Goal: Task Accomplishment & Management: Manage account settings

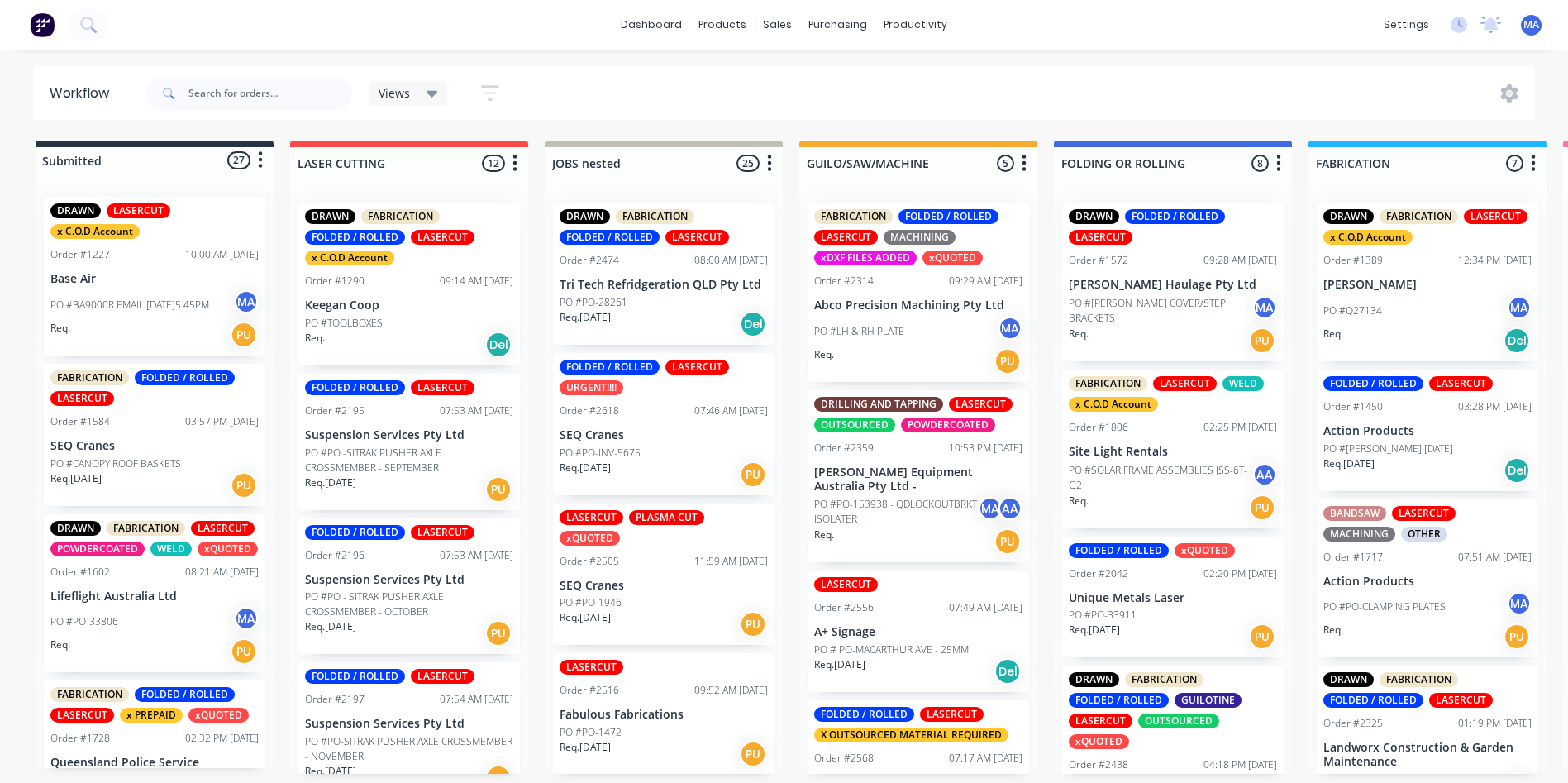
scroll to position [3384, 0]
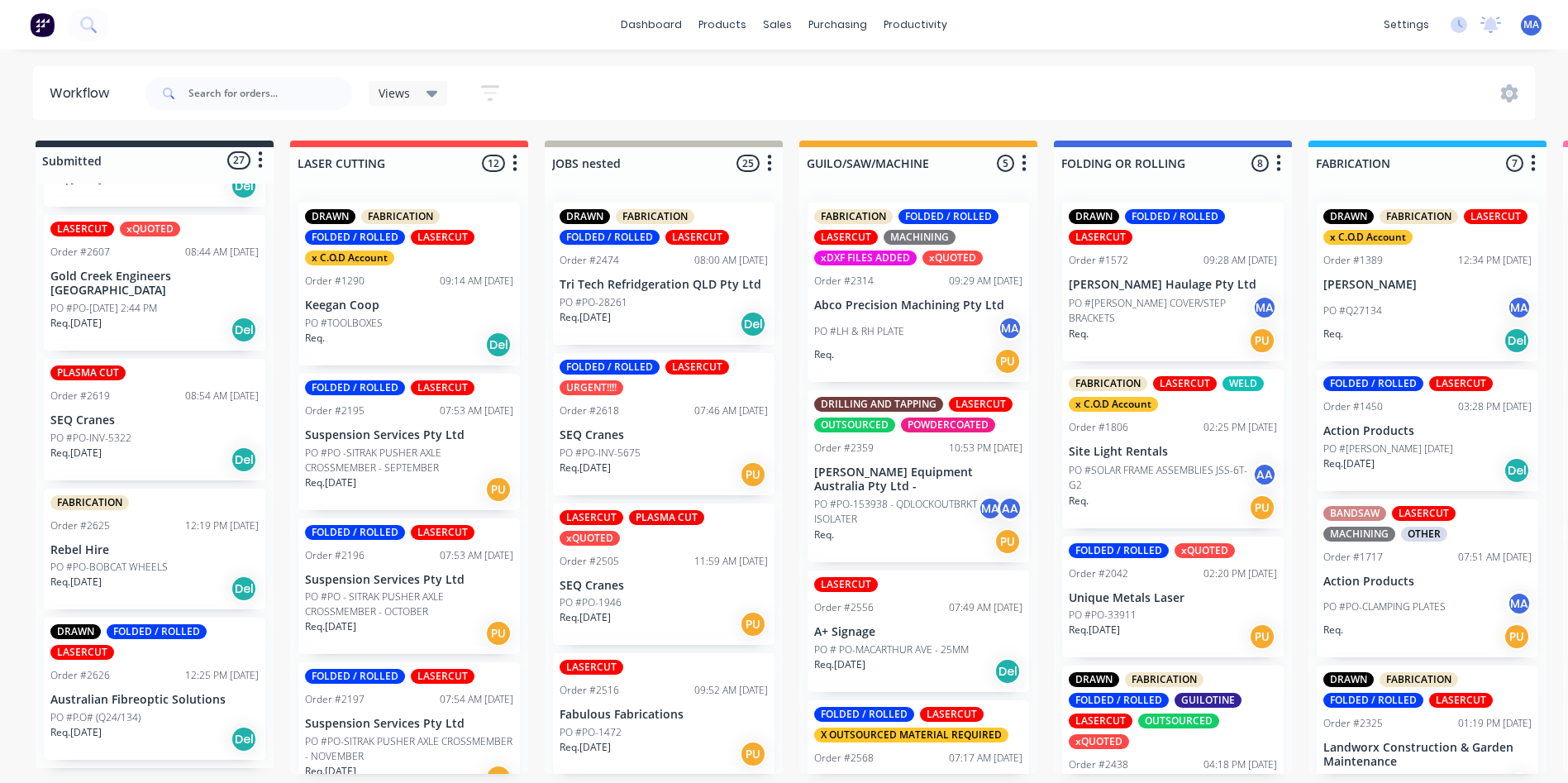
drag, startPoint x: 233, startPoint y: 57, endPoint x: 206, endPoint y: 124, distance: 72.2
click at [233, 57] on div "dashboard products sales purchasing productivity dashboard products Product Cat…" at bounding box center [784, 341] width 1568 height 683
click at [219, 106] on input "text" at bounding box center [270, 93] width 164 height 33
type input "sea a"
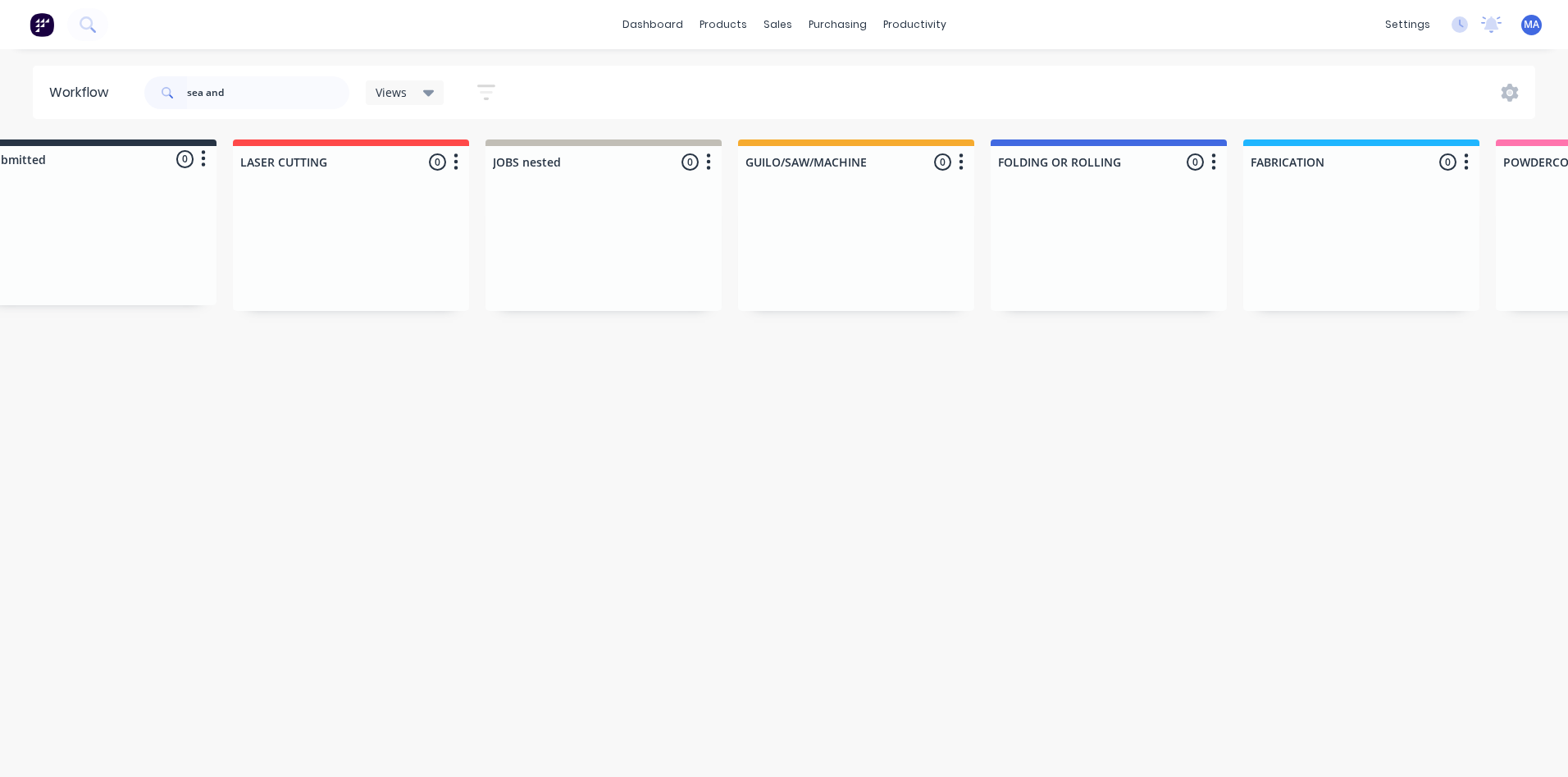
scroll to position [0, 40]
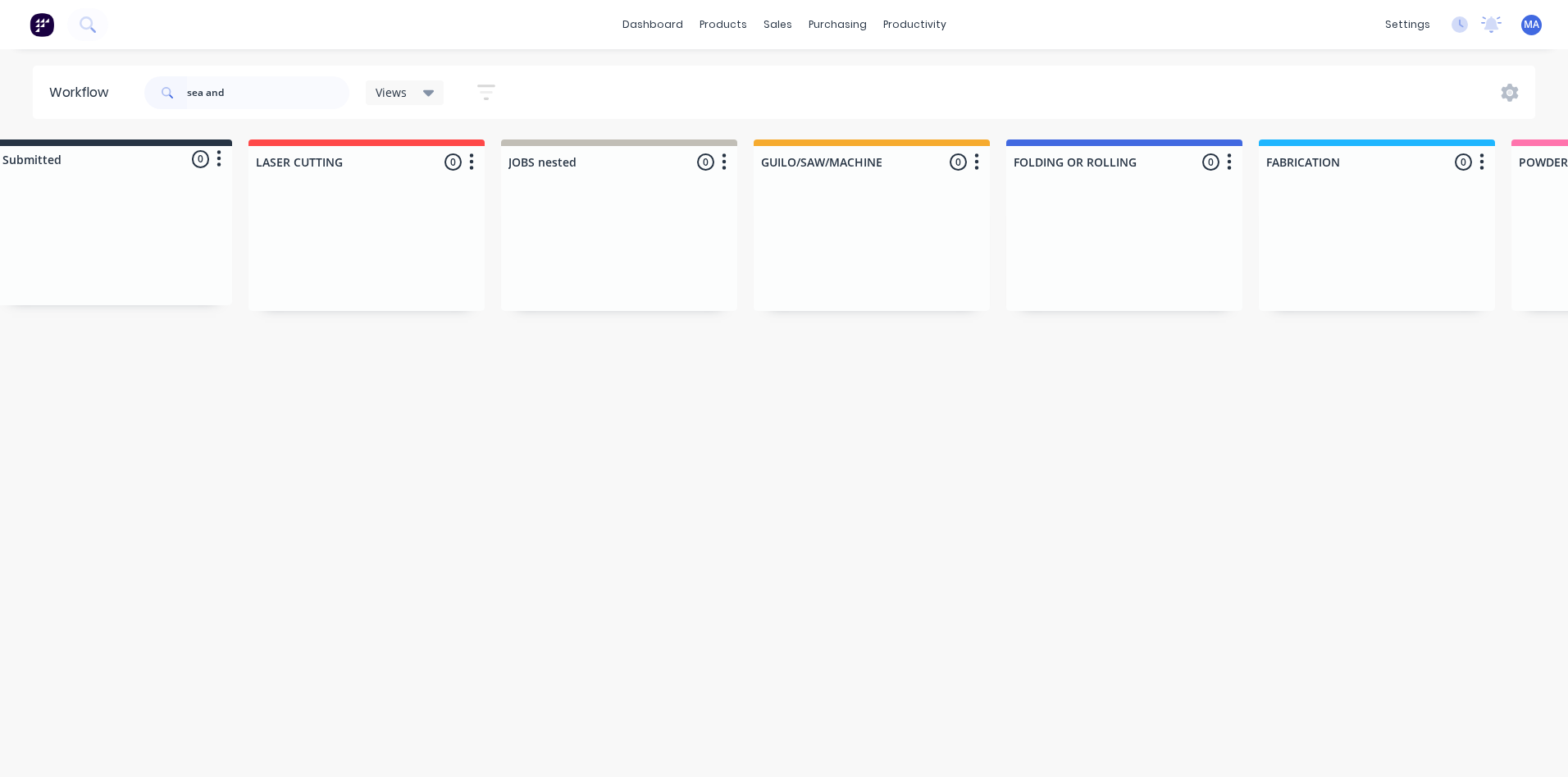
drag, startPoint x: 206, startPoint y: 102, endPoint x: 135, endPoint y: 106, distance: 71.1
click at [135, 106] on header "Workflow sea and Views Save new view None (Default) edit Show/Hide statuses Sho…" at bounding box center [784, 92] width 1504 height 54
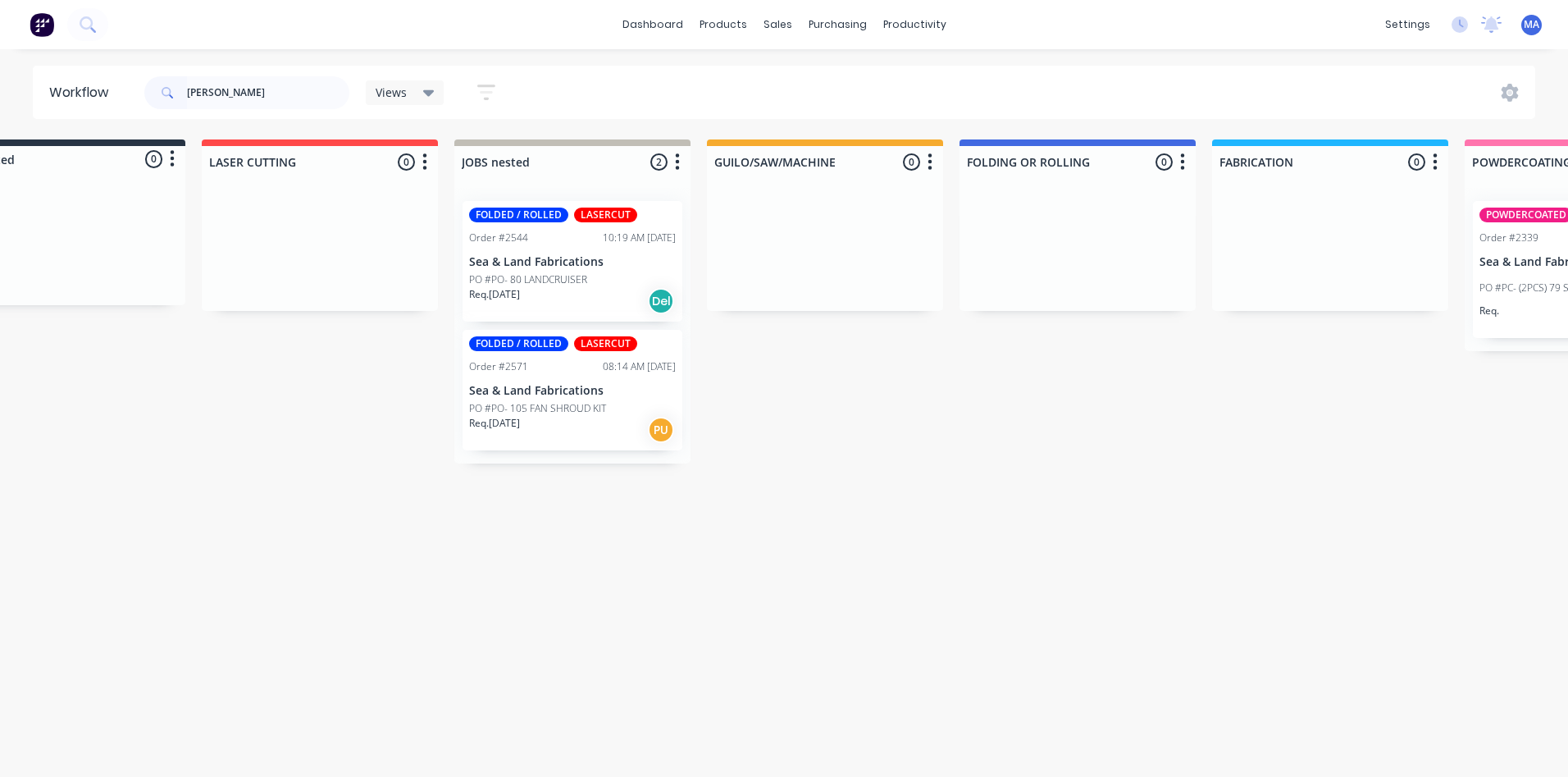
scroll to position [0, 78]
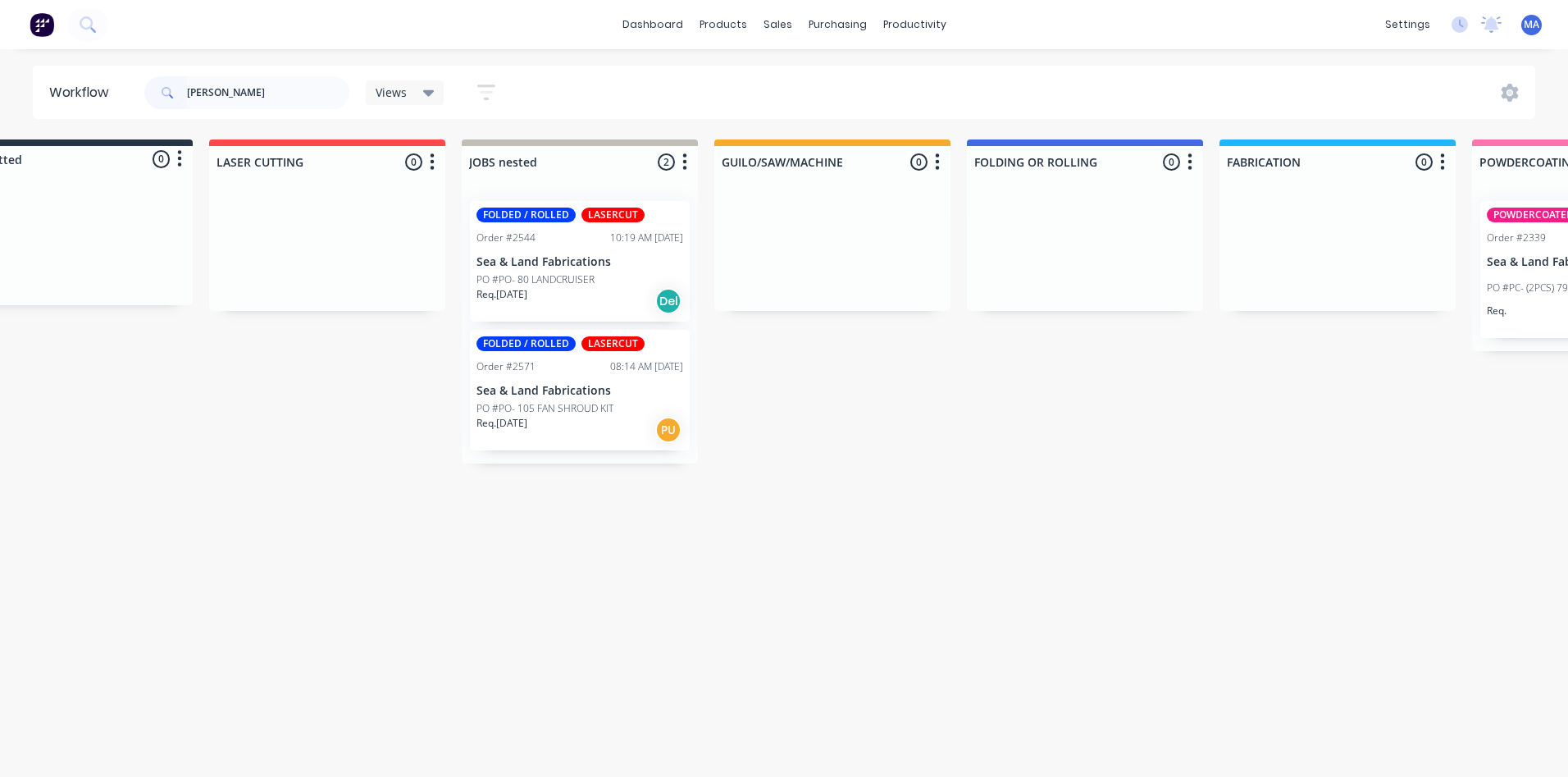
click at [586, 389] on p "Sea & Land Fabrications" at bounding box center [580, 391] width 206 height 14
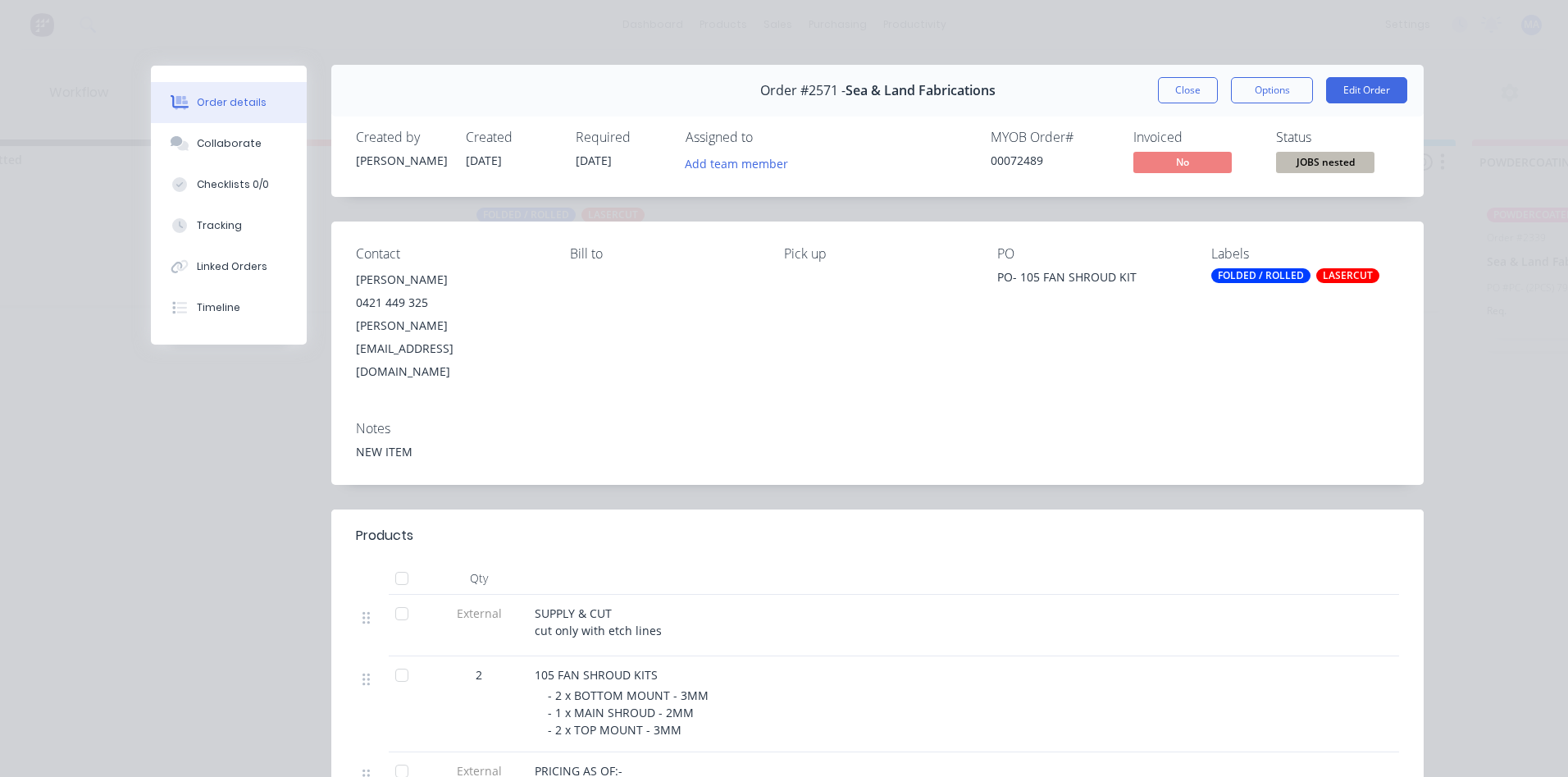
scroll to position [0, 0]
click at [1166, 94] on button "Close" at bounding box center [1187, 91] width 60 height 26
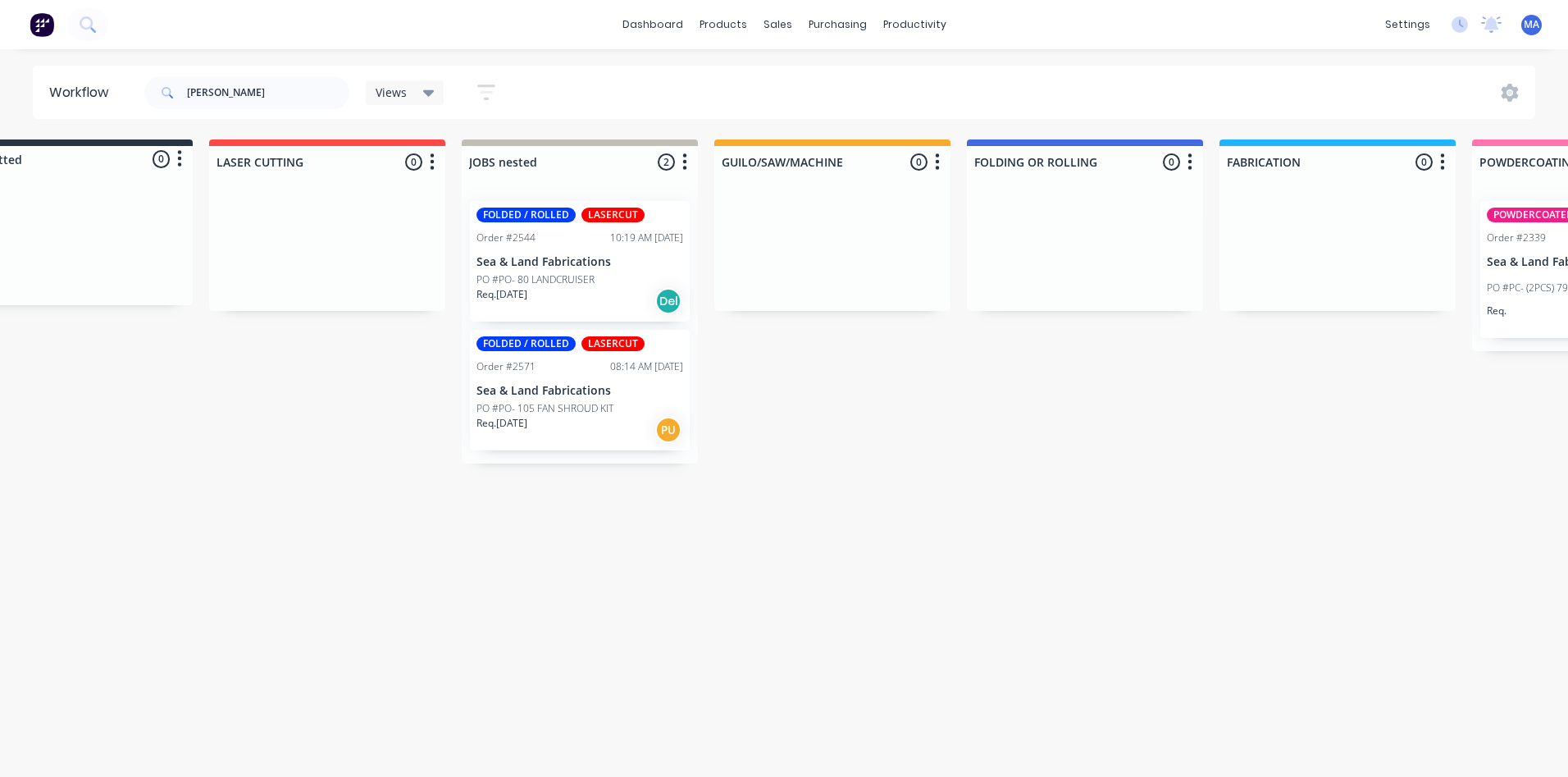
click at [550, 315] on div "FOLDED / ROLLED LASERCUT Order #2544 10:19 AM 06/08/25 Sea & Land Fabrications …" at bounding box center [580, 261] width 220 height 121
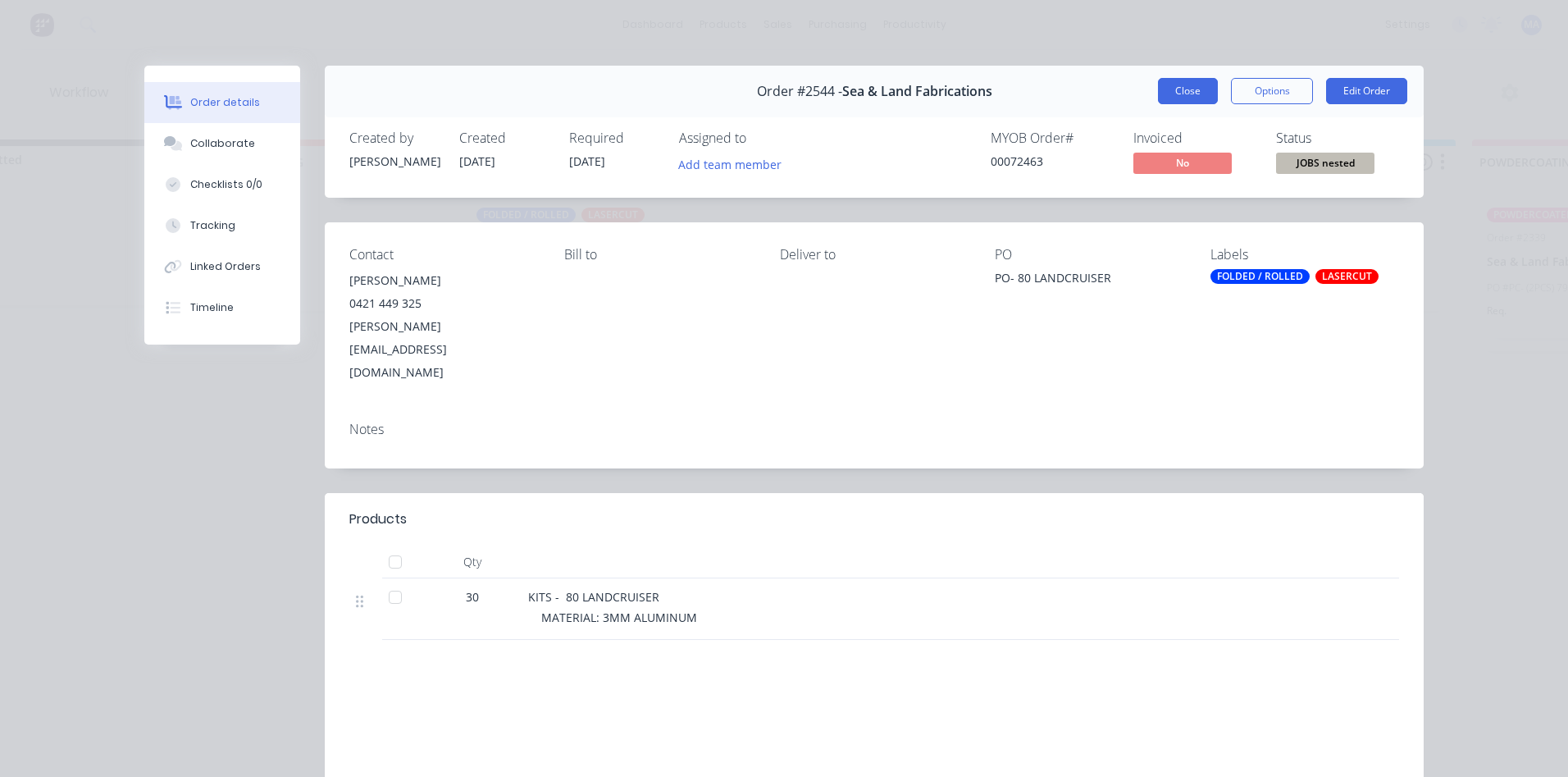
click at [1160, 98] on button "Close" at bounding box center [1187, 91] width 60 height 26
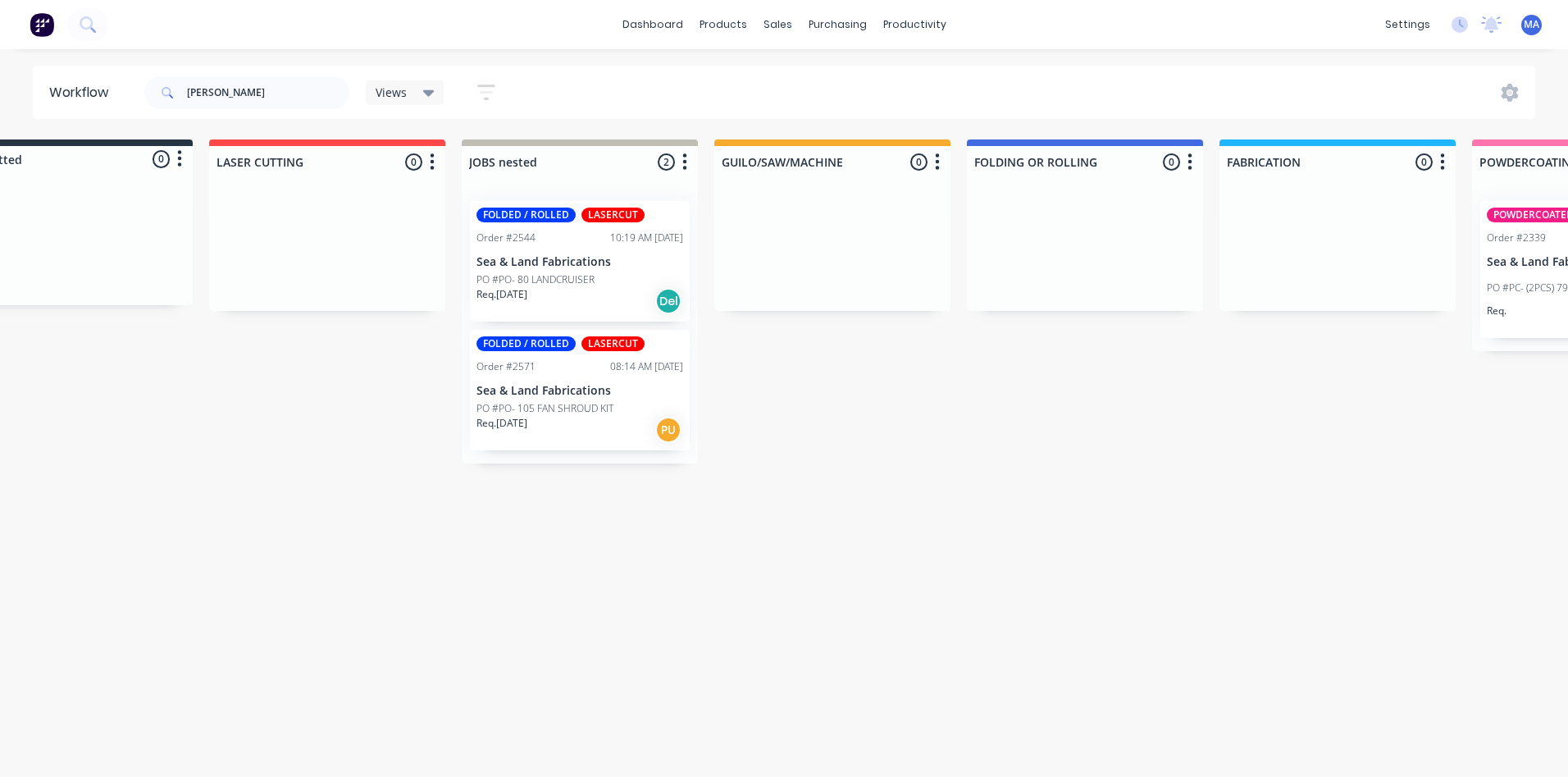
click at [546, 424] on div "Req. 08/08/25 PU" at bounding box center [580, 430] width 206 height 28
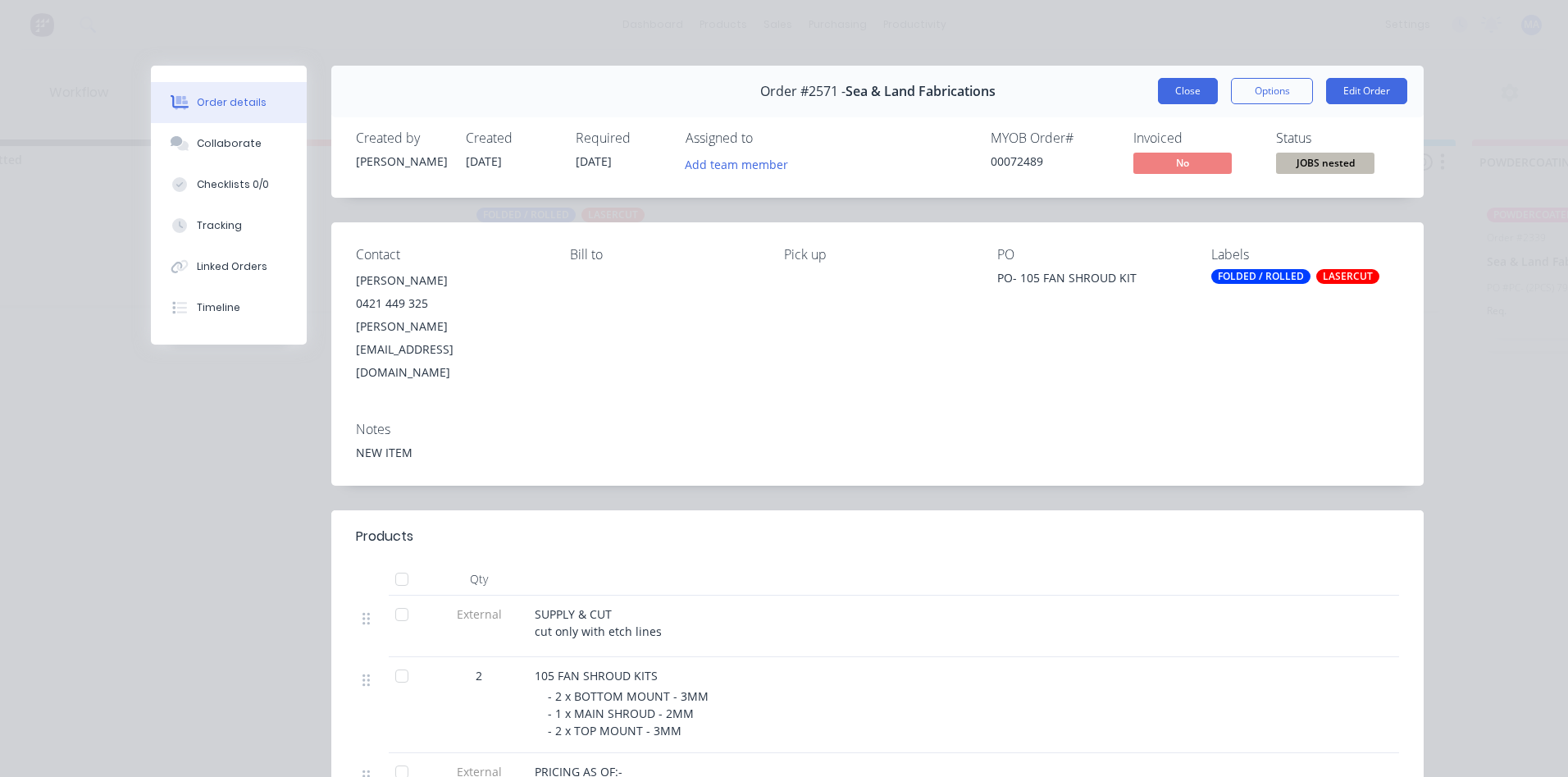
click at [1185, 86] on button "Close" at bounding box center [1187, 91] width 60 height 26
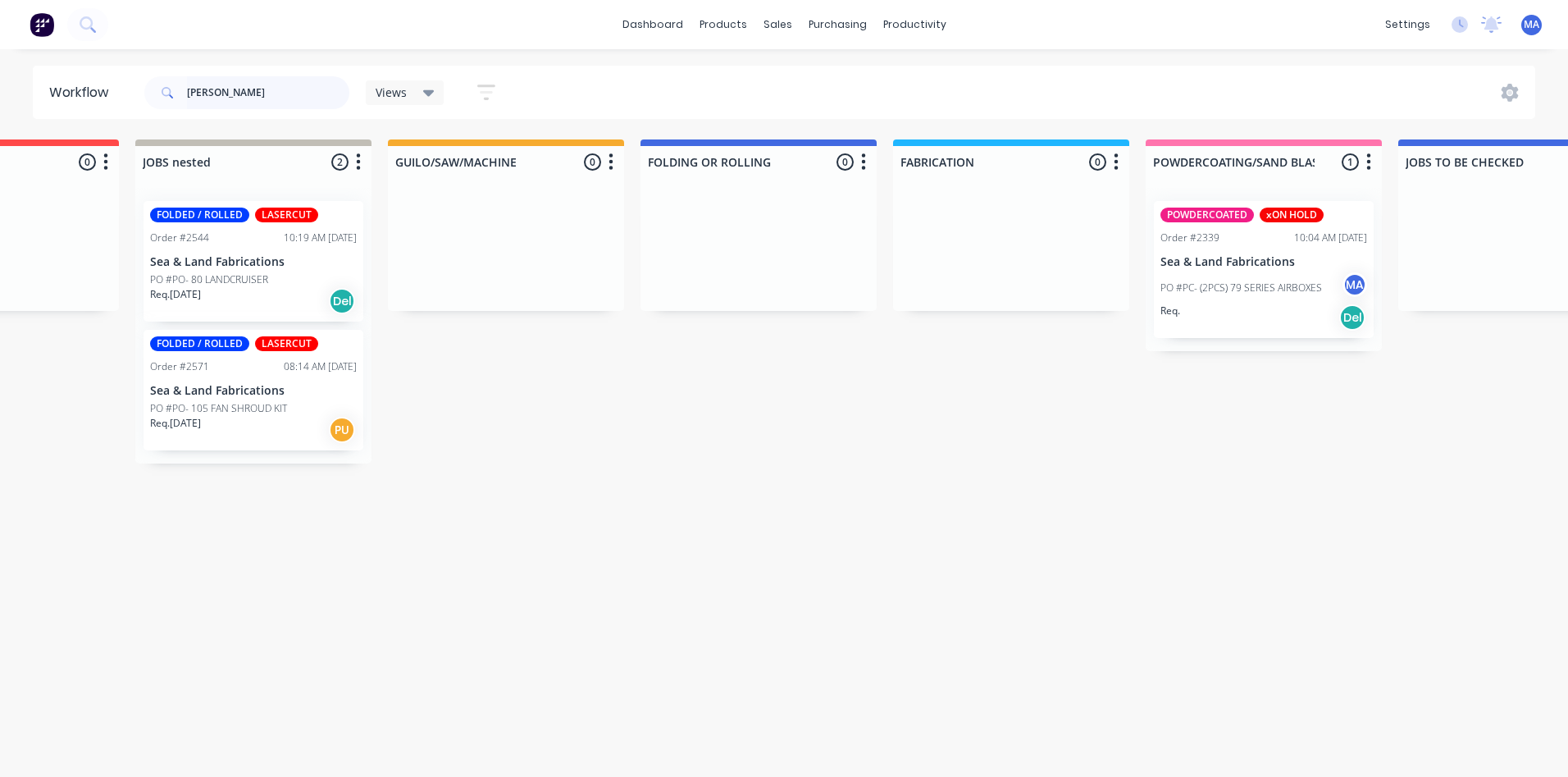
scroll to position [0, 406]
drag, startPoint x: 253, startPoint y: 99, endPoint x: 0, endPoint y: 54, distance: 257.0
click at [0, 57] on html "dashboard products sales purchasing productivity dashboard products Product Cat…" at bounding box center [377, 339] width 1568 height 678
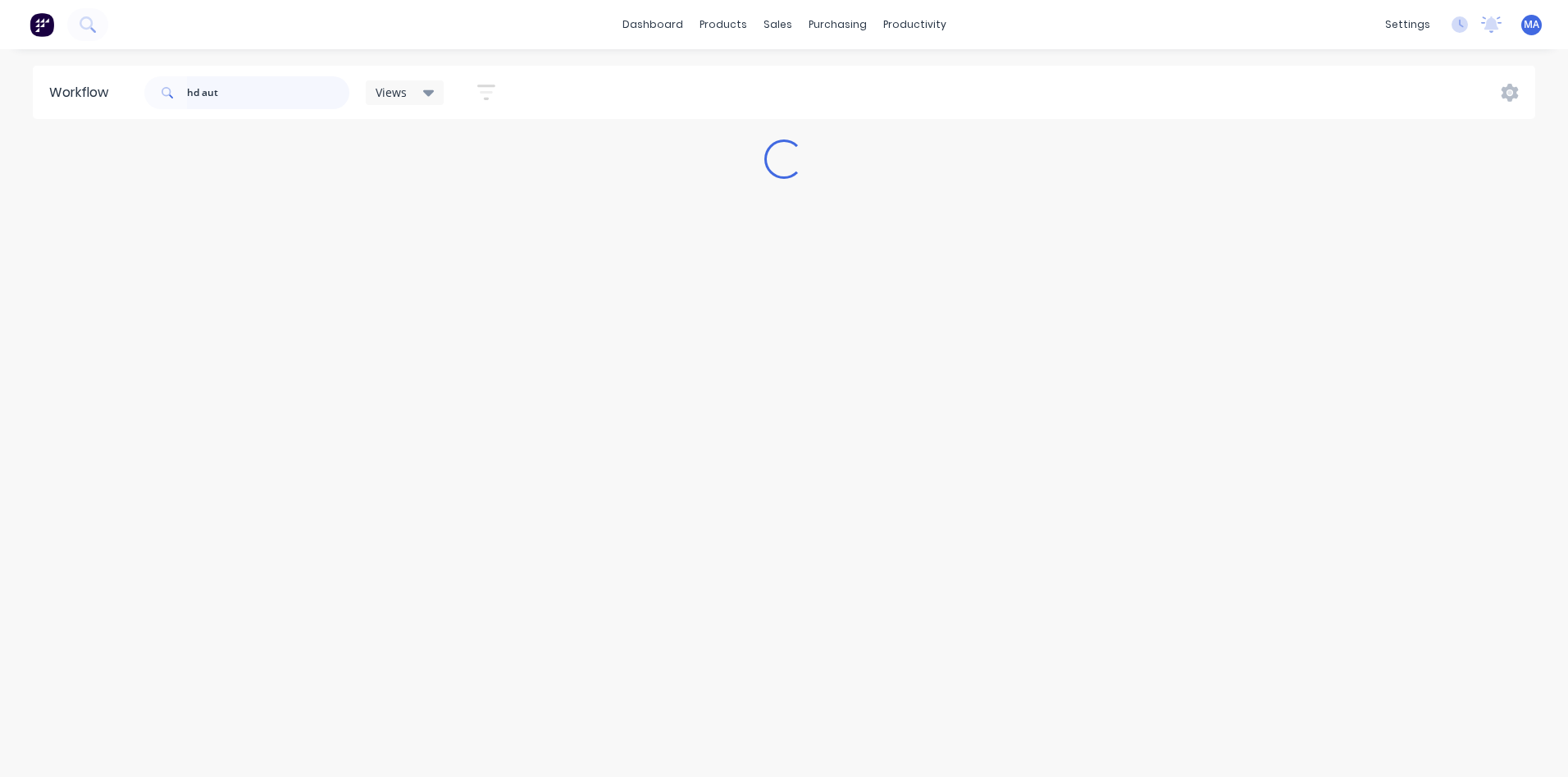
scroll to position [0, 0]
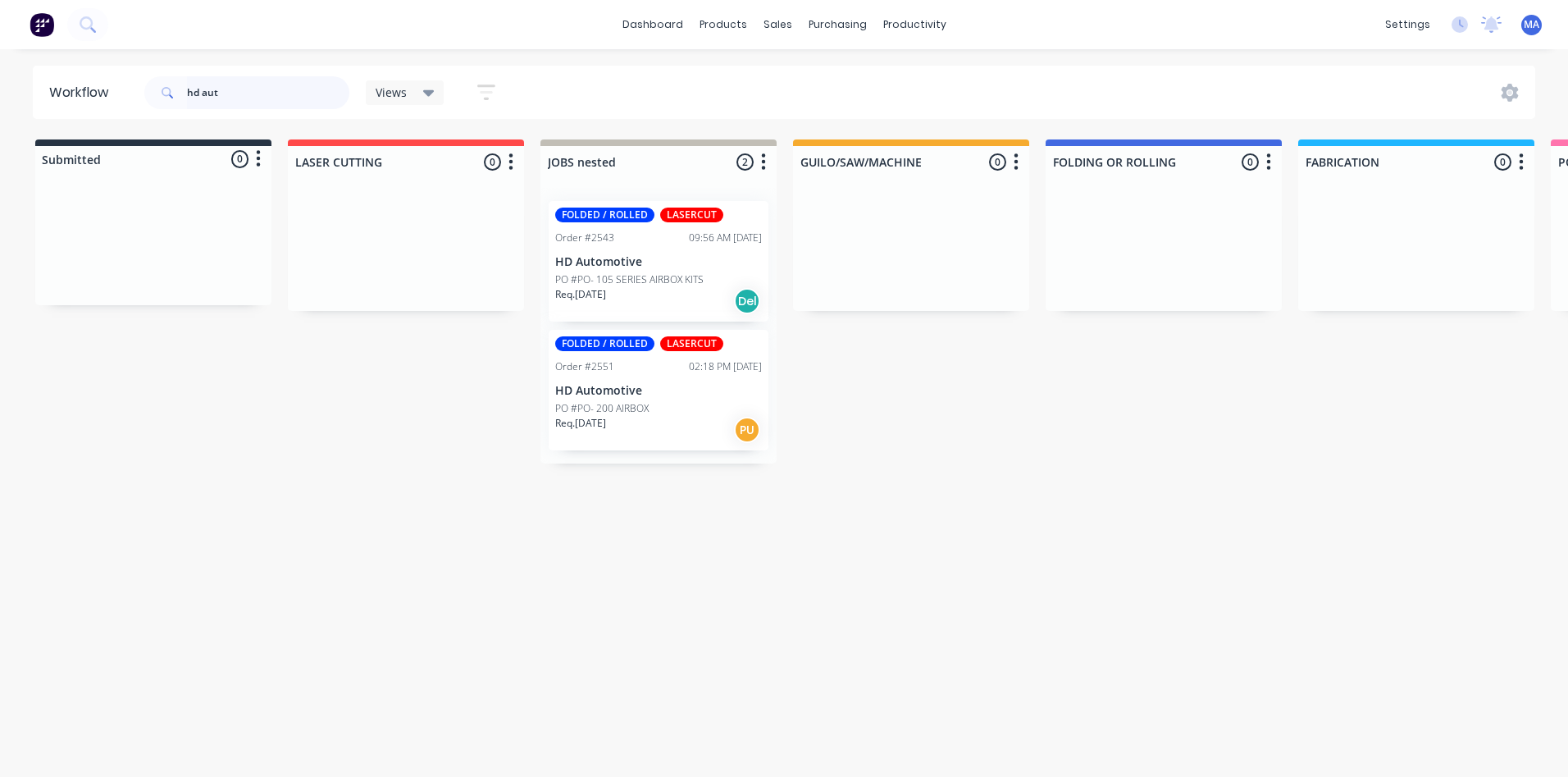
type input "hd aut"
click at [655, 408] on div "PO #PO- 200 AIRBOX" at bounding box center [658, 409] width 206 height 15
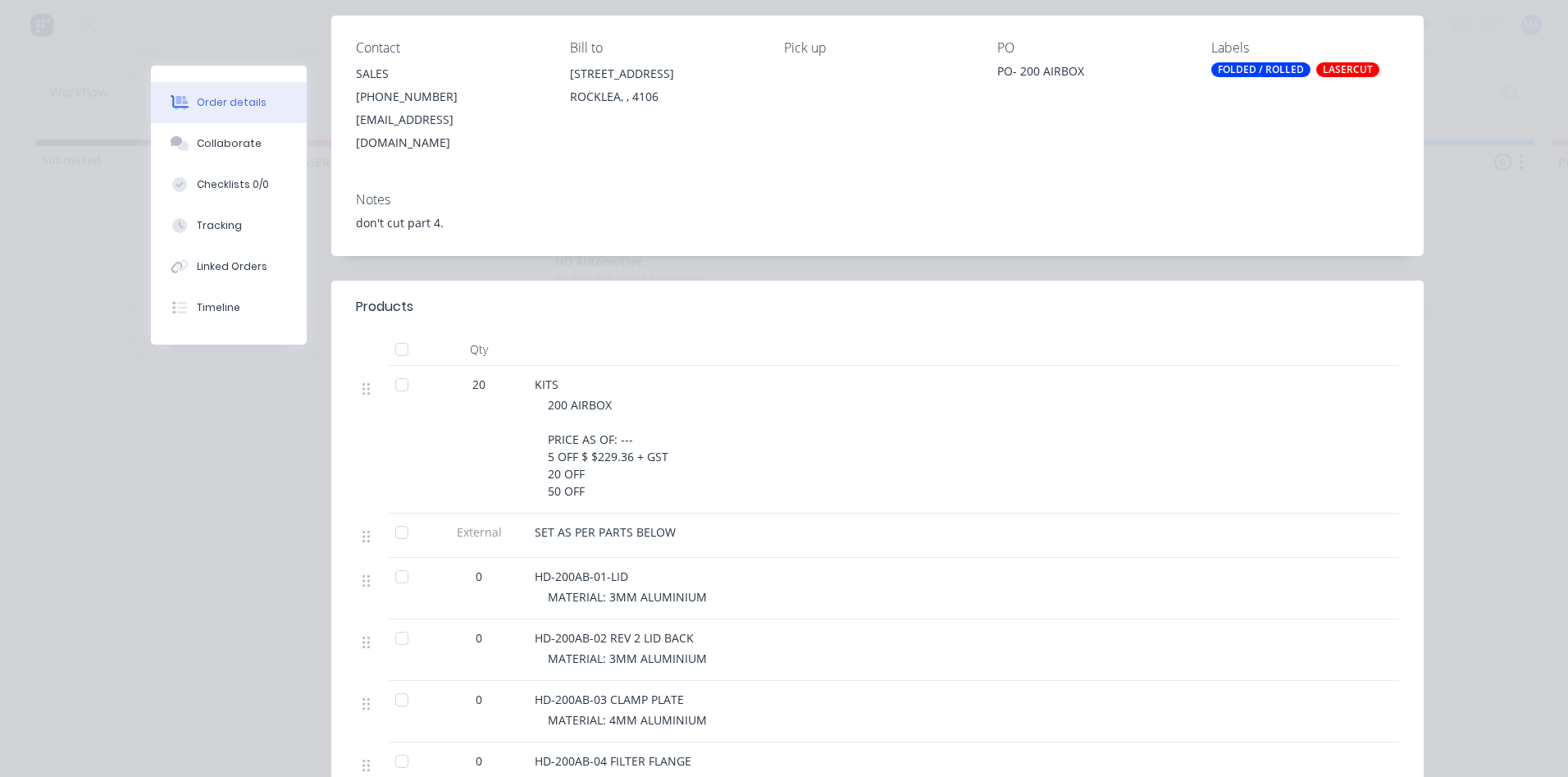
scroll to position [328, 0]
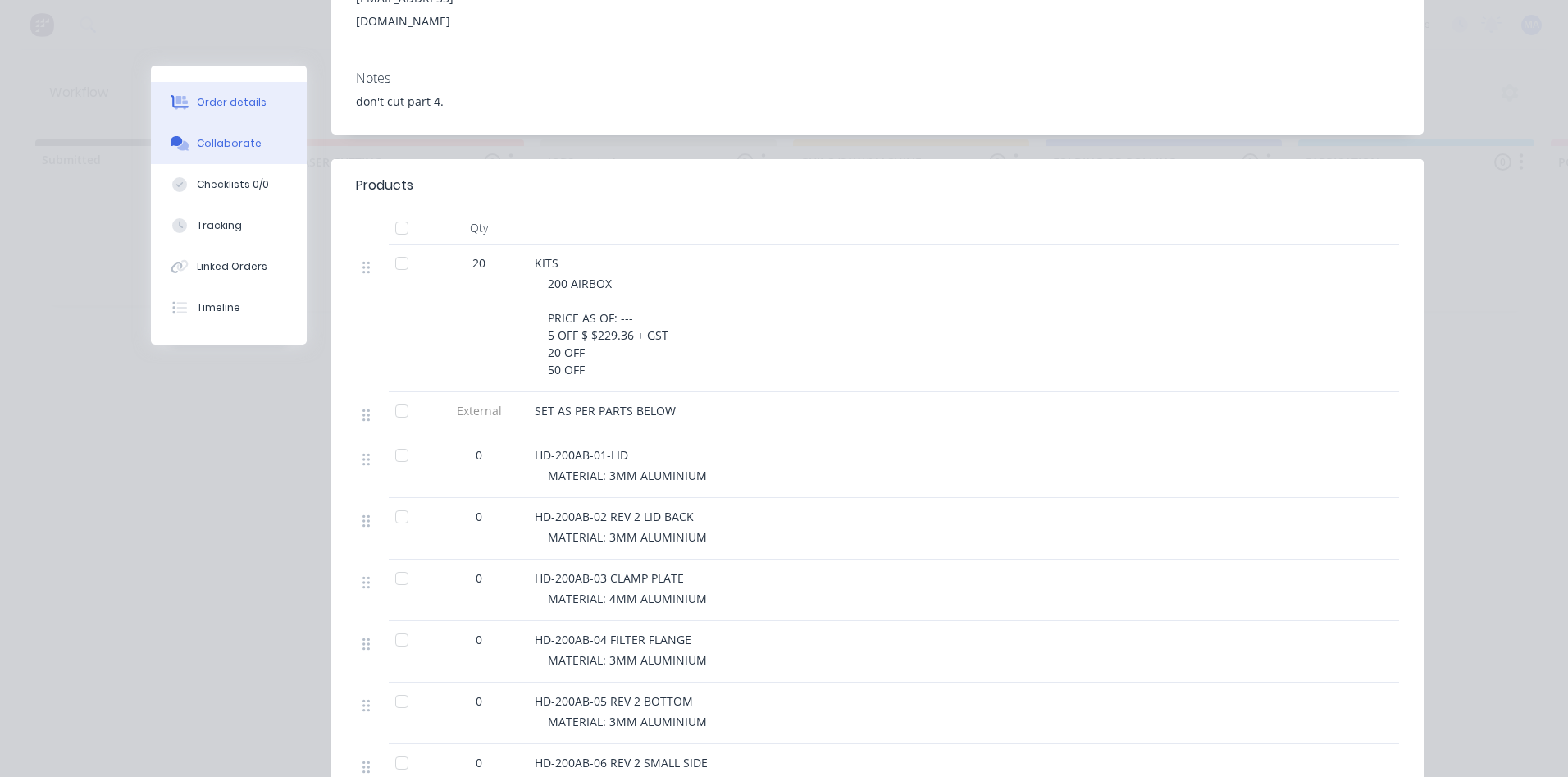
click at [218, 142] on div "Collaborate" at bounding box center [229, 144] width 64 height 15
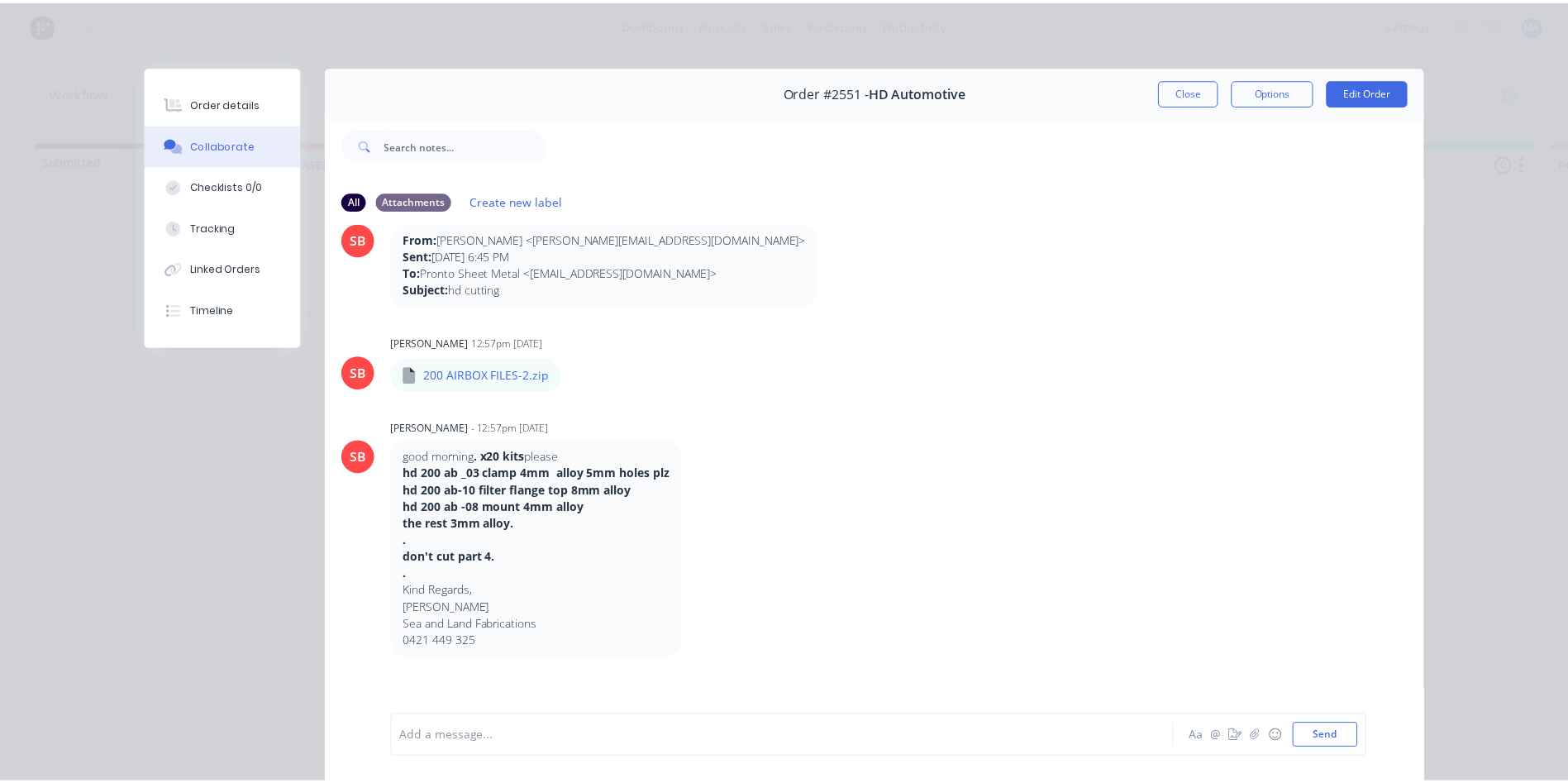
scroll to position [0, 0]
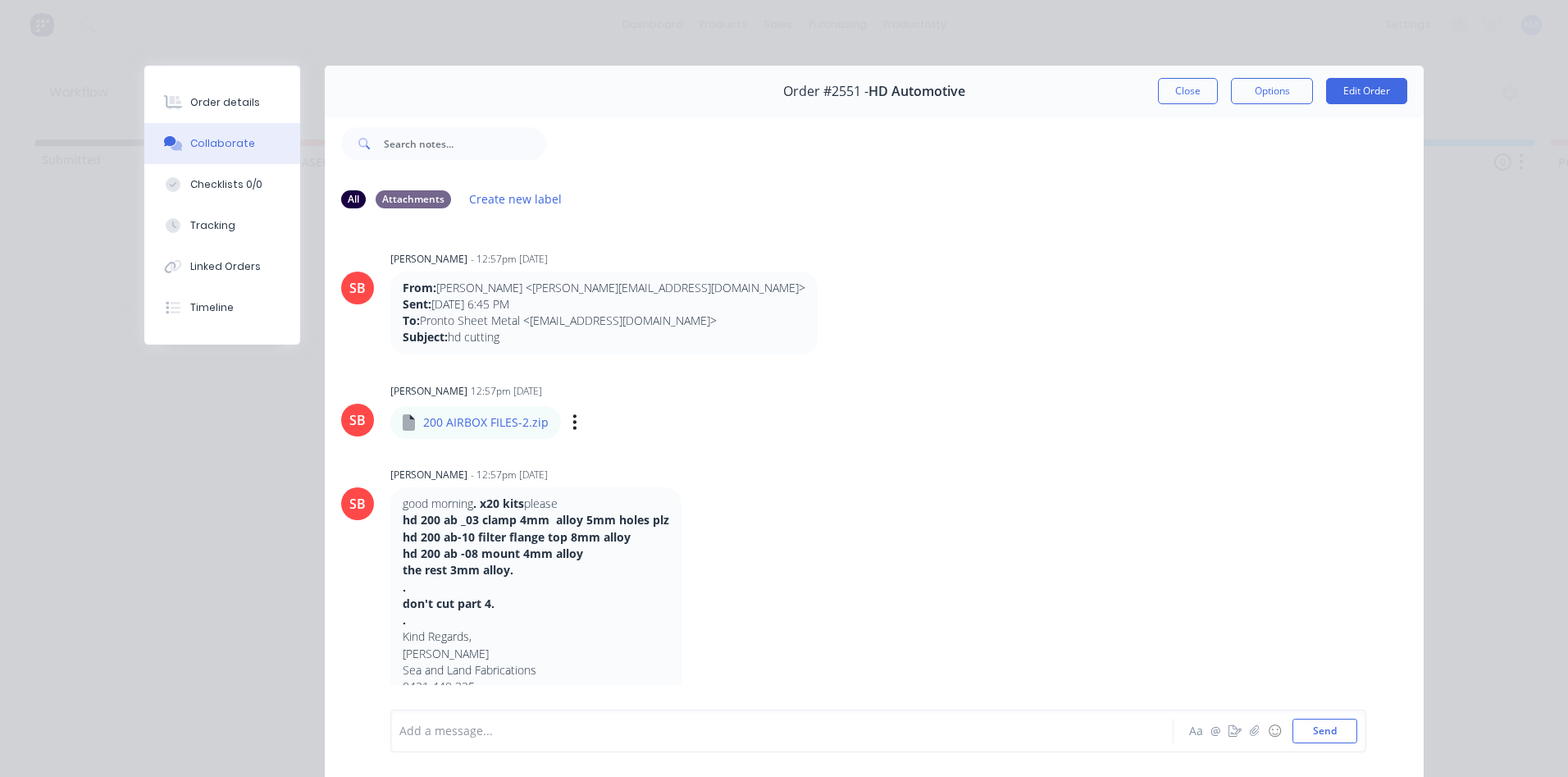
click at [571, 420] on div "Labels Download Delete" at bounding box center [659, 422] width 184 height 24
click at [573, 428] on icon "button" at bounding box center [575, 423] width 3 height 15
click at [644, 470] on button "Download" at bounding box center [682, 465] width 184 height 37
drag, startPoint x: 1197, startPoint y: 88, endPoint x: 825, endPoint y: 305, distance: 430.7
click at [1197, 88] on button "Close" at bounding box center [1187, 91] width 60 height 26
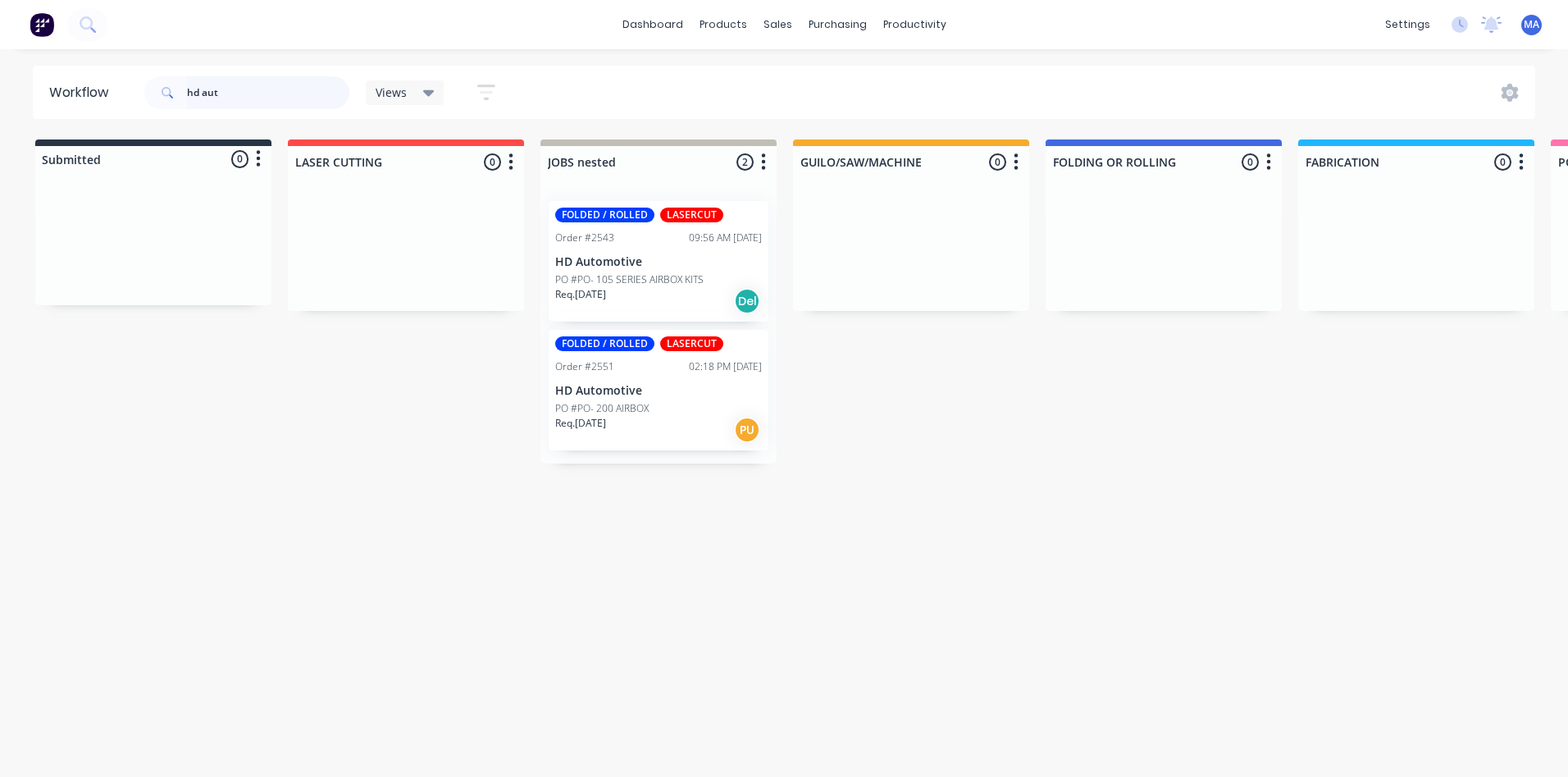
drag, startPoint x: 118, startPoint y: 97, endPoint x: 75, endPoint y: 101, distance: 43.2
click at [88, 101] on header "Workflow hd aut Views Save new view None (Default) edit Show/Hide statuses Show…" at bounding box center [784, 92] width 1504 height 54
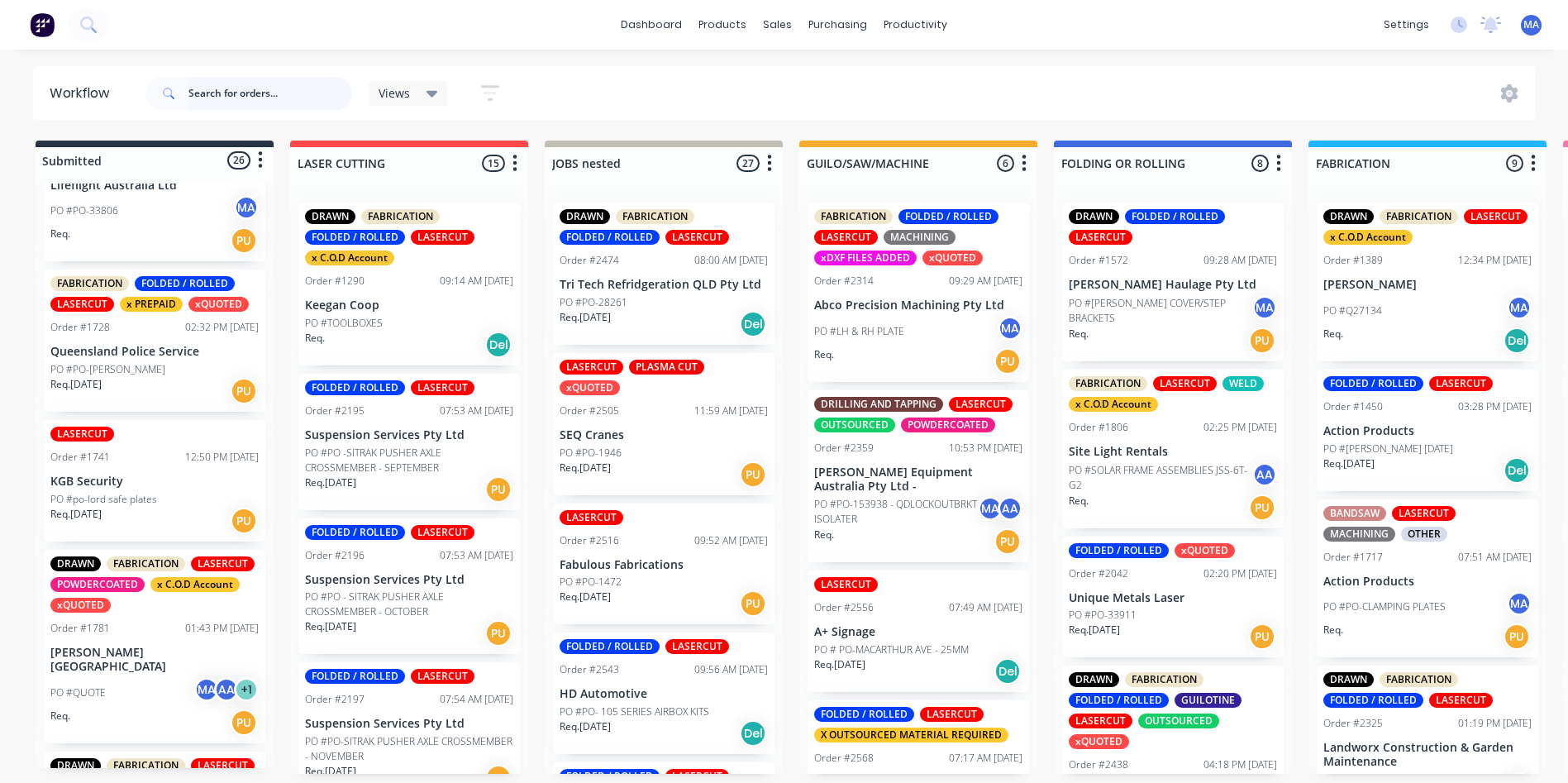
scroll to position [248, 0]
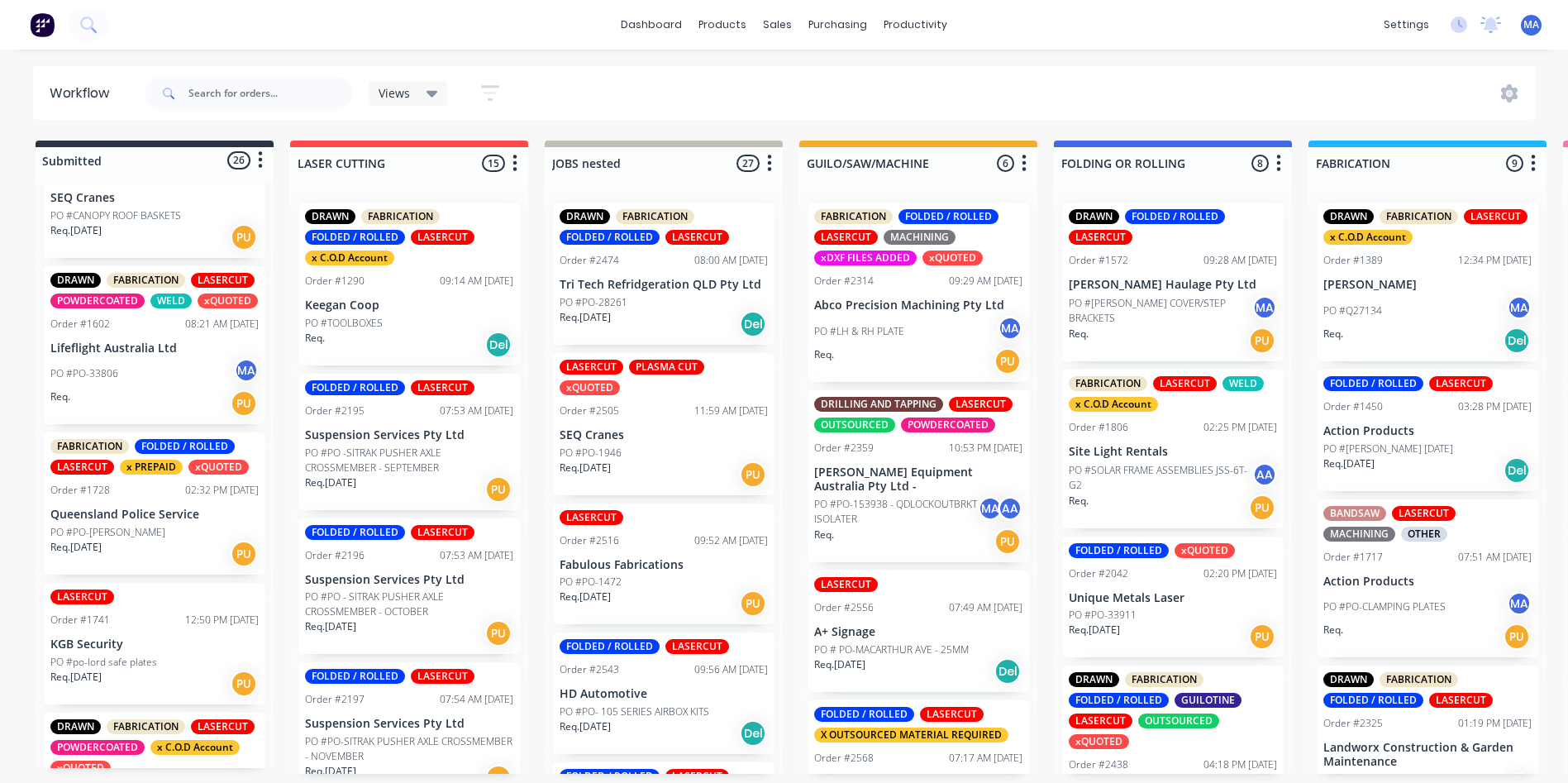
click at [160, 540] on div "PO #PO-[PERSON_NAME]" at bounding box center [155, 533] width 208 height 15
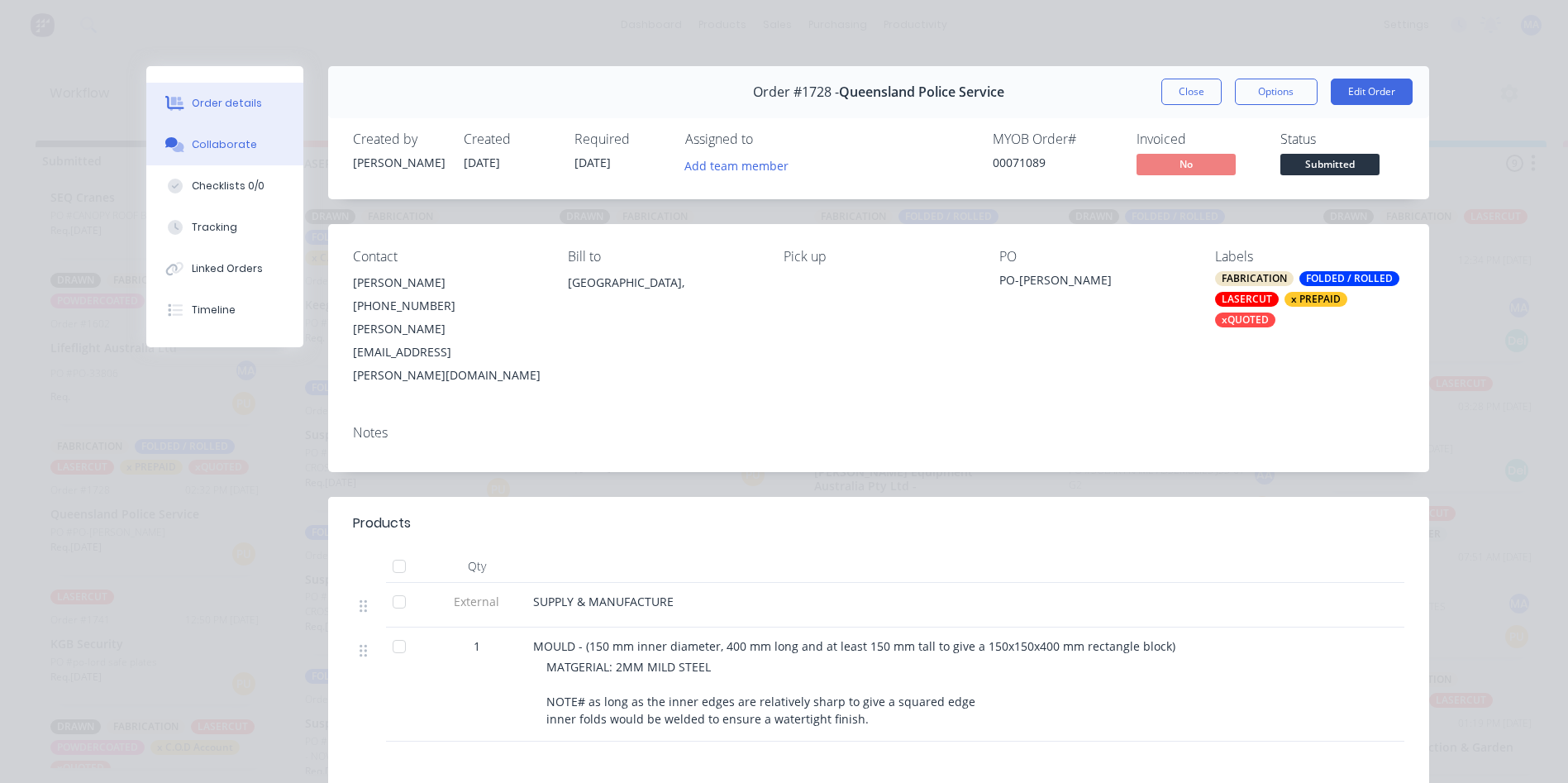
click at [246, 155] on button "Collaborate" at bounding box center [225, 145] width 157 height 42
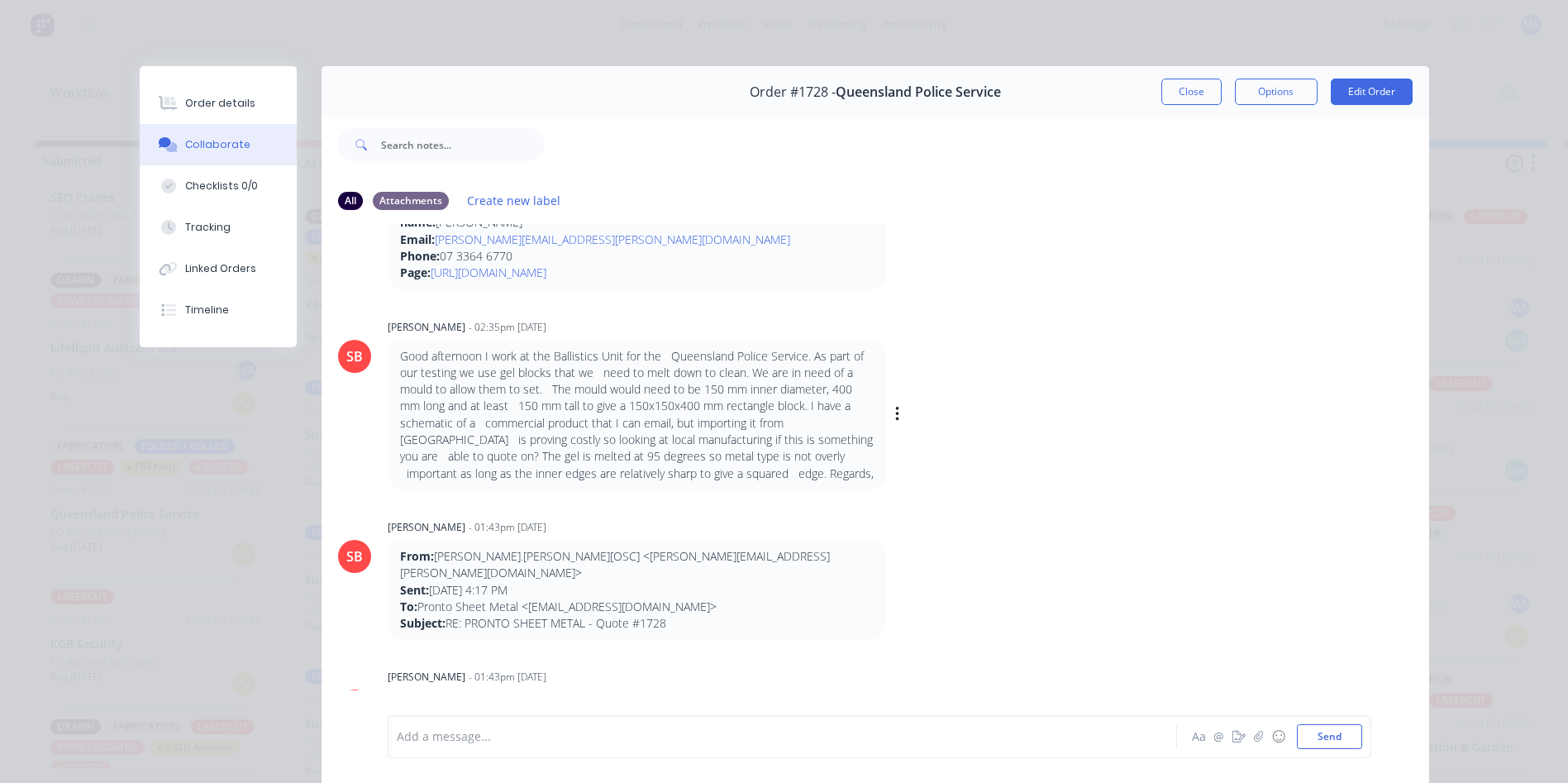
scroll to position [0, 0]
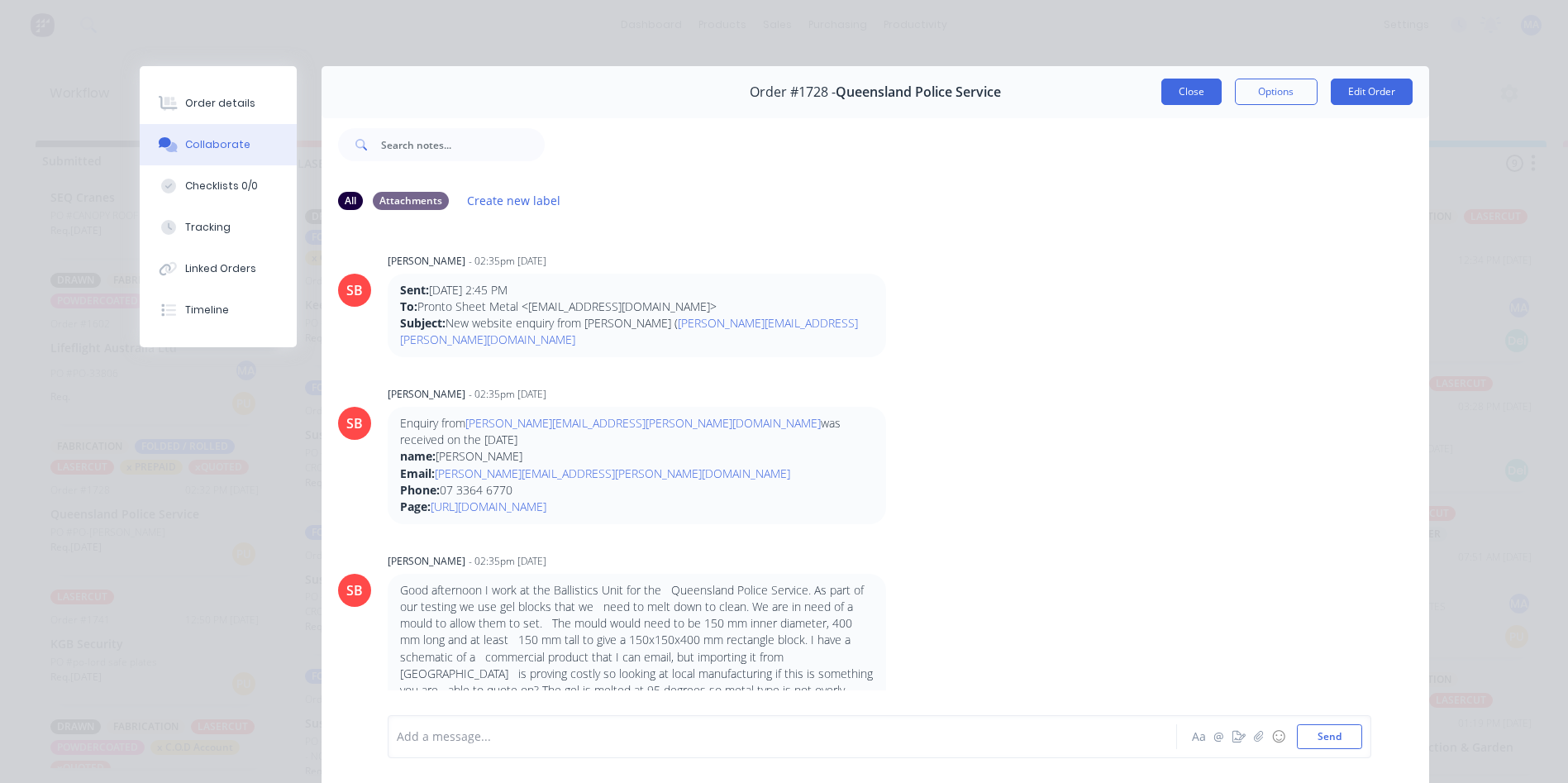
click at [1193, 78] on button "Close" at bounding box center [1191, 92] width 61 height 27
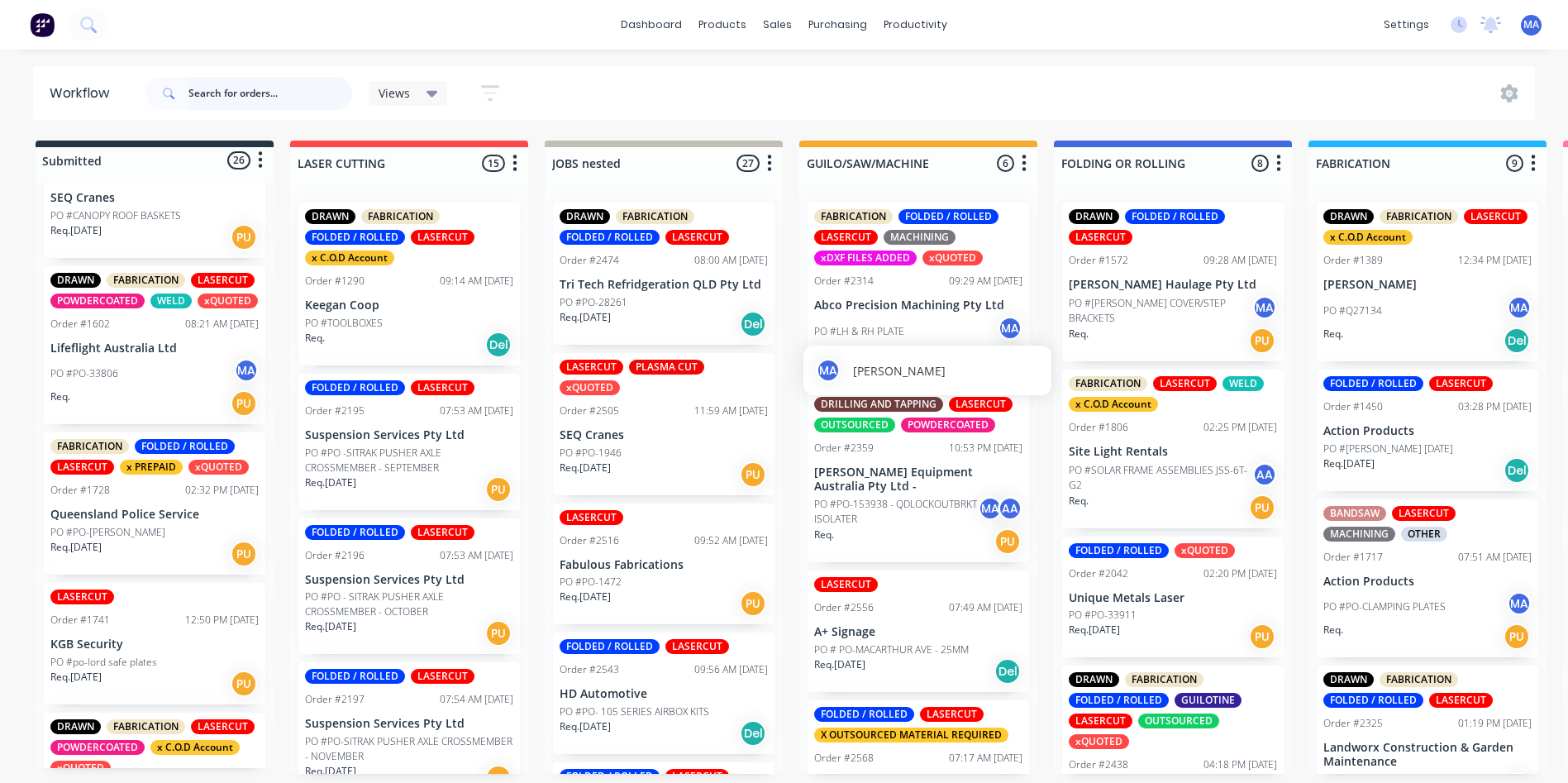
scroll to position [3, 0]
click at [942, 528] on div "Req. PU" at bounding box center [918, 542] width 208 height 28
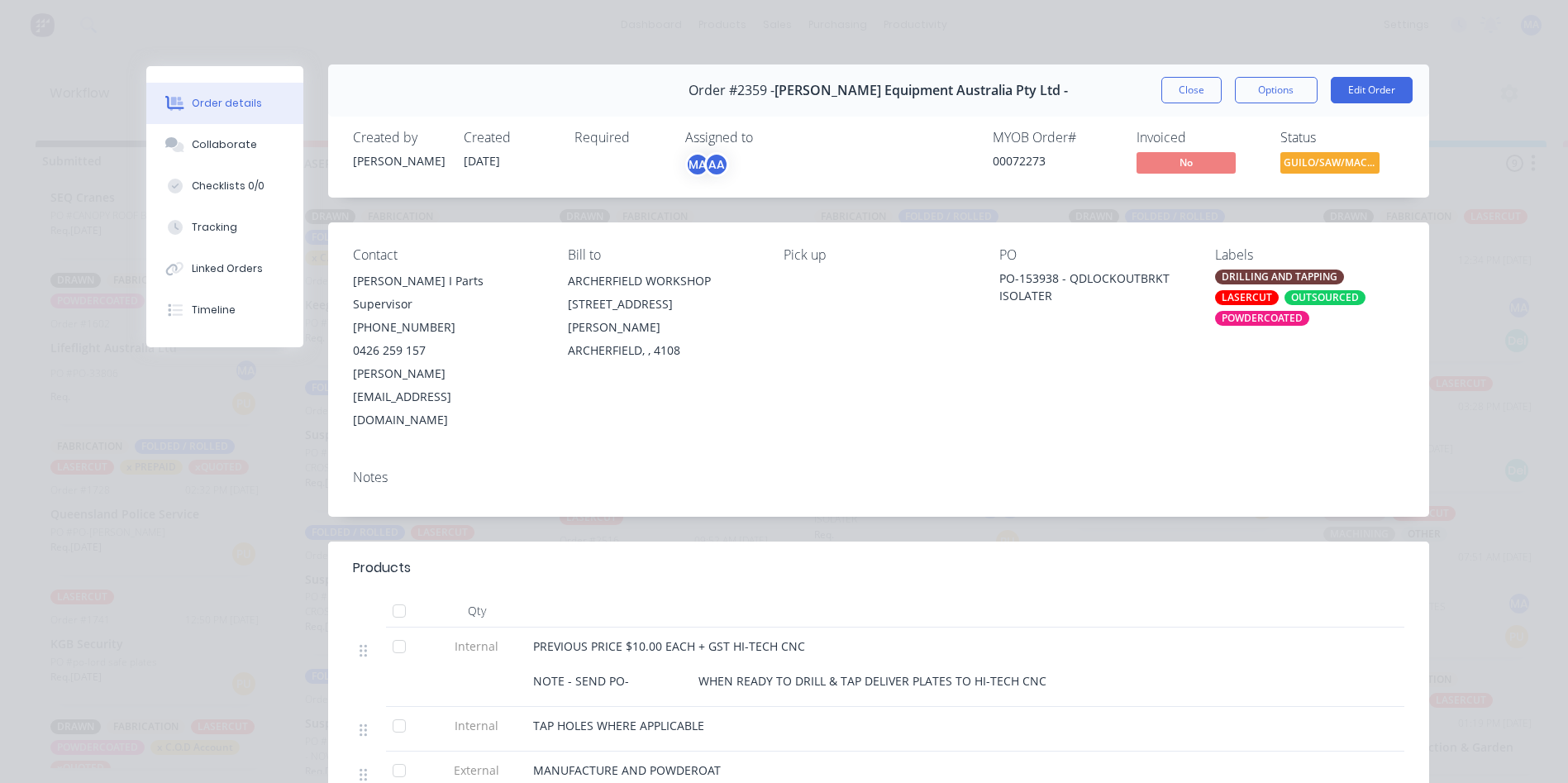
scroll to position [0, 0]
click at [1101, 559] on div at bounding box center [990, 569] width 828 height 20
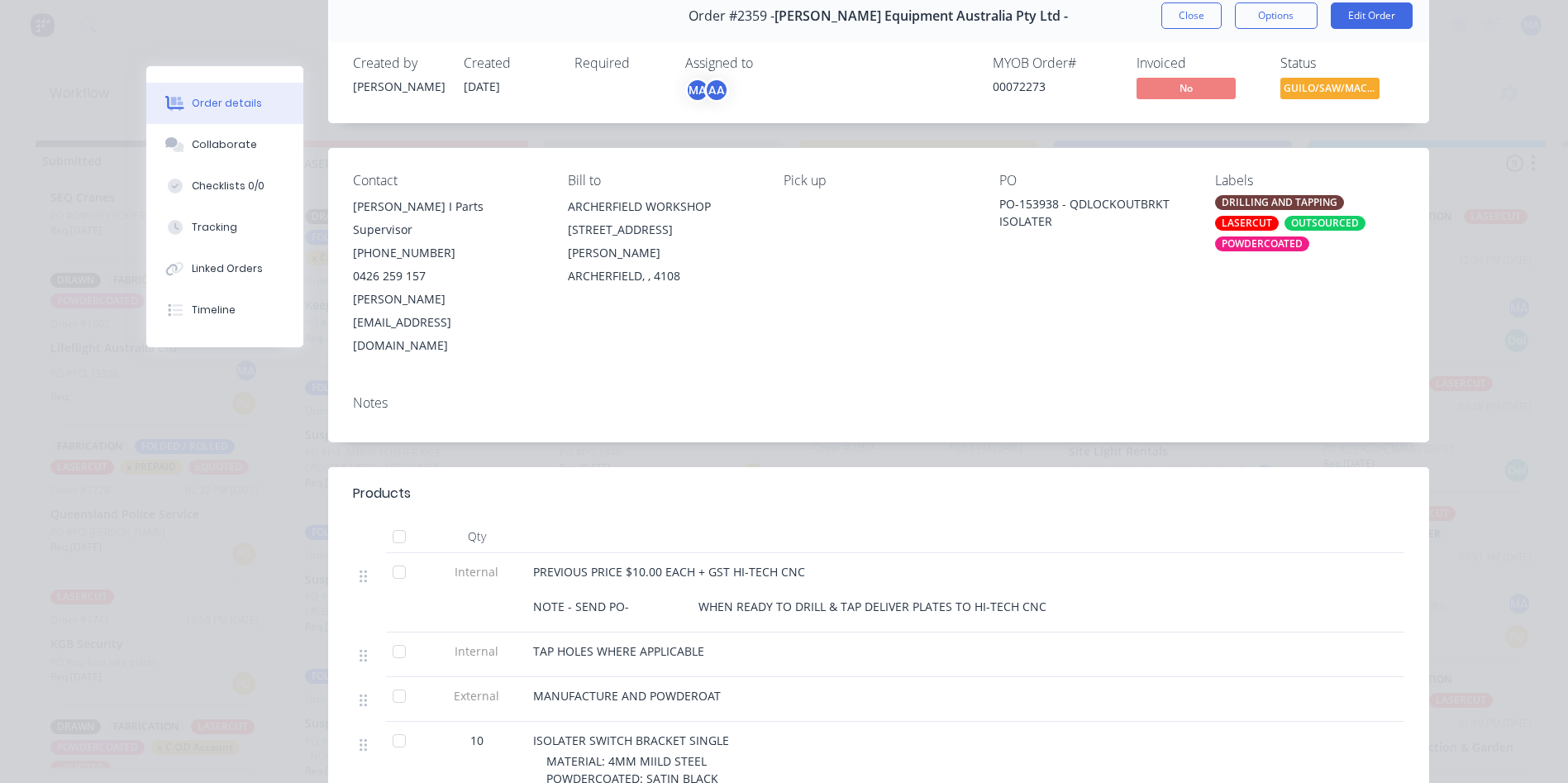
scroll to position [166, 0]
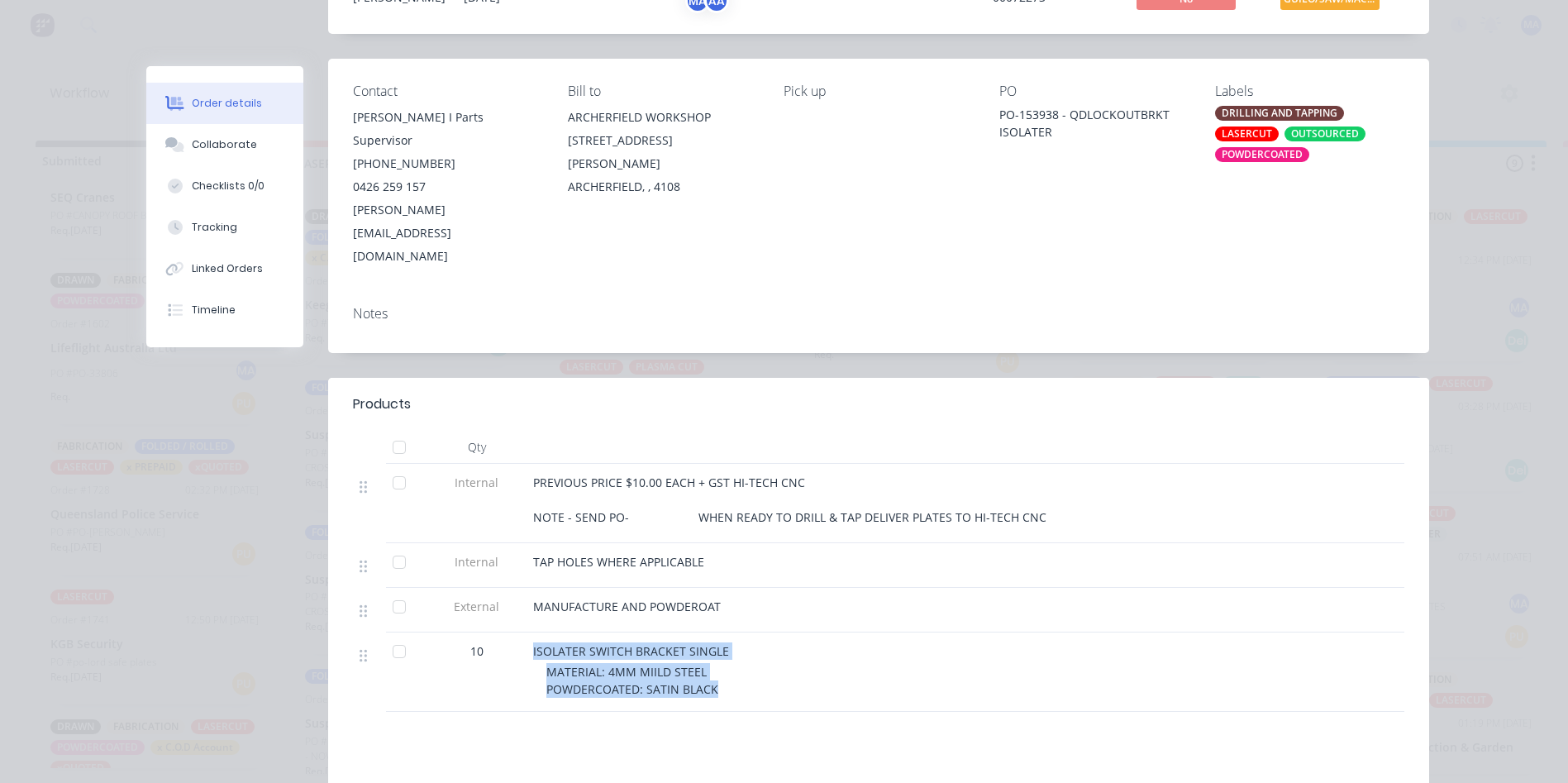
drag, startPoint x: 711, startPoint y: 644, endPoint x: 518, endPoint y: 611, distance: 195.8
click at [518, 632] on div "10 ISOLATER SWITCH BRACKET SINGLE MATERIAL: 4MM MIILD STEEL POWDERCOATED: SATIN…" at bounding box center [878, 671] width 1051 height 79
drag, startPoint x: 518, startPoint y: 611, endPoint x: 667, endPoint y: 518, distance: 175.6
click at [665, 553] on span "TAP HOLES WHERE APPLICABLE" at bounding box center [619, 561] width 171 height 16
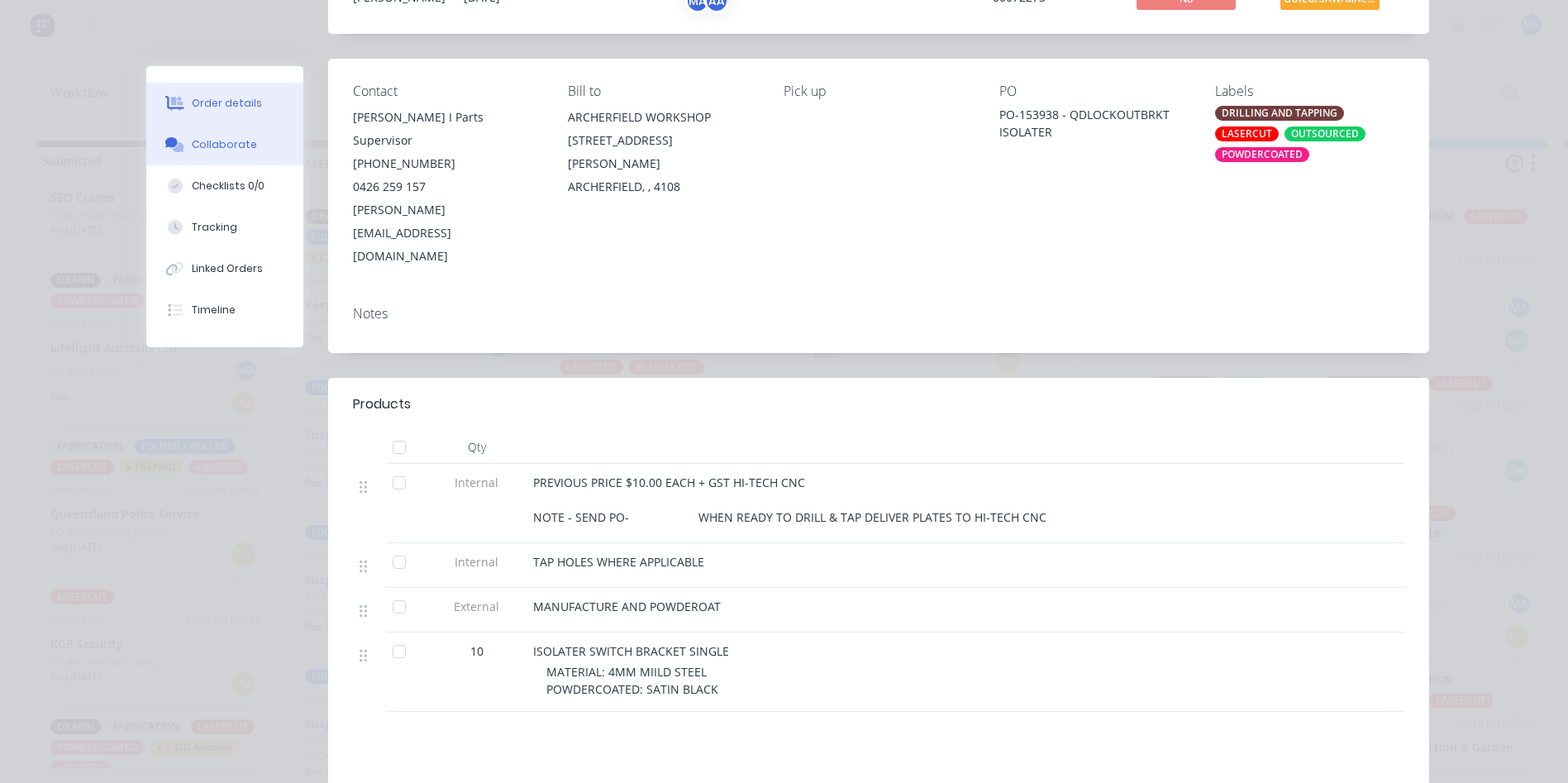
click at [185, 155] on button "Collaborate" at bounding box center [225, 145] width 157 height 42
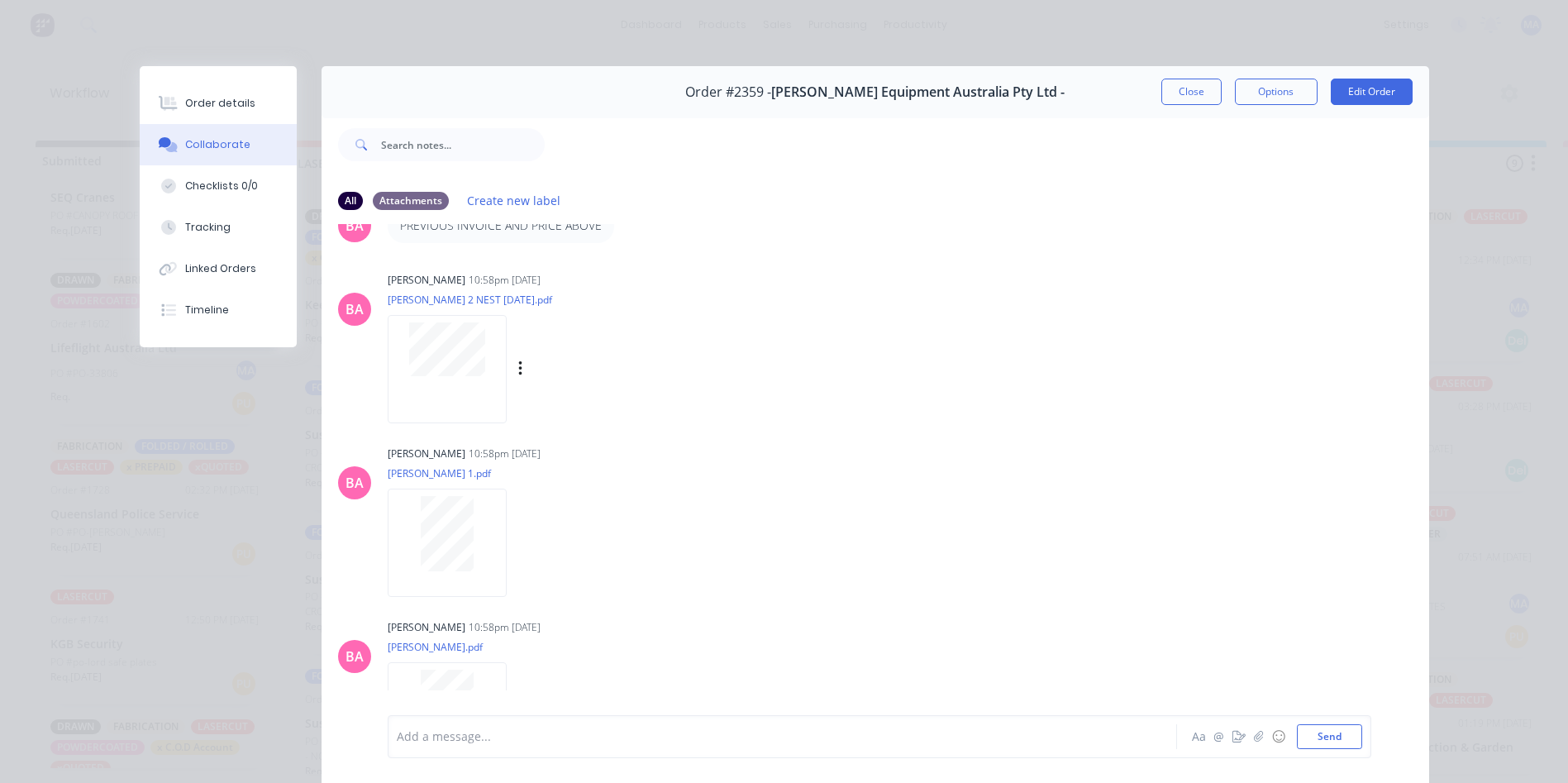
scroll to position [666, 0]
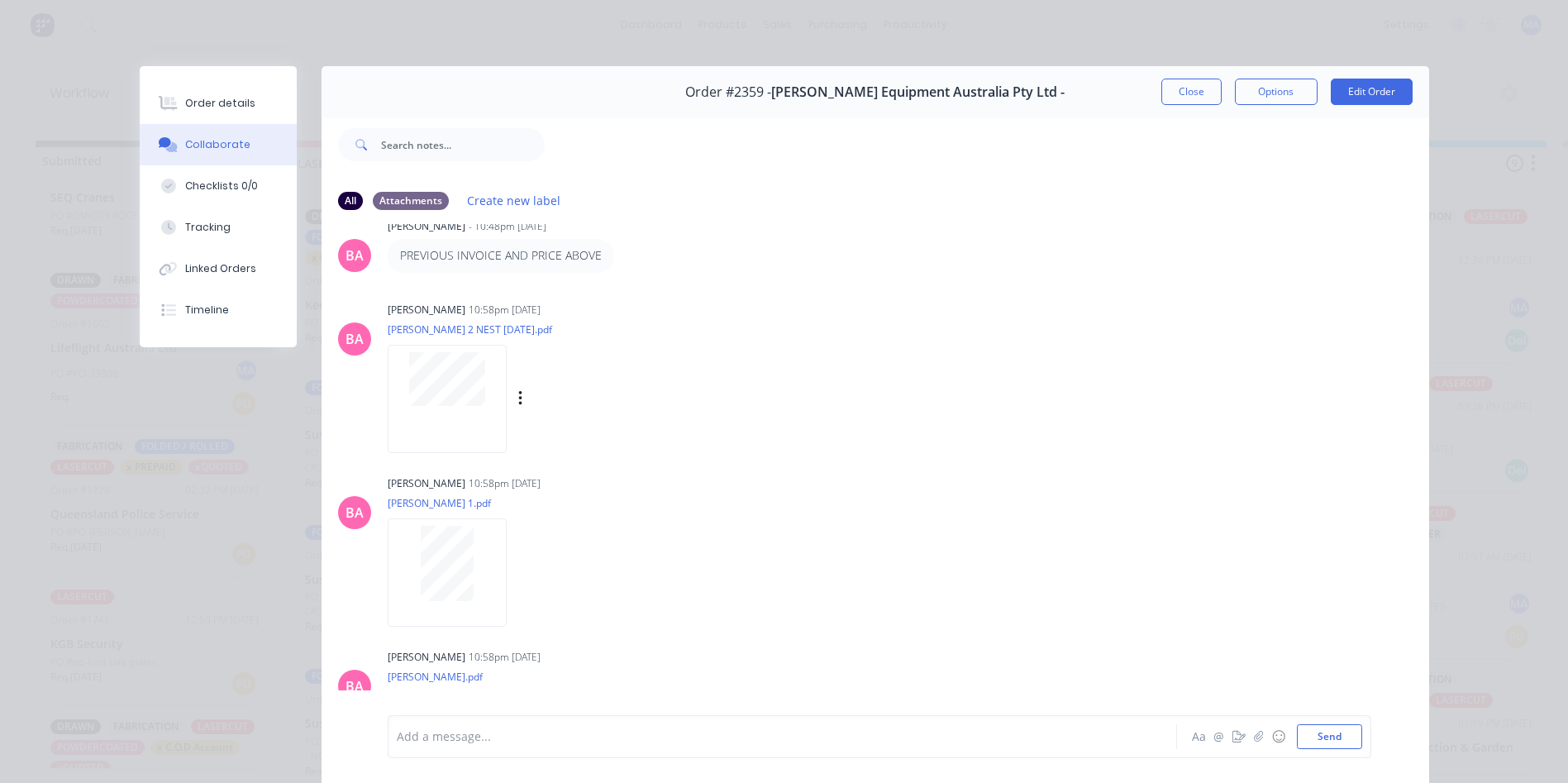
click at [445, 412] on div at bounding box center [447, 399] width 119 height 108
drag, startPoint x: 1187, startPoint y: 95, endPoint x: 1194, endPoint y: 176, distance: 81.3
click at [1188, 95] on button "Close" at bounding box center [1191, 92] width 61 height 27
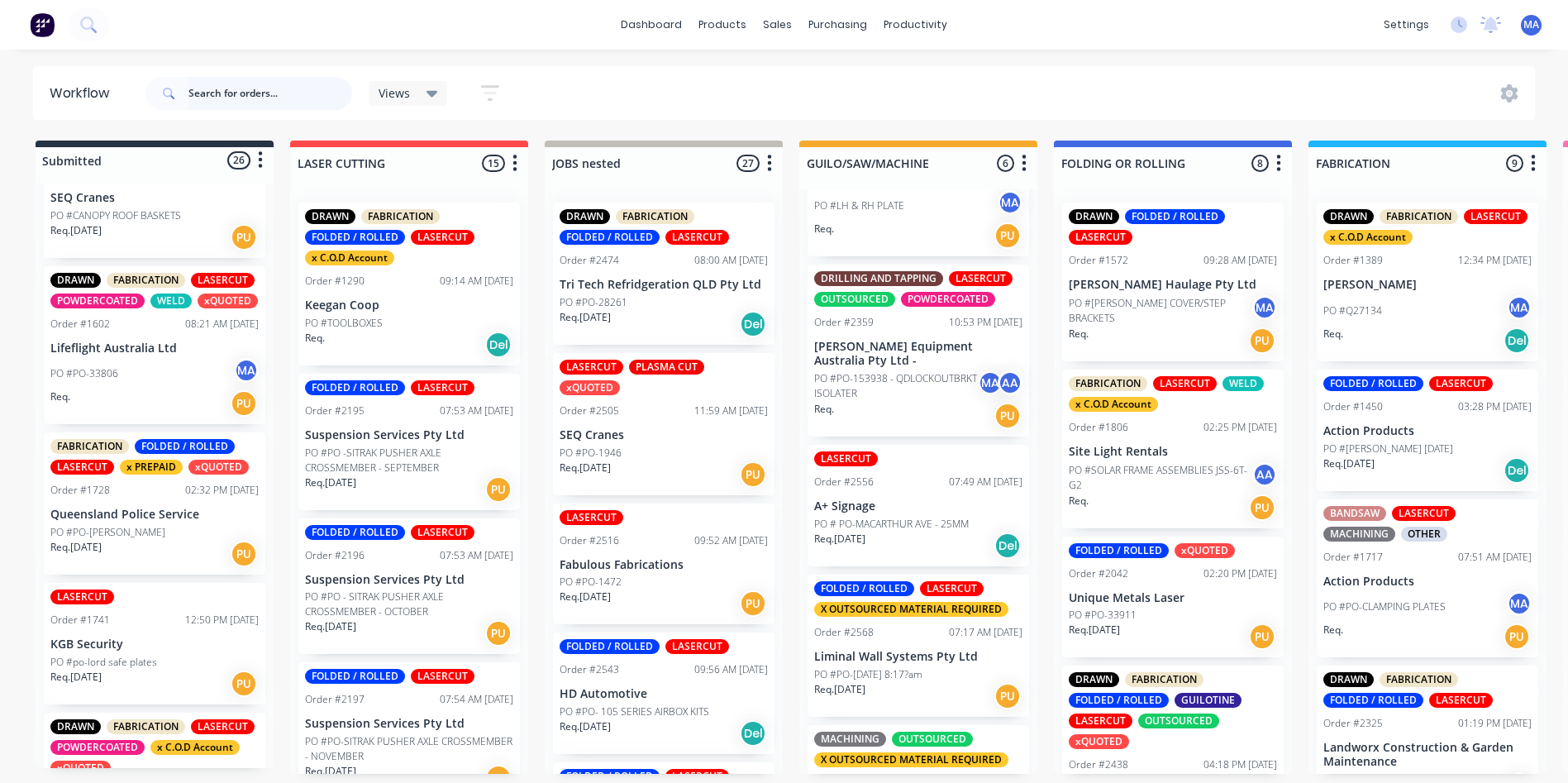
scroll to position [166, 0]
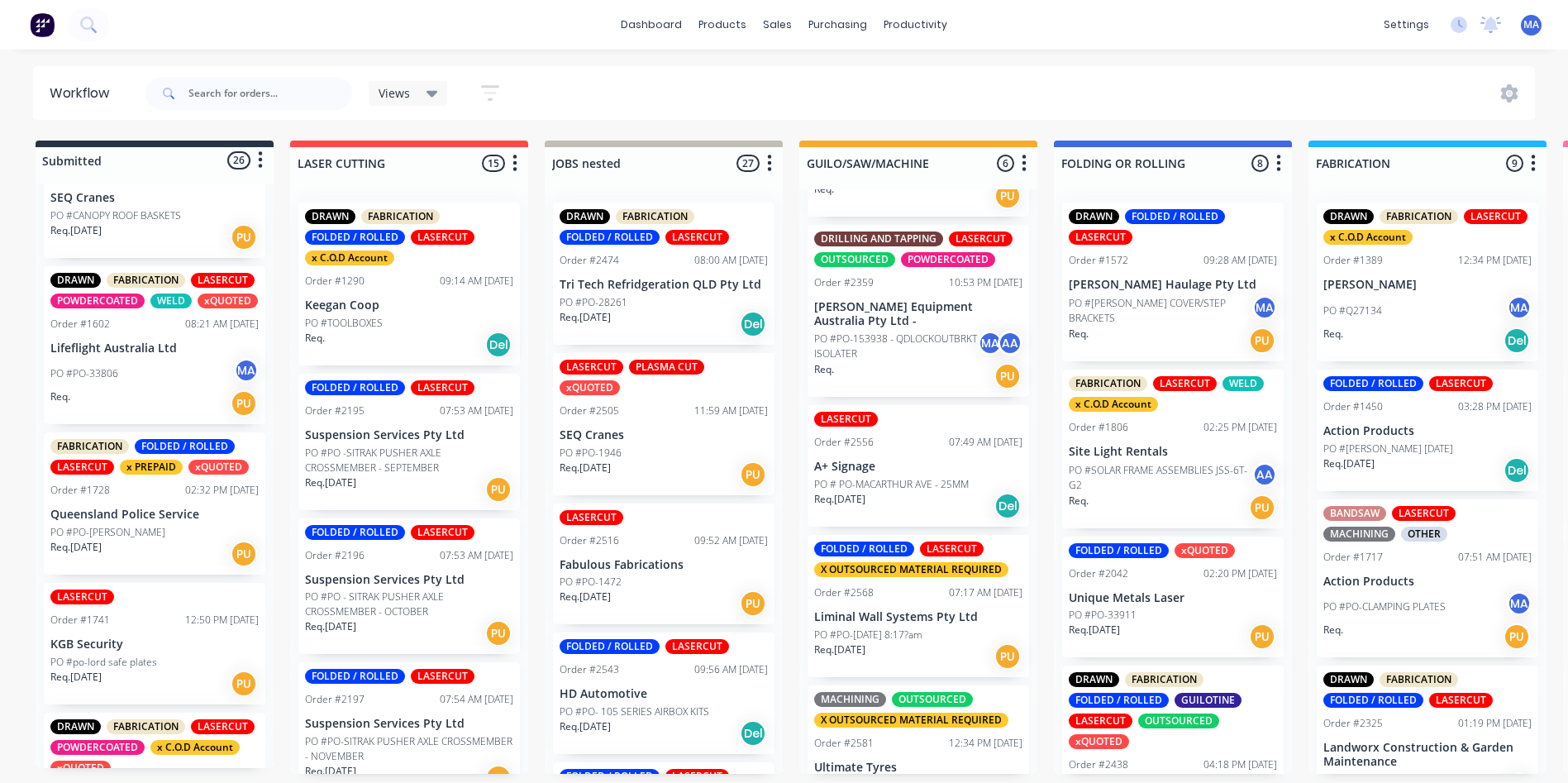
click at [948, 459] on p "A+ Signage" at bounding box center [918, 466] width 208 height 14
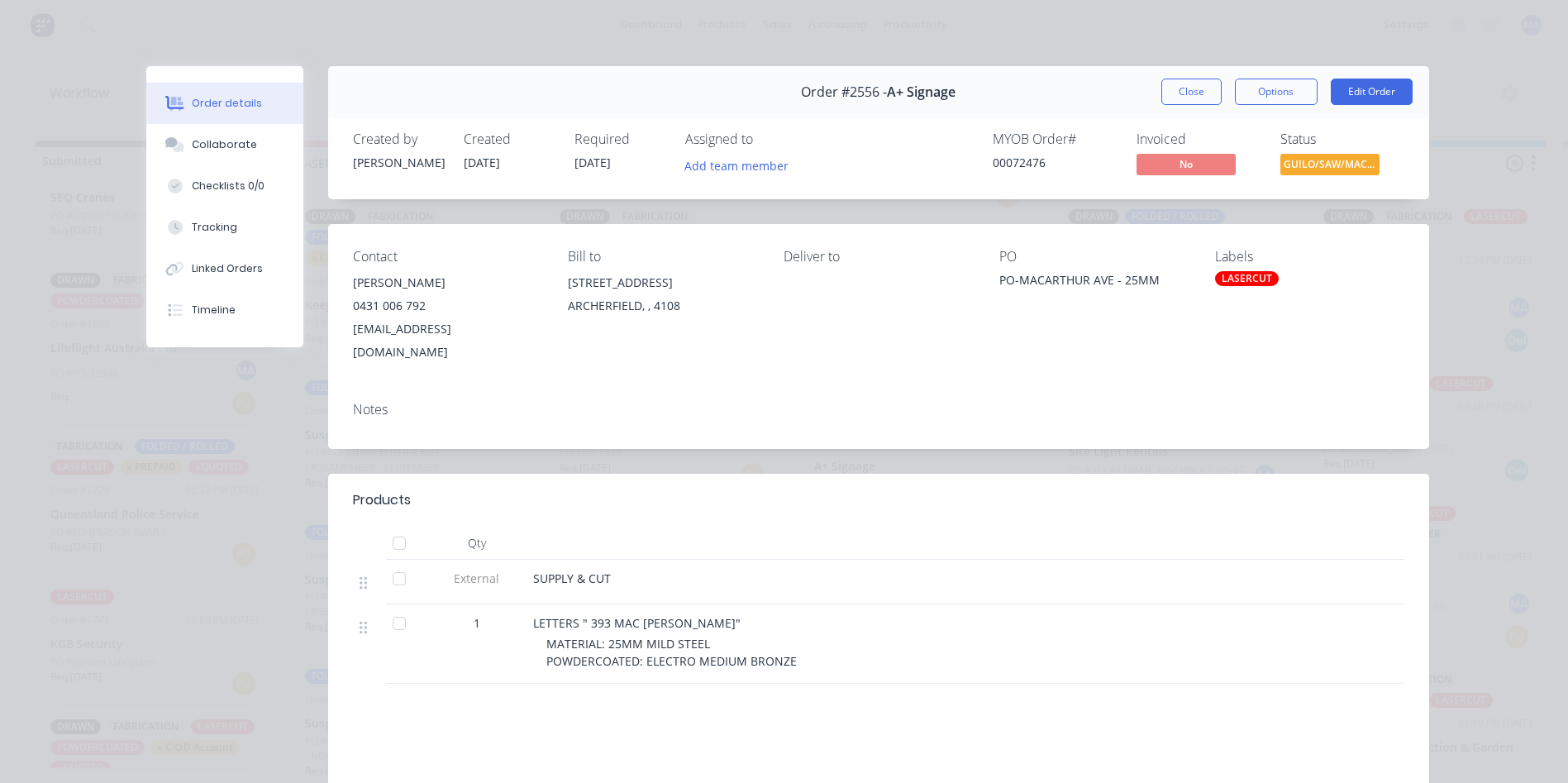
click at [1246, 284] on div "LASERCUT" at bounding box center [1247, 279] width 63 height 15
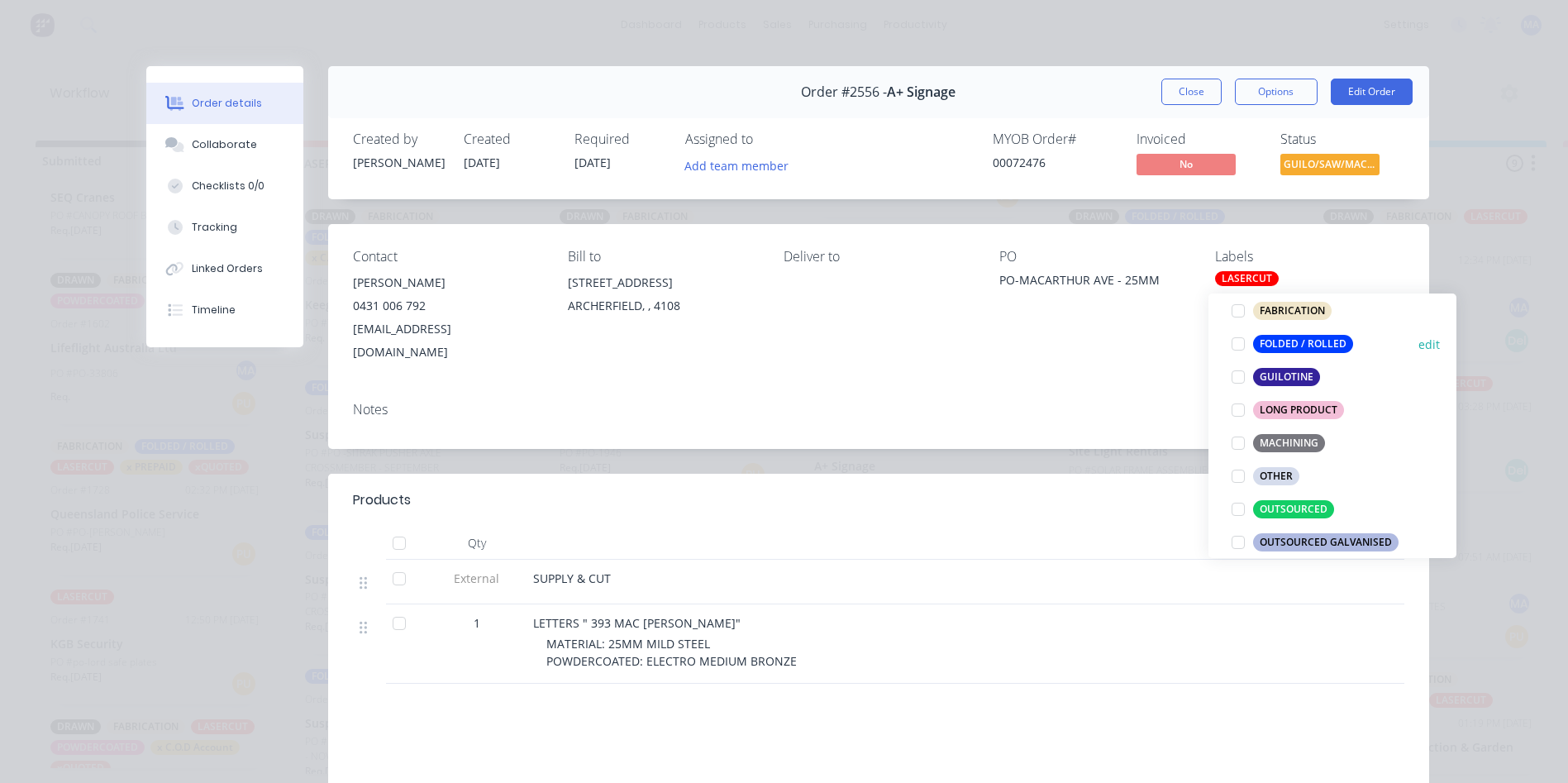
scroll to position [578, 0]
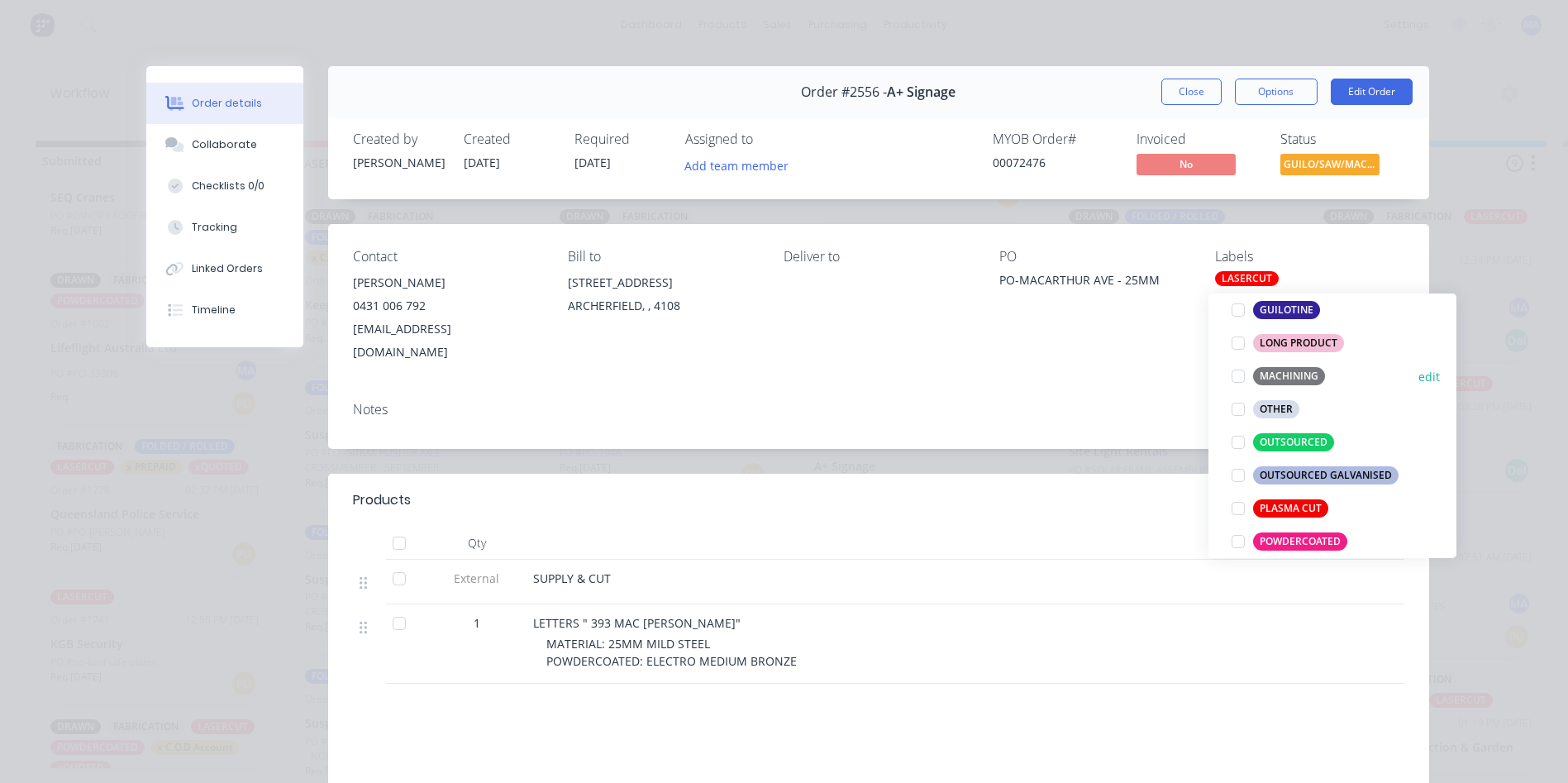
click at [1317, 369] on div "MACHINING" at bounding box center [1289, 376] width 72 height 18
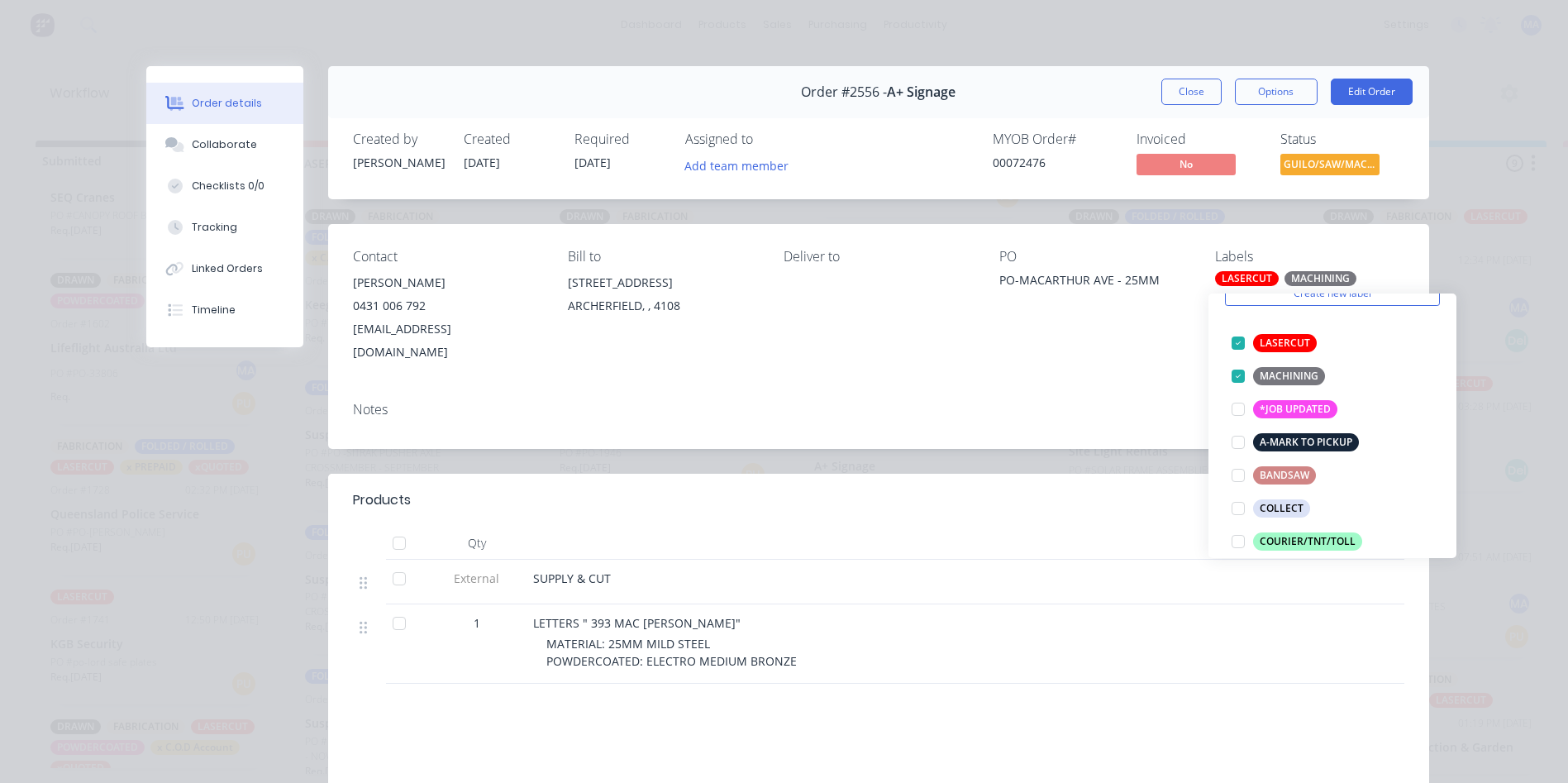
click at [1038, 422] on div "Notes" at bounding box center [878, 419] width 1101 height 61
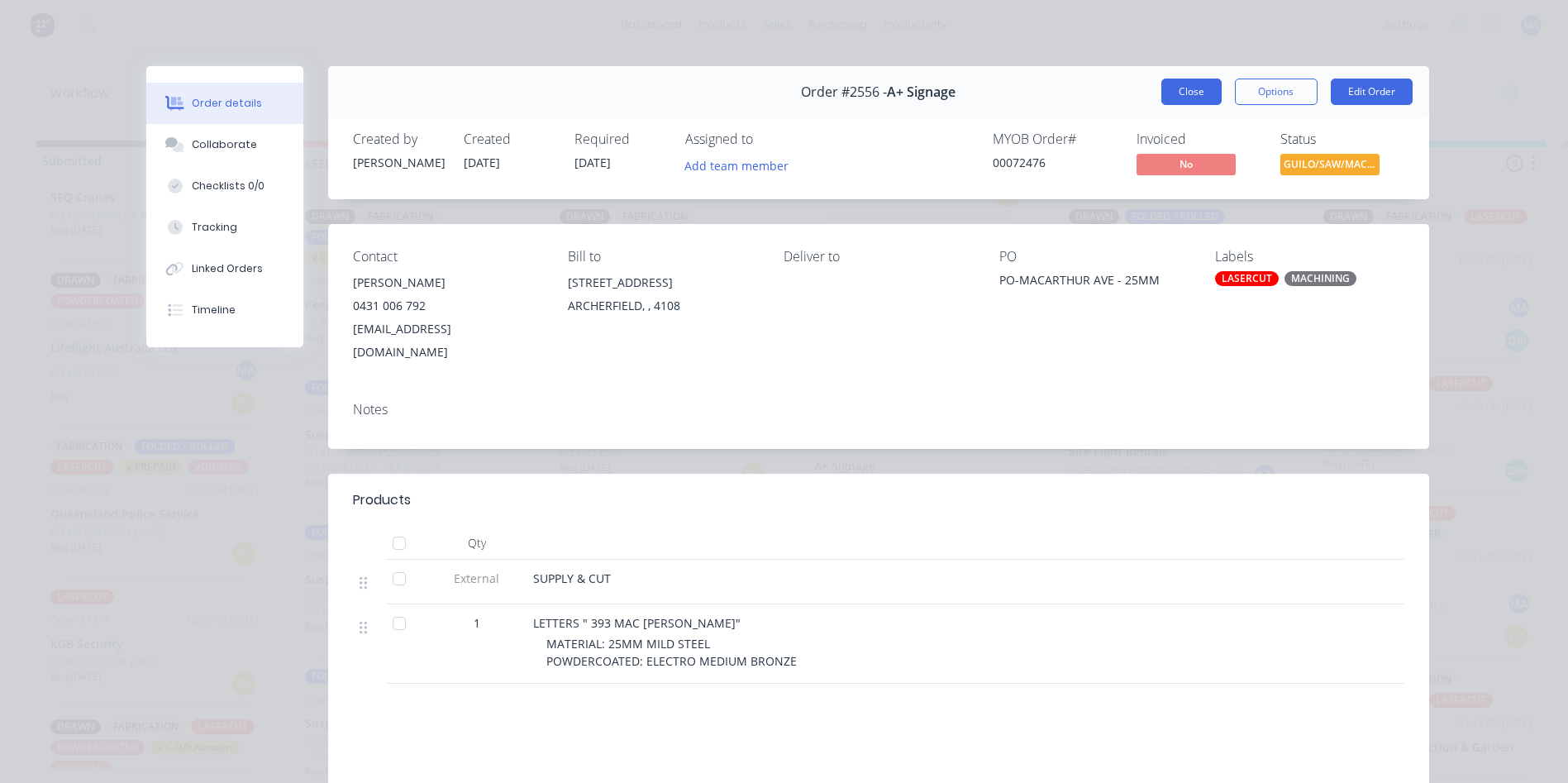
click at [1183, 97] on button "Close" at bounding box center [1191, 92] width 61 height 27
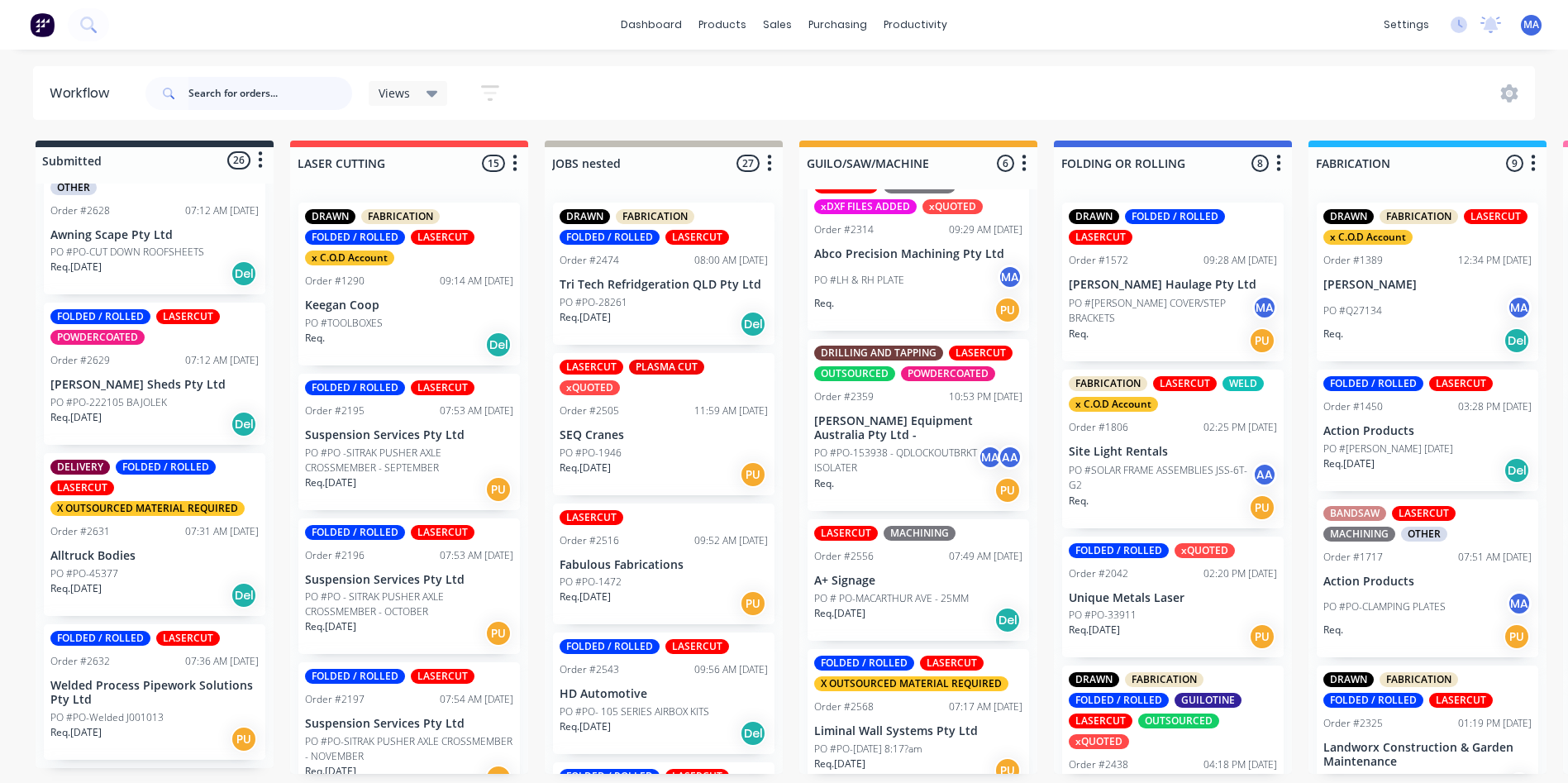
scroll to position [0, 0]
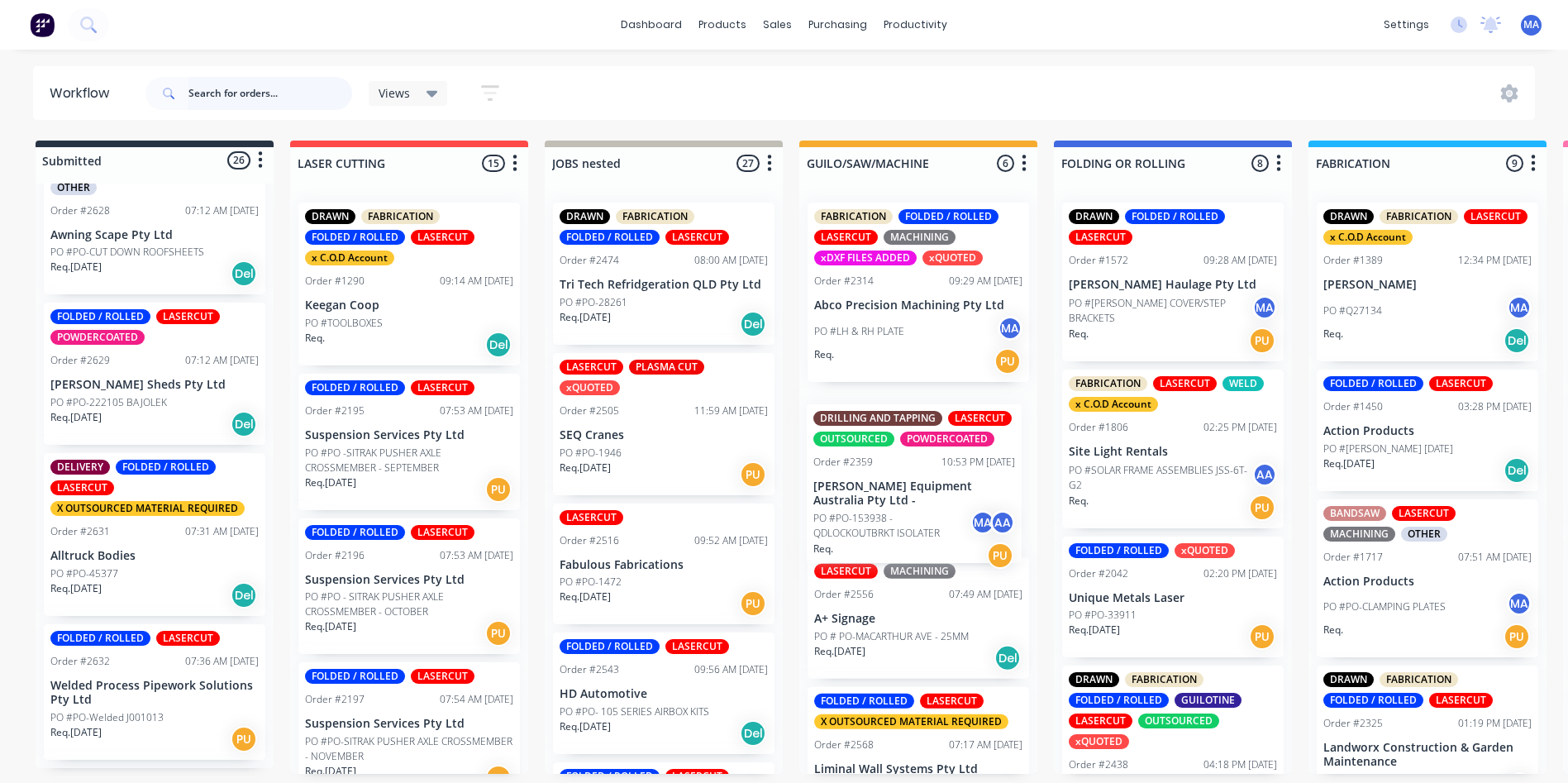
drag, startPoint x: 915, startPoint y: 501, endPoint x: 914, endPoint y: 534, distance: 33.0
click at [914, 534] on div "FABRICATION FOLDED / ROLLED LASERCUT MACHINING xDXF FILES ADDED xQUOTED Order #…" at bounding box center [918, 481] width 238 height 584
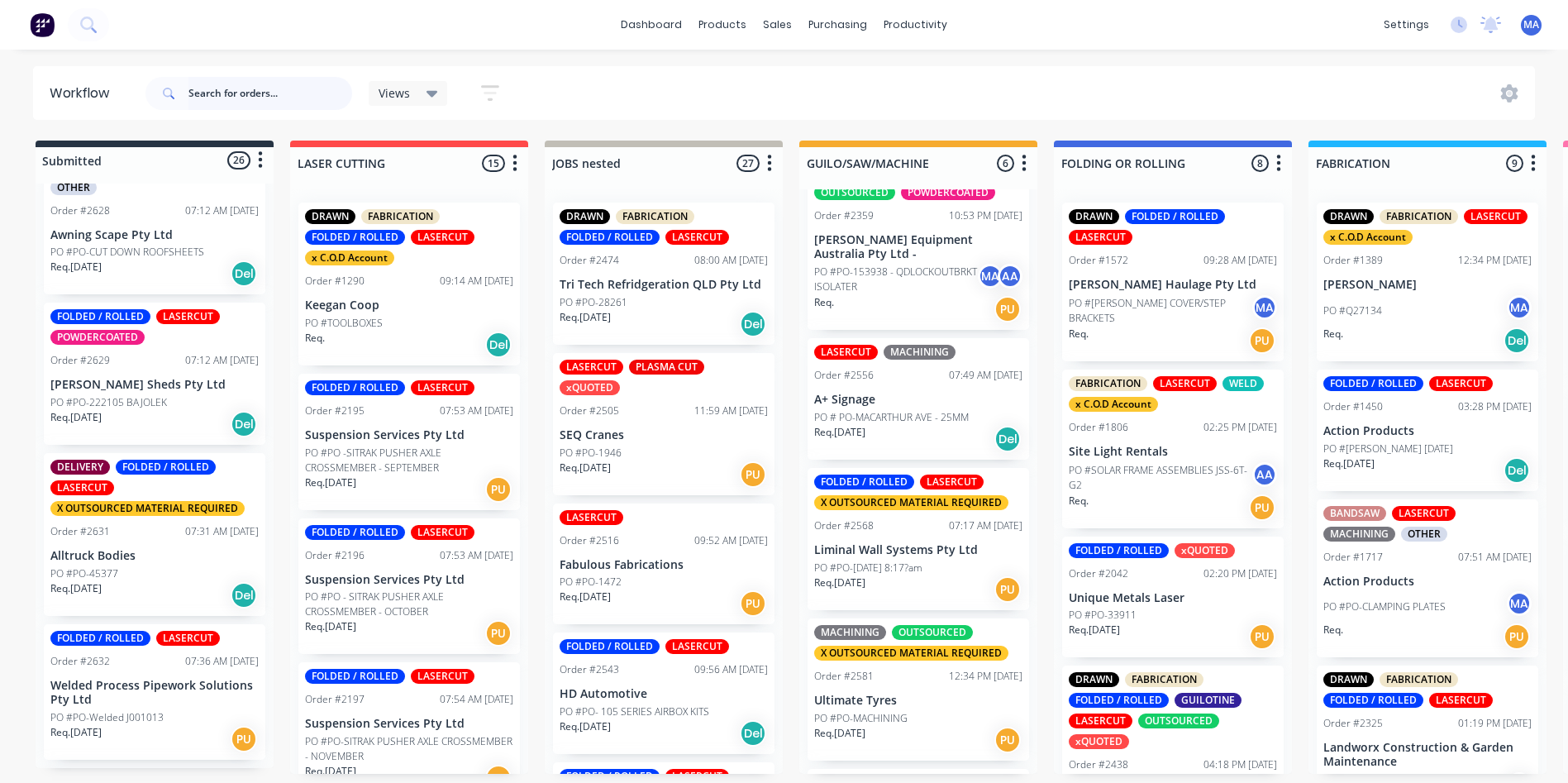
scroll to position [335, 0]
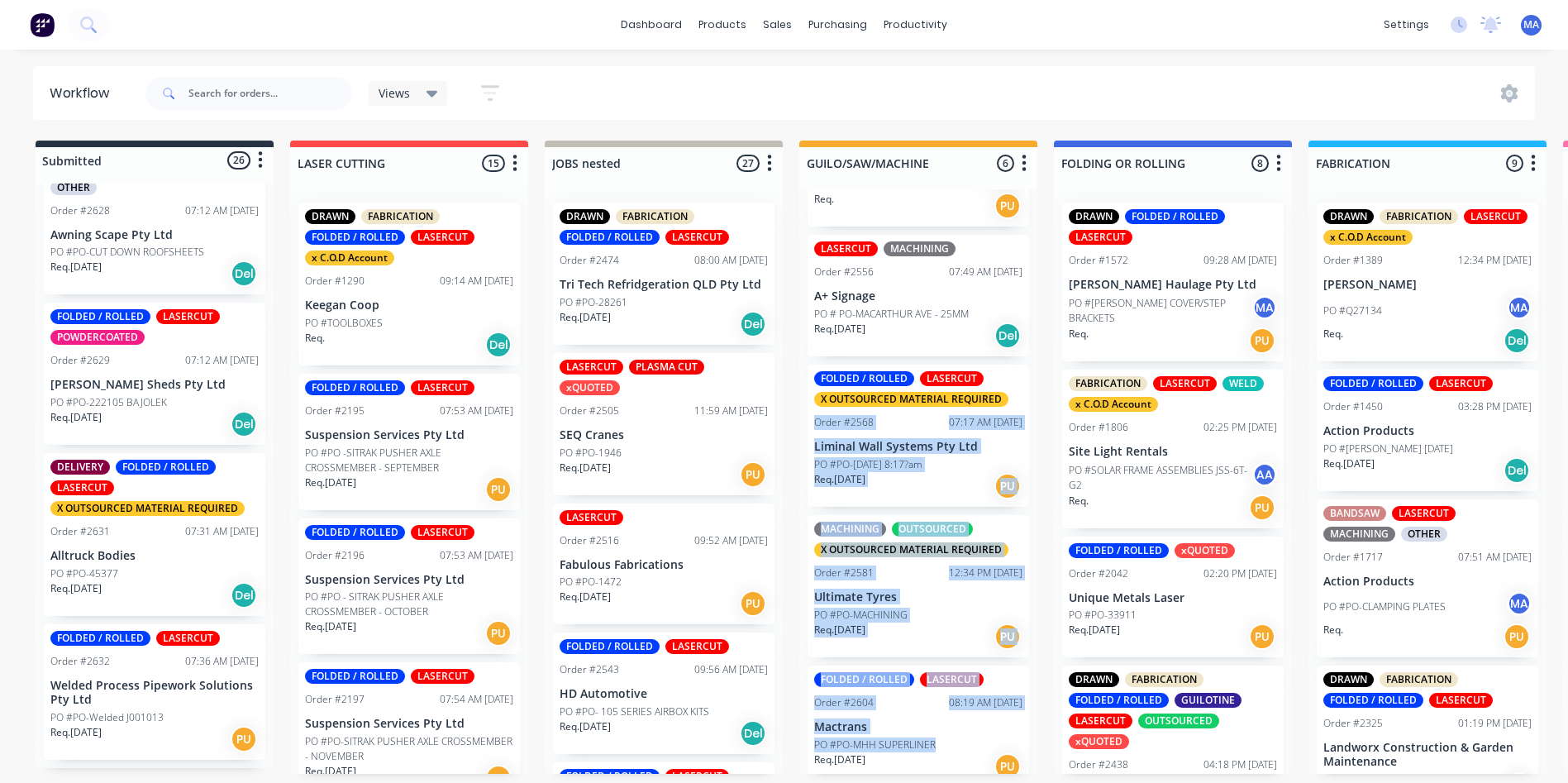
drag, startPoint x: 1037, startPoint y: 685, endPoint x: 1035, endPoint y: 354, distance: 331.0
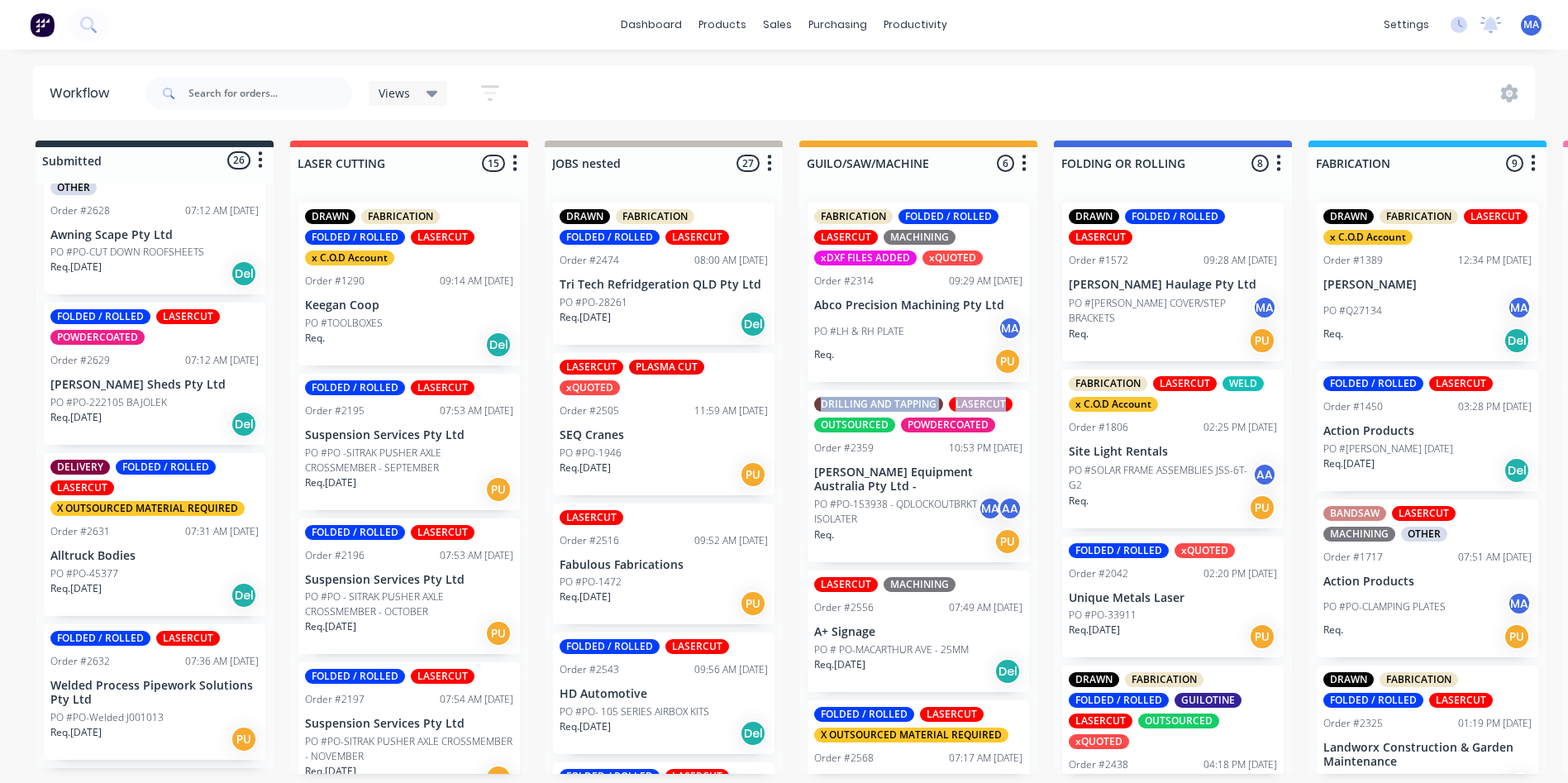
drag, startPoint x: 1030, startPoint y: 366, endPoint x: 1044, endPoint y: 418, distance: 53.9
click at [1047, 80] on div "Views Save new view None (Default) edit Show/Hide statuses Show line item cards…" at bounding box center [839, 93] width 1394 height 50
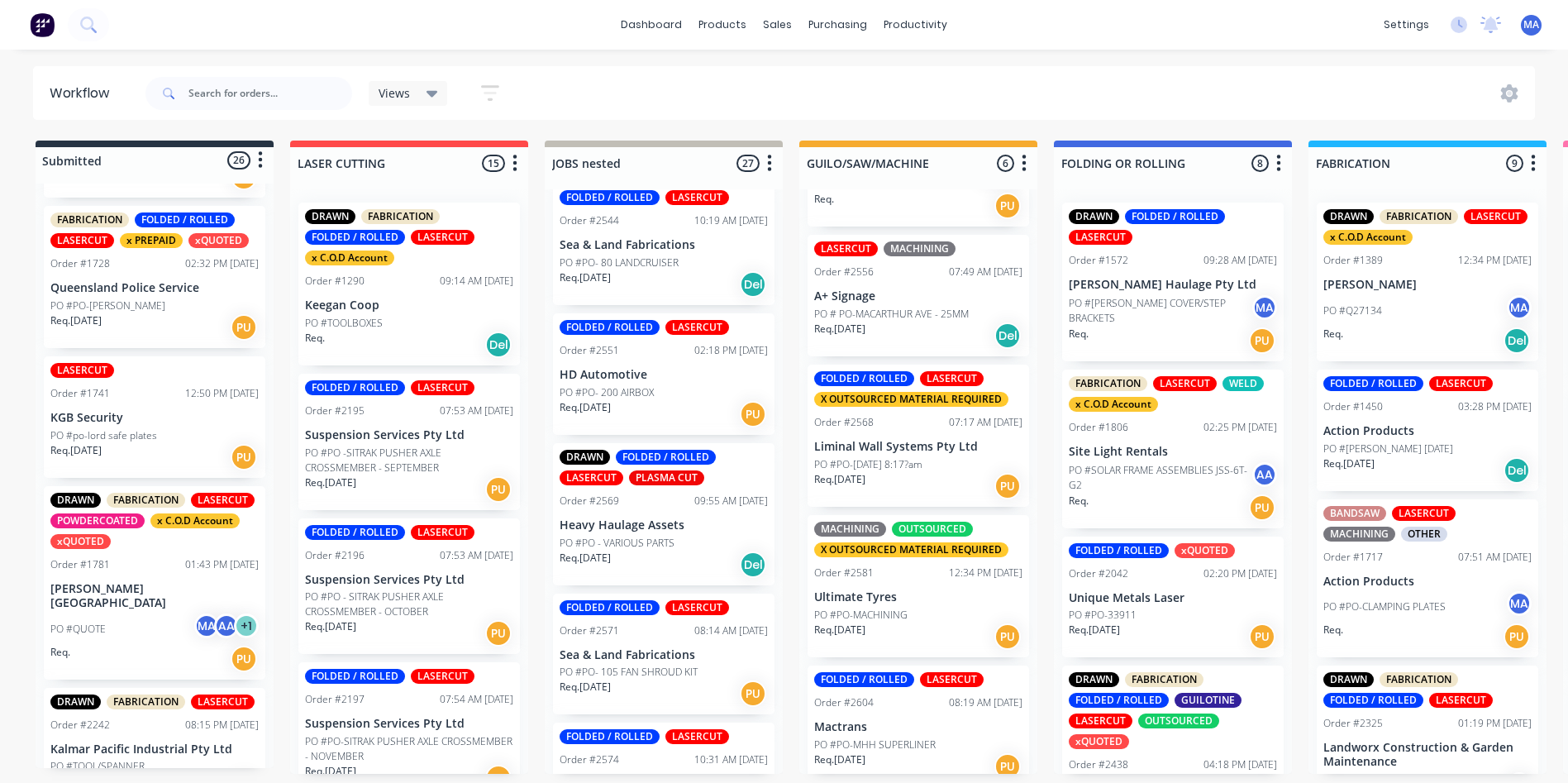
scroll to position [496, 0]
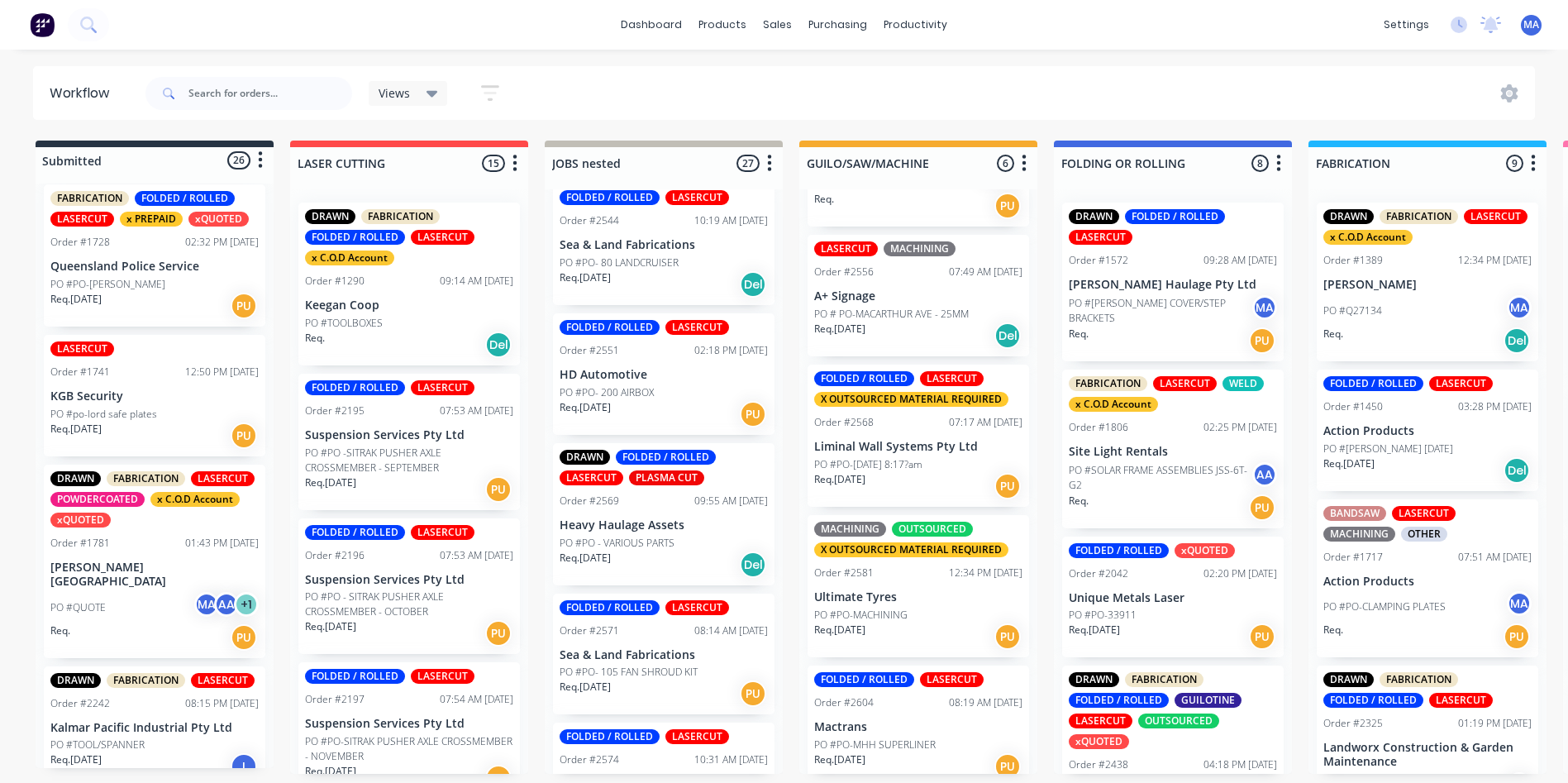
click at [151, 404] on p "KGB Security" at bounding box center [155, 396] width 208 height 14
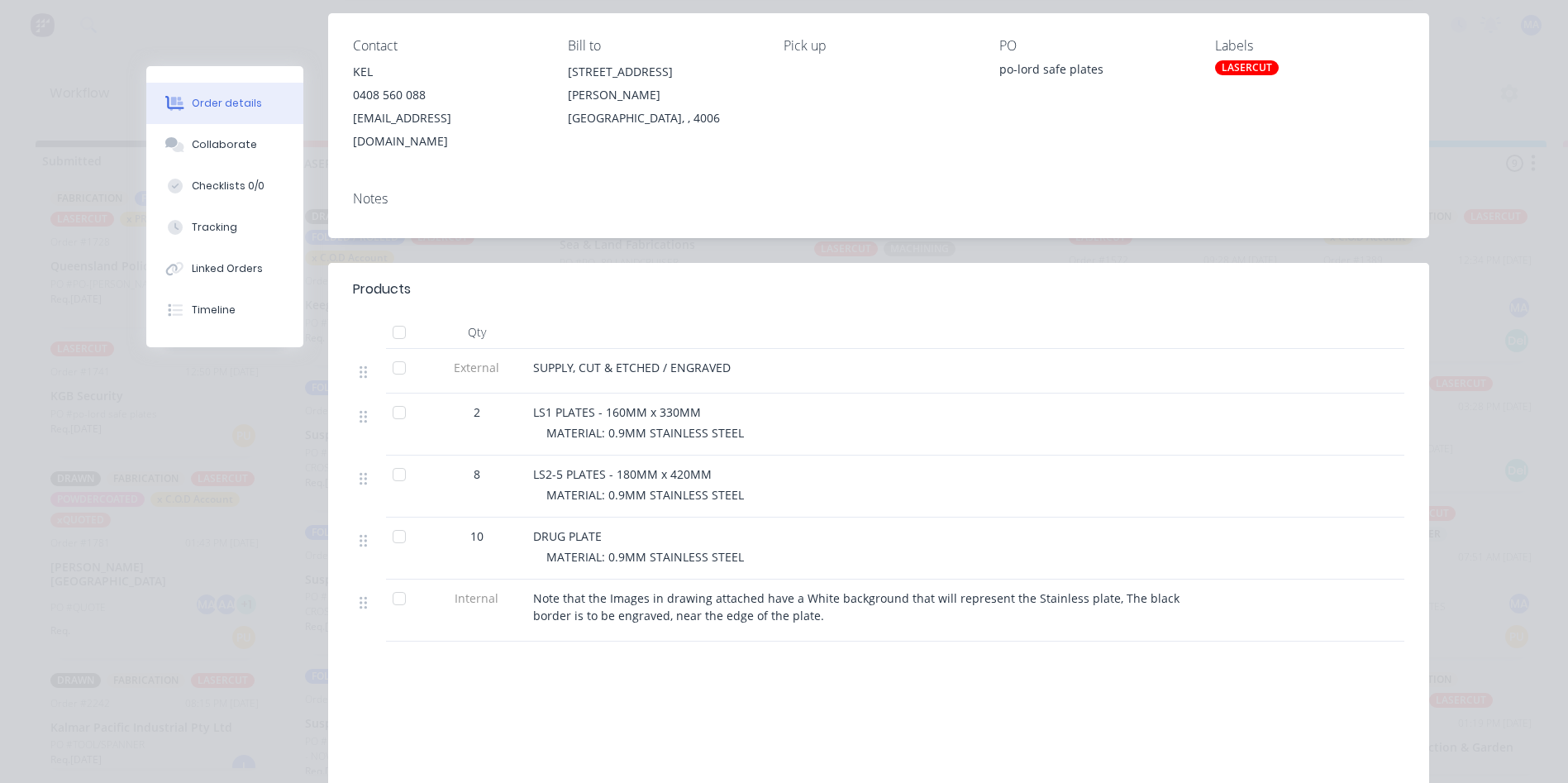
scroll to position [248, 0]
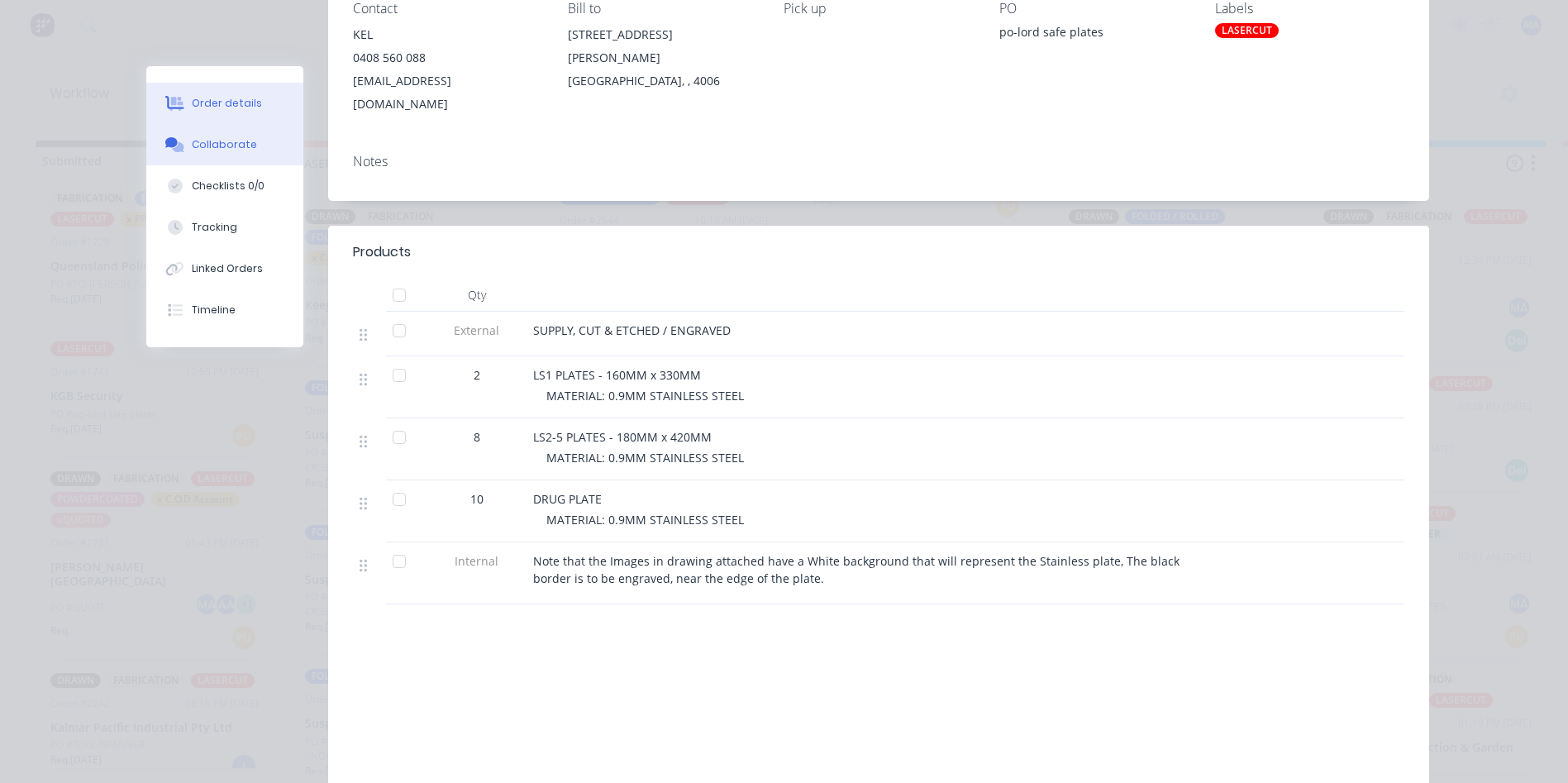
click at [252, 144] on button "Collaborate" at bounding box center [225, 145] width 157 height 42
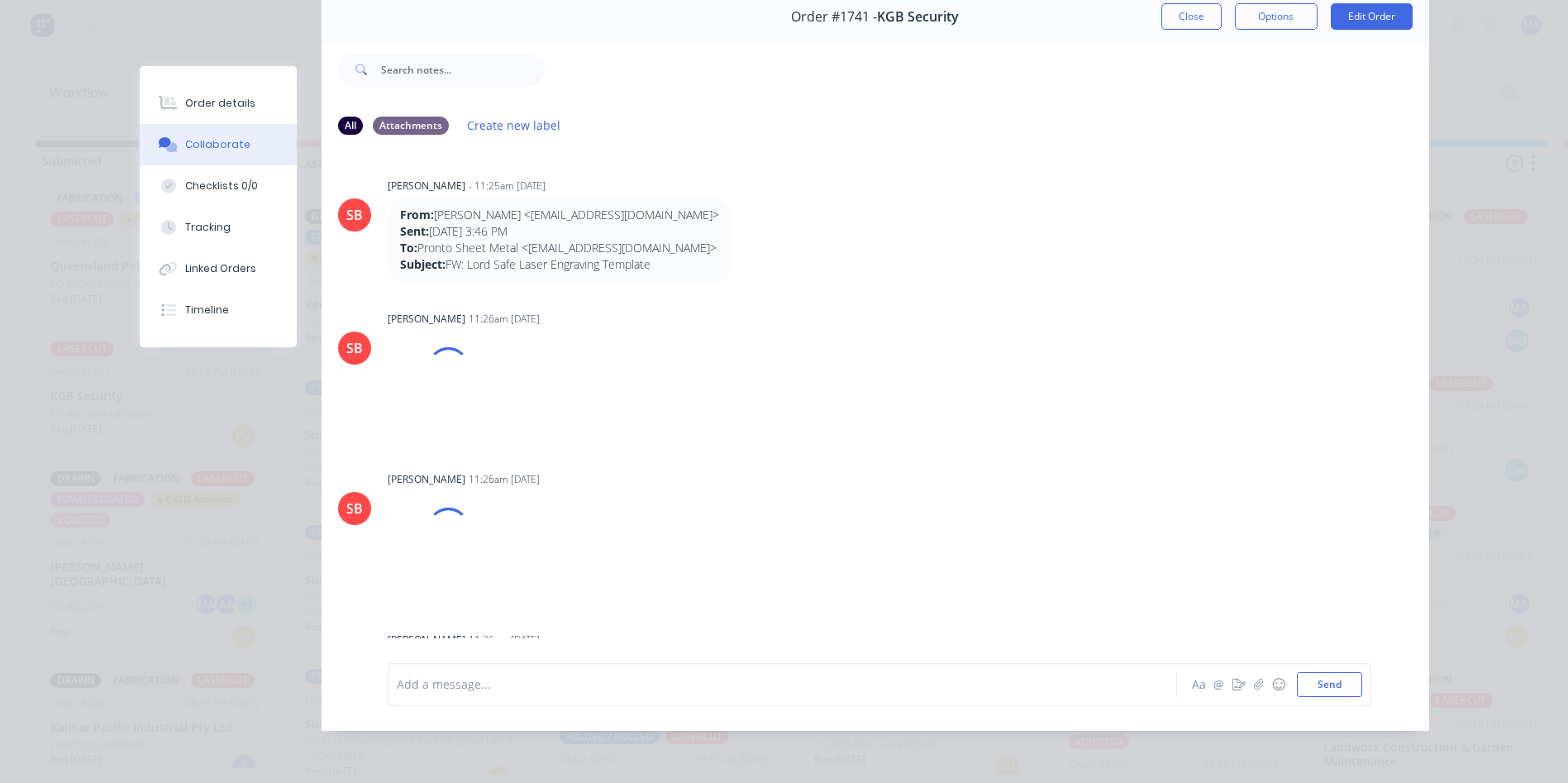
scroll to position [0, 0]
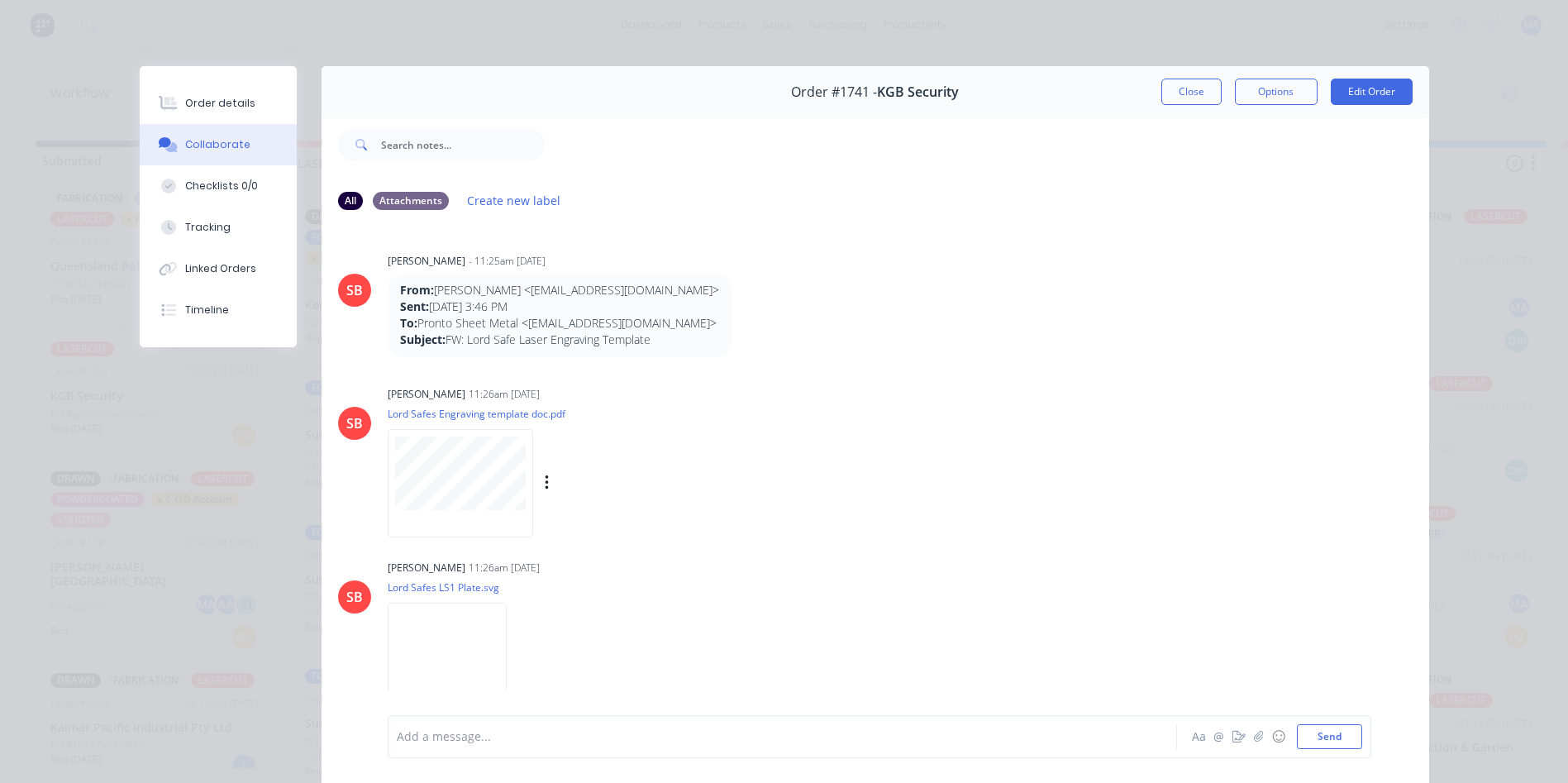
click at [603, 520] on div "Labels Download Delete" at bounding box center [553, 483] width 330 height 124
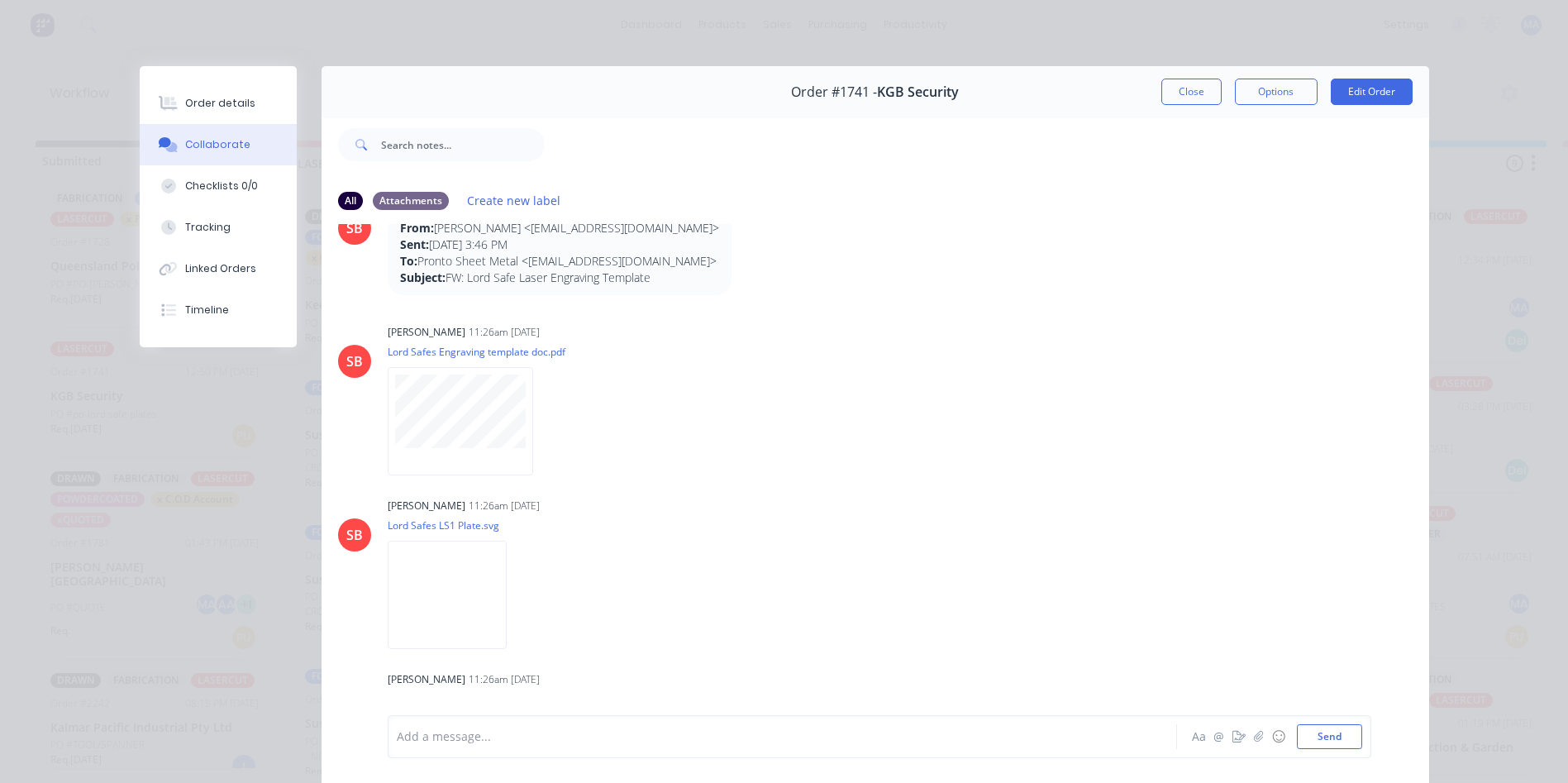
scroll to position [248, 0]
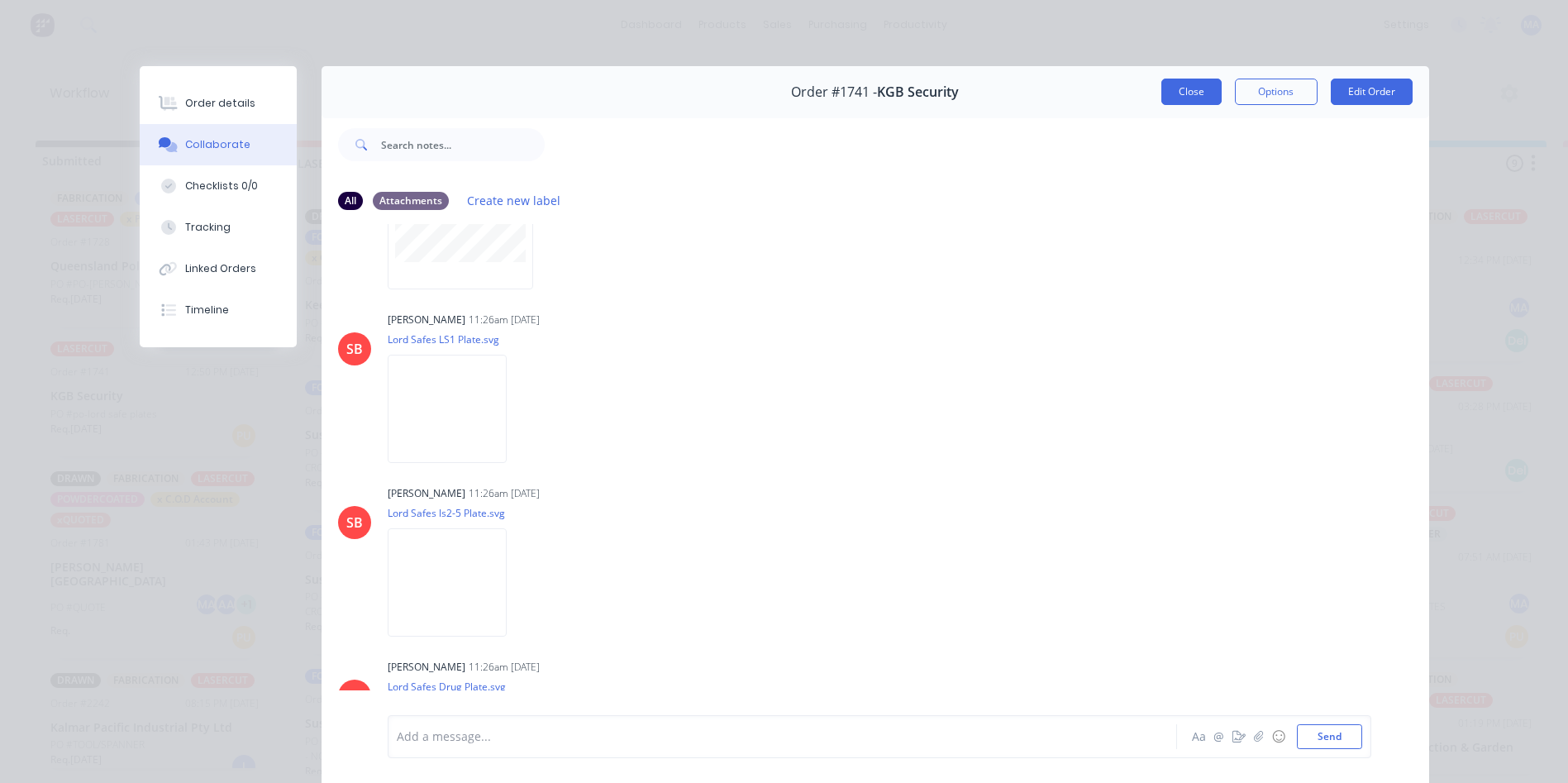
click at [1185, 104] on button "Close" at bounding box center [1191, 92] width 61 height 27
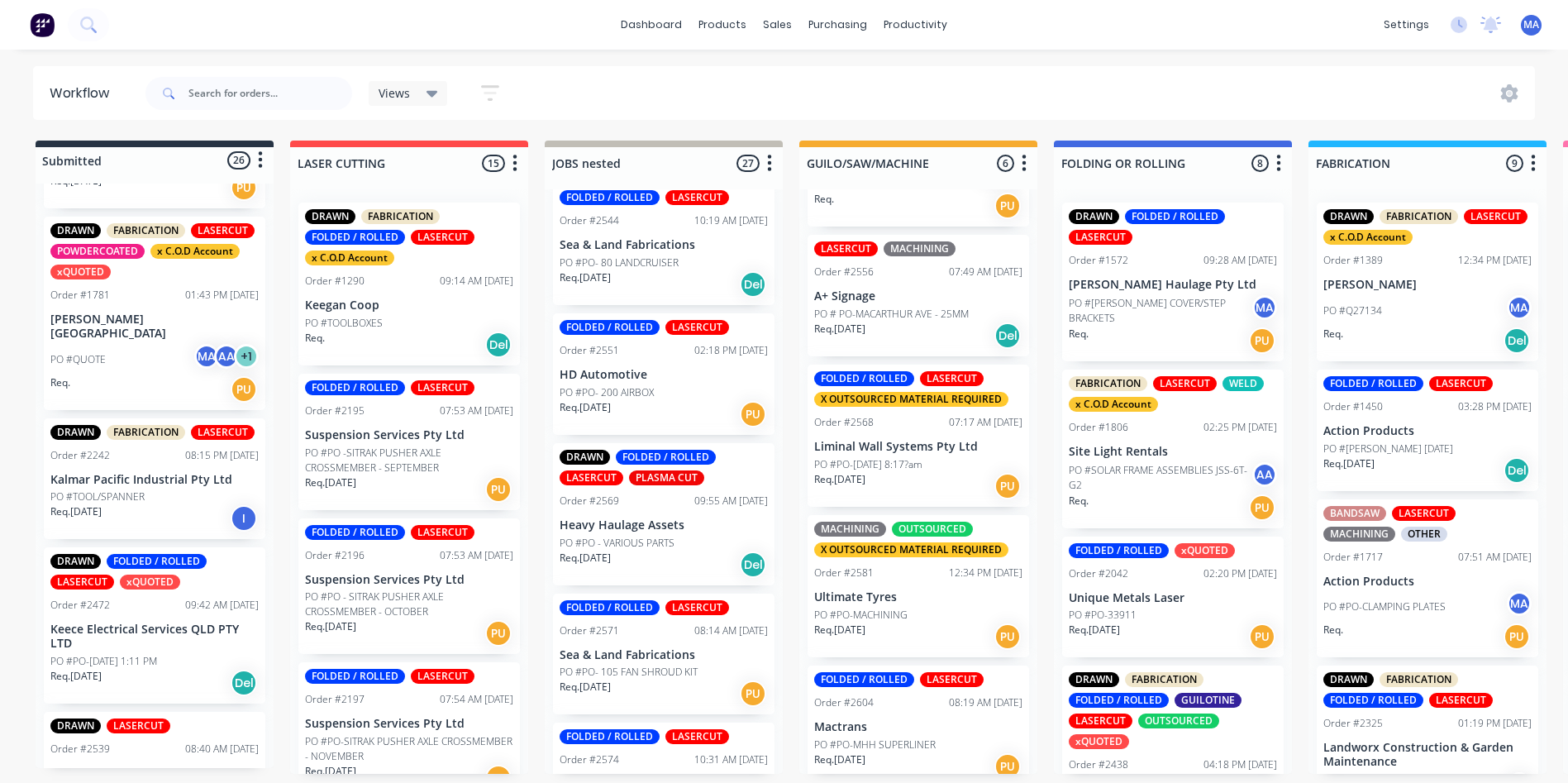
scroll to position [826, 0]
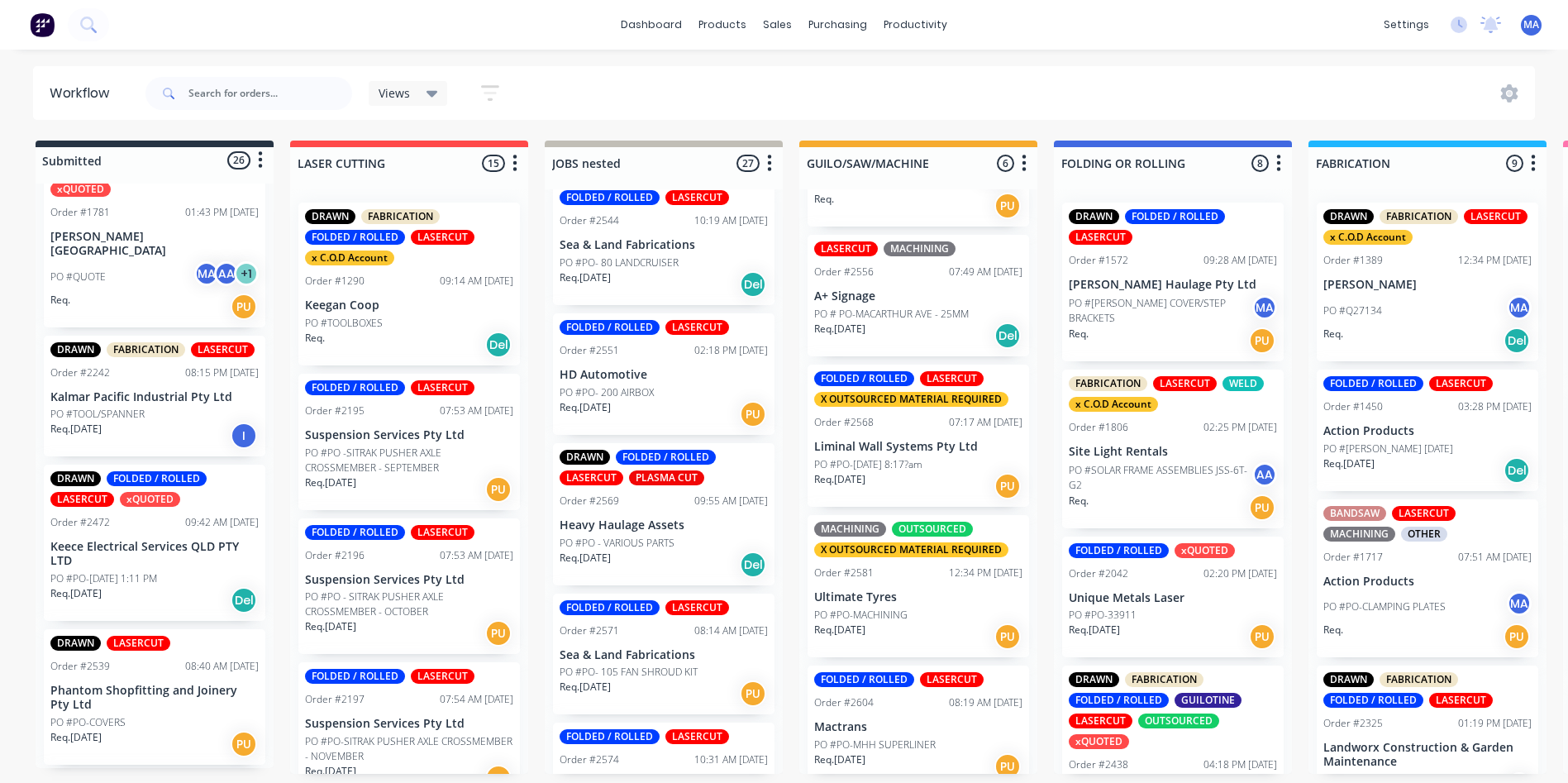
click at [149, 581] on p "PO #PO-[DATE] 1:11 PM" at bounding box center [104, 578] width 107 height 15
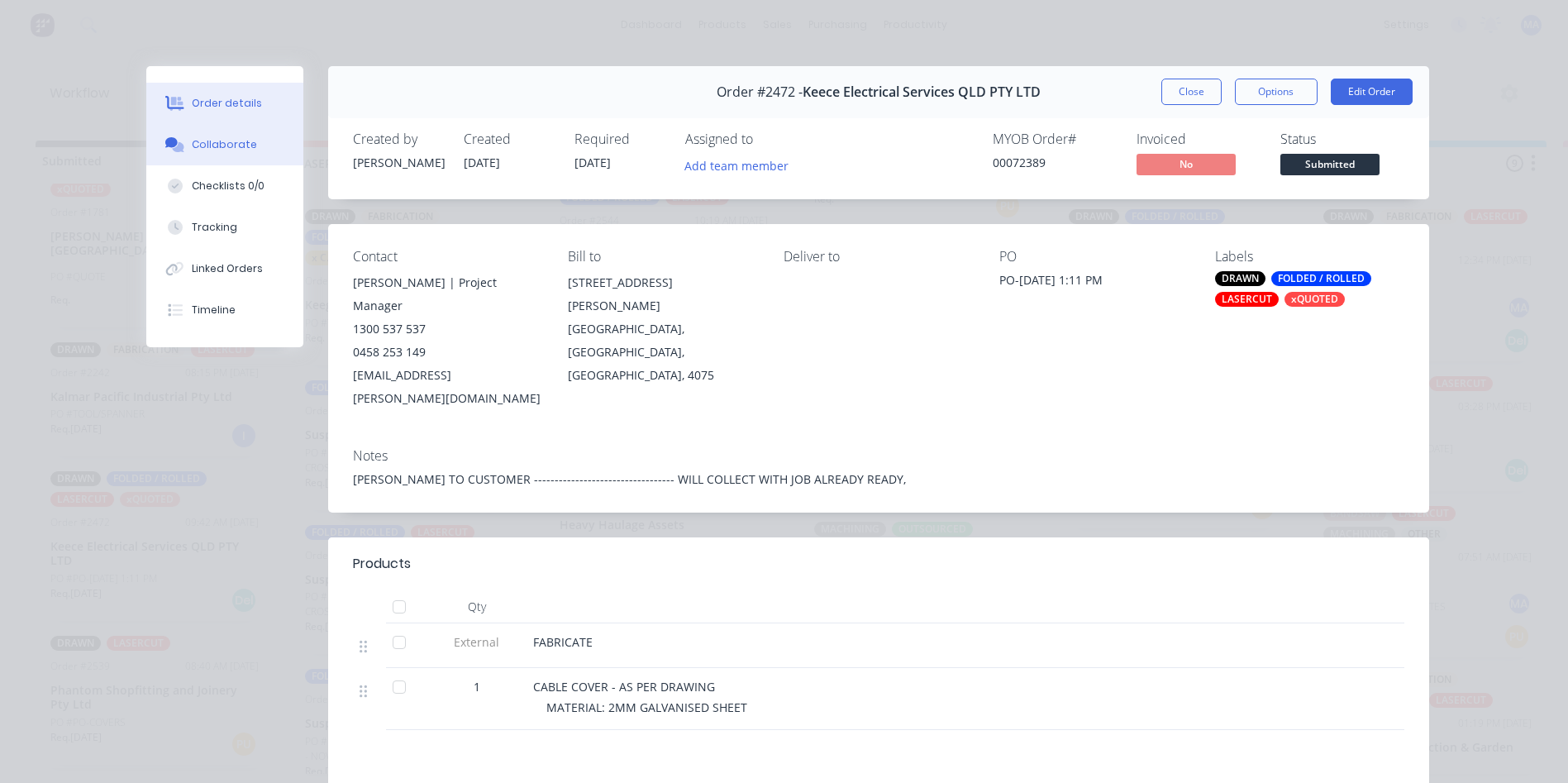
click at [252, 148] on button "Collaborate" at bounding box center [225, 145] width 157 height 42
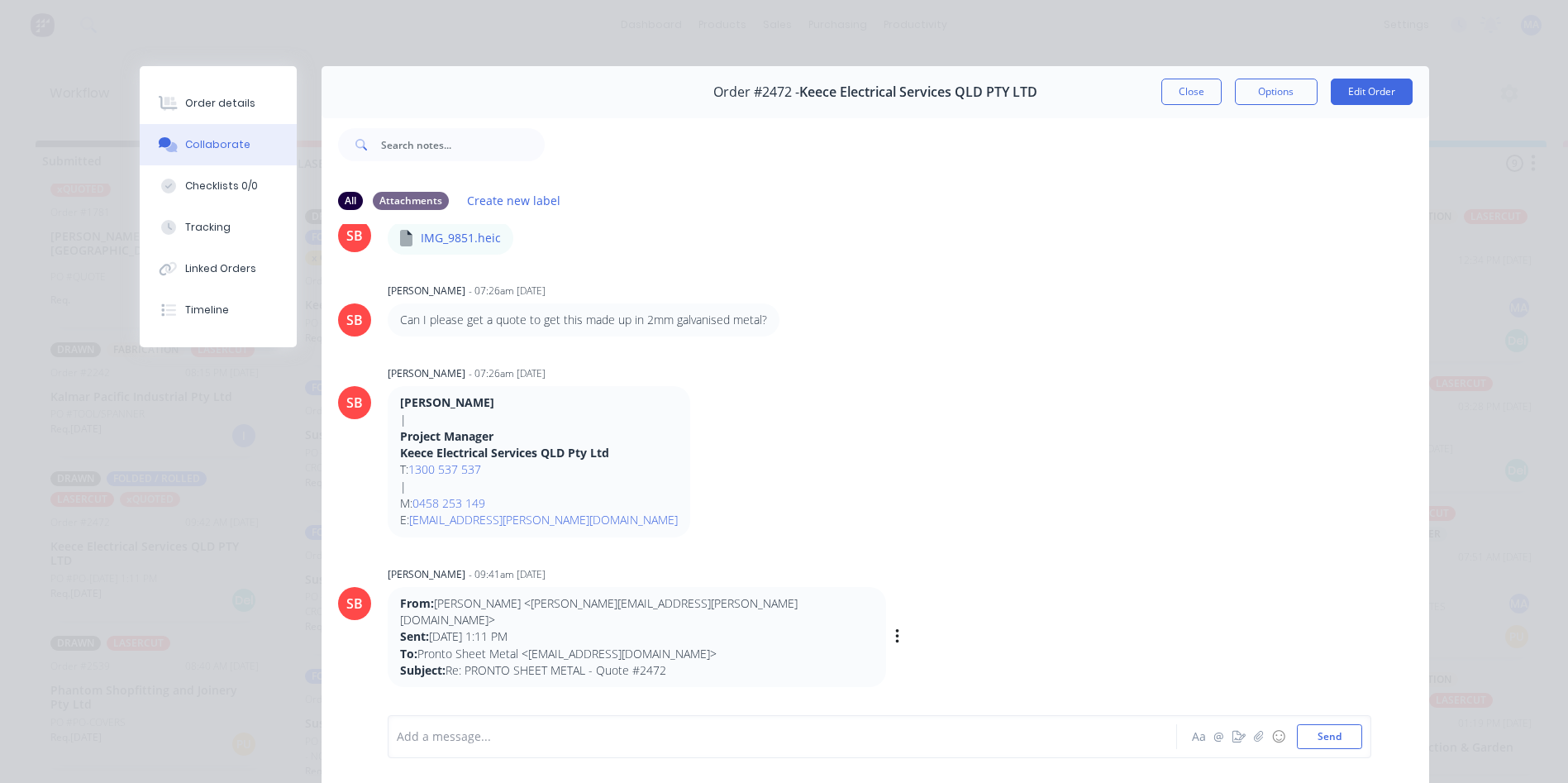
scroll to position [0, 0]
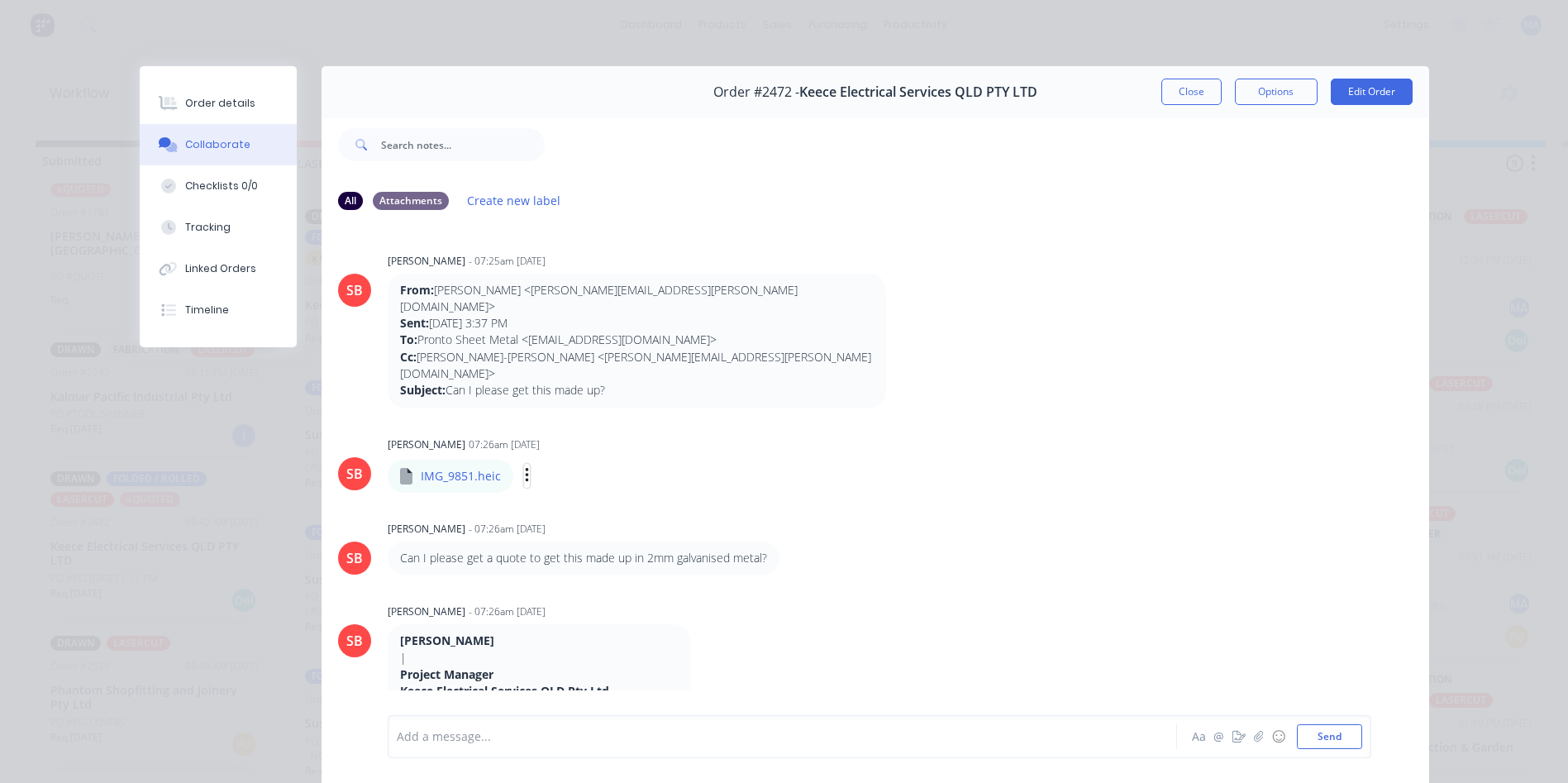
click at [525, 468] on icon "button" at bounding box center [527, 475] width 3 height 15
click at [0, 0] on button "Download" at bounding box center [0, 0] width 0 height 0
drag, startPoint x: 1066, startPoint y: 72, endPoint x: 1145, endPoint y: 75, distance: 79.1
click at [1066, 72] on div "Order #2472 - Keece Electrical Services QLD PTY LTD Close Options Edit Order" at bounding box center [875, 92] width 1108 height 52
click at [1183, 97] on button "Close" at bounding box center [1191, 92] width 61 height 27
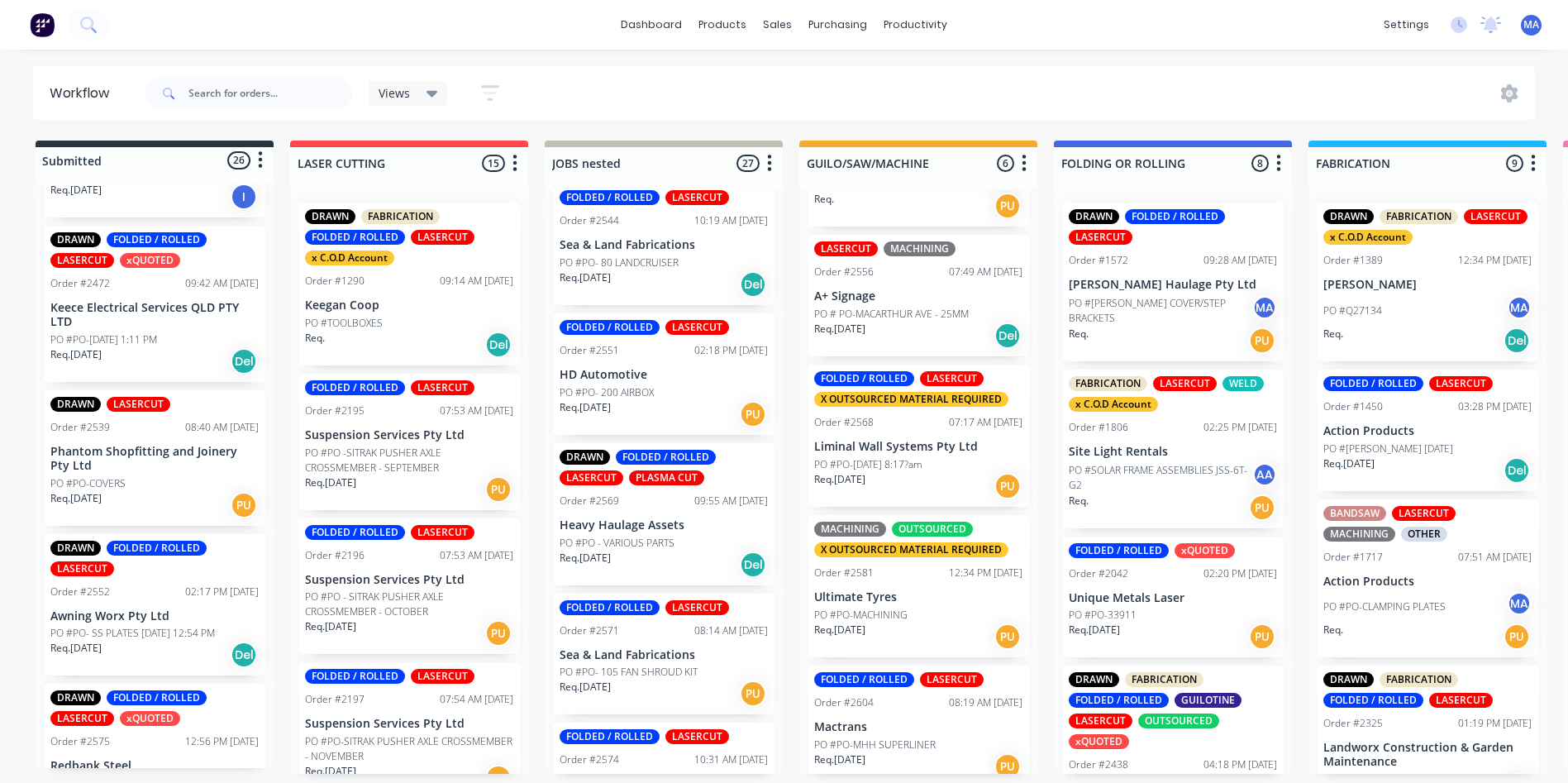
scroll to position [1074, 0]
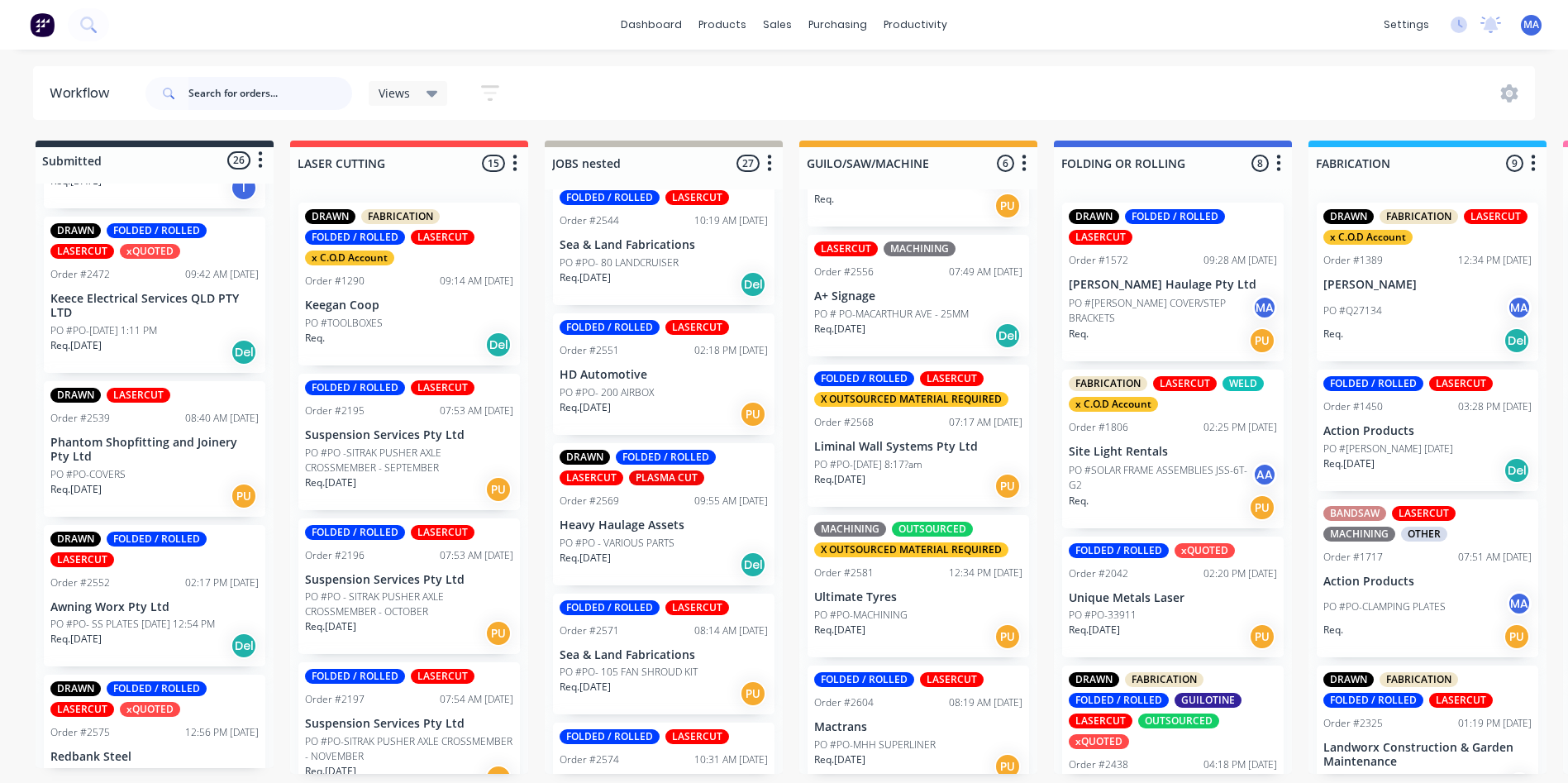
click at [332, 100] on input "text" at bounding box center [270, 93] width 164 height 33
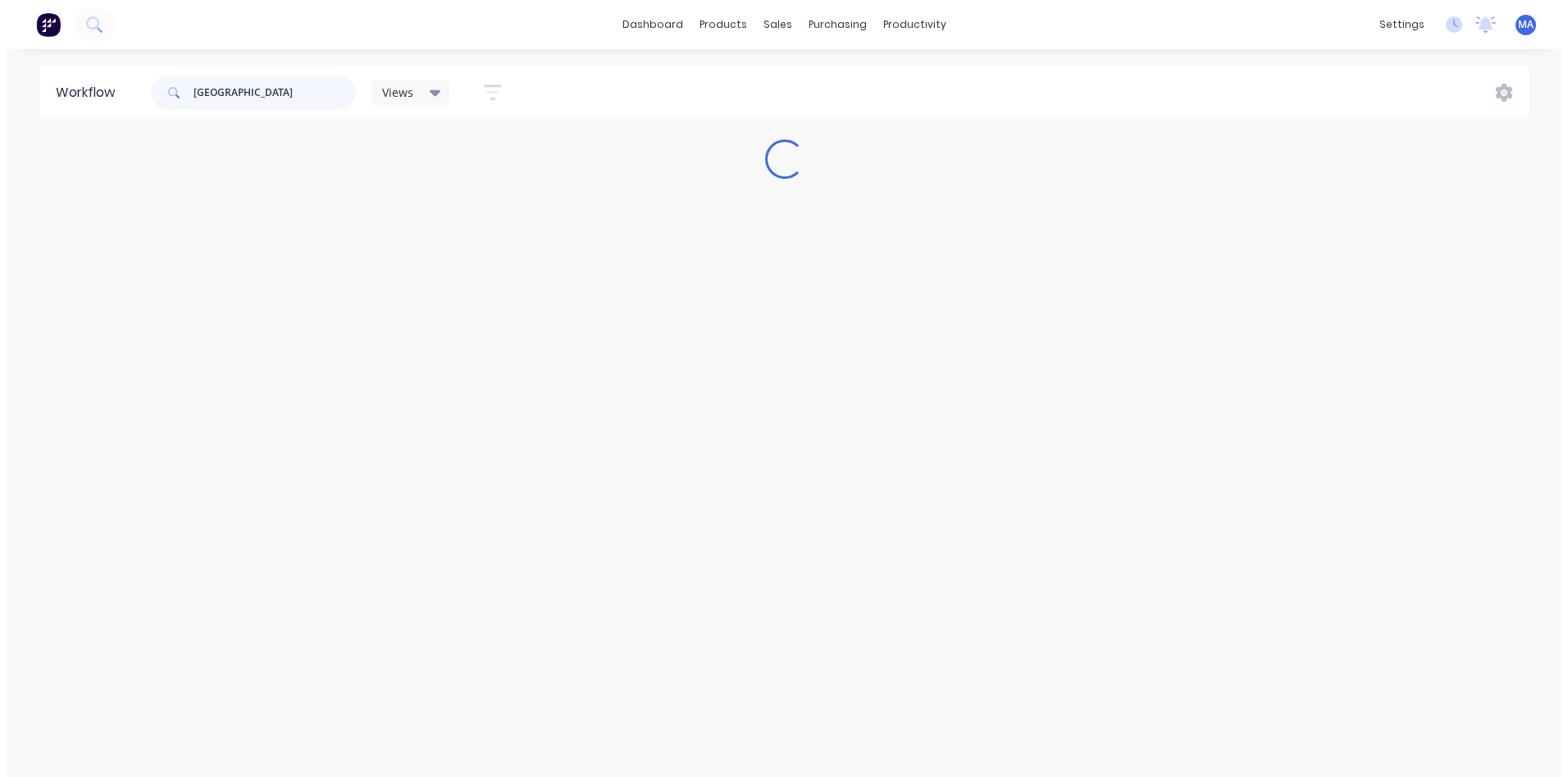
scroll to position [0, 0]
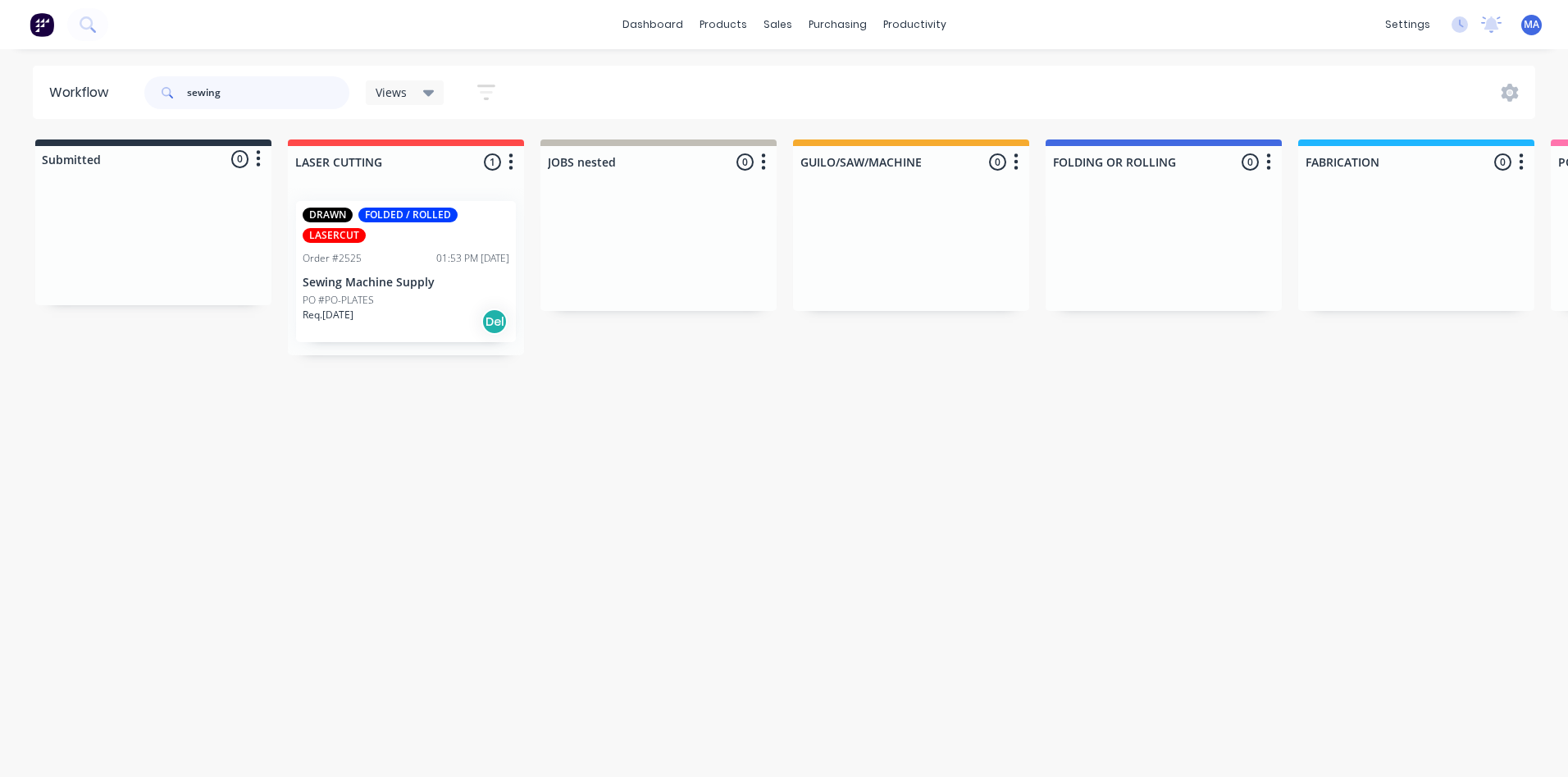
type input "sewing"
click at [453, 297] on div "PO #PO-PLATES" at bounding box center [405, 301] width 206 height 15
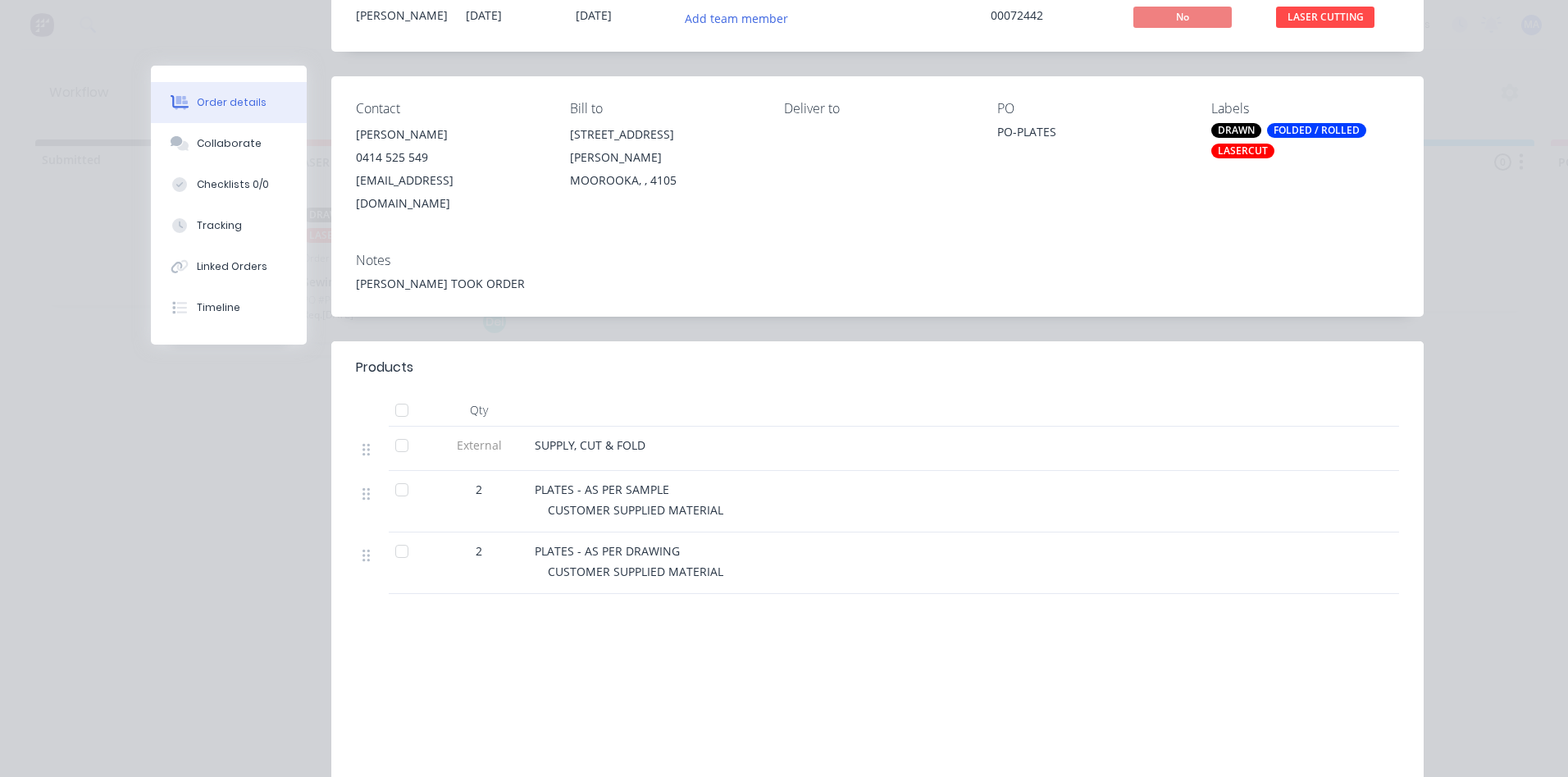
scroll to position [164, 0]
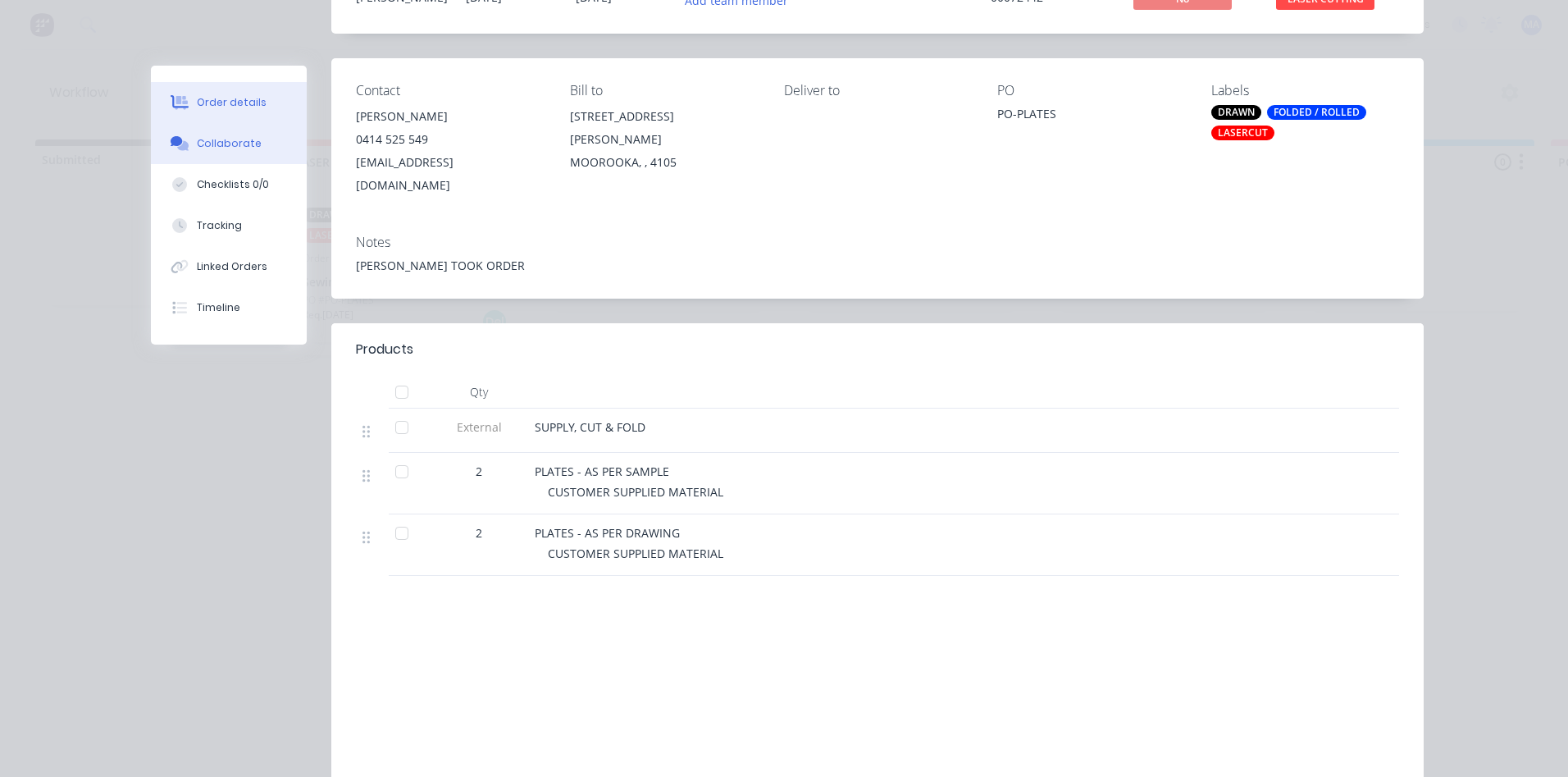
click at [267, 153] on button "Collaborate" at bounding box center [229, 144] width 156 height 41
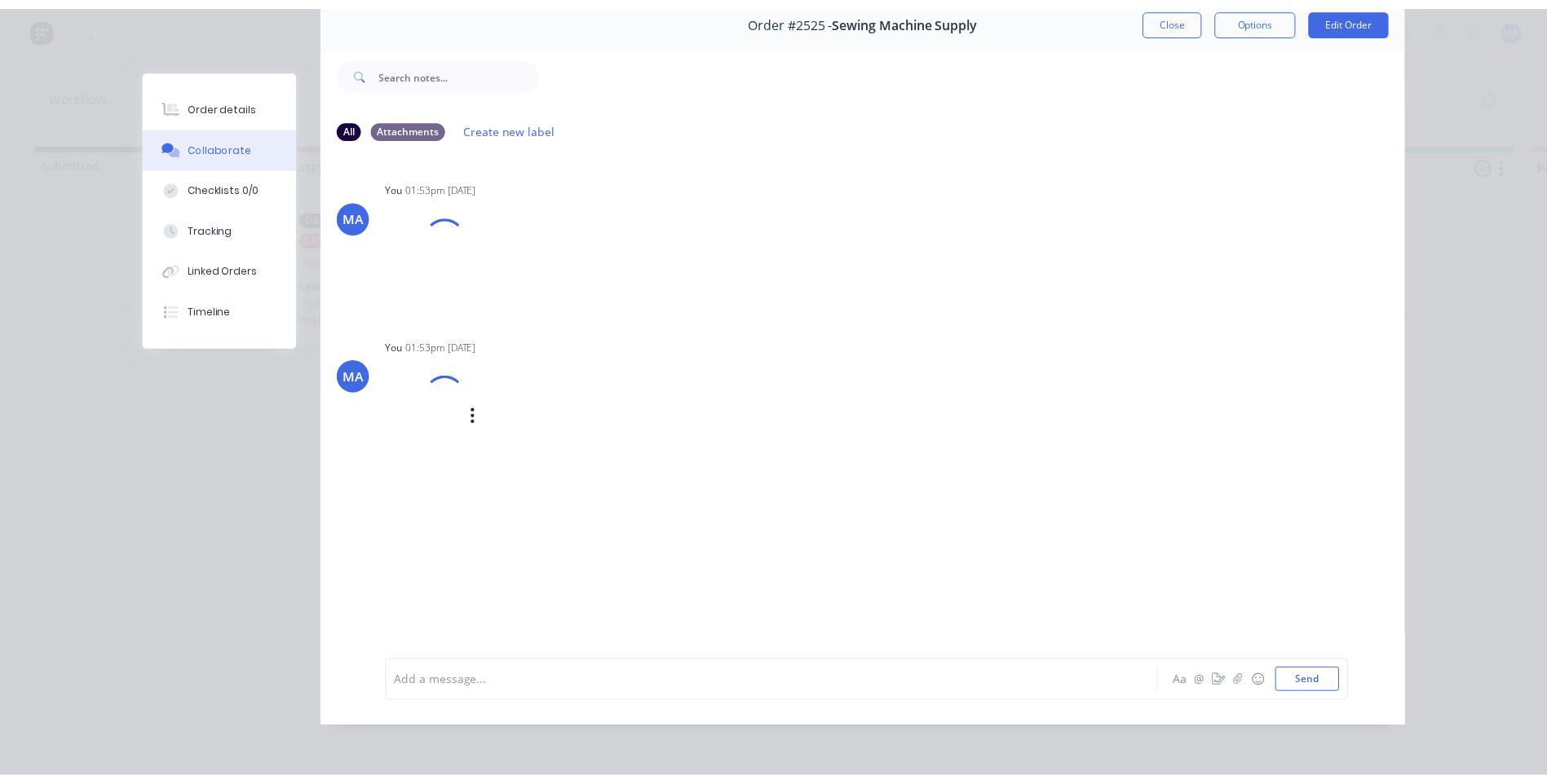
scroll to position [0, 0]
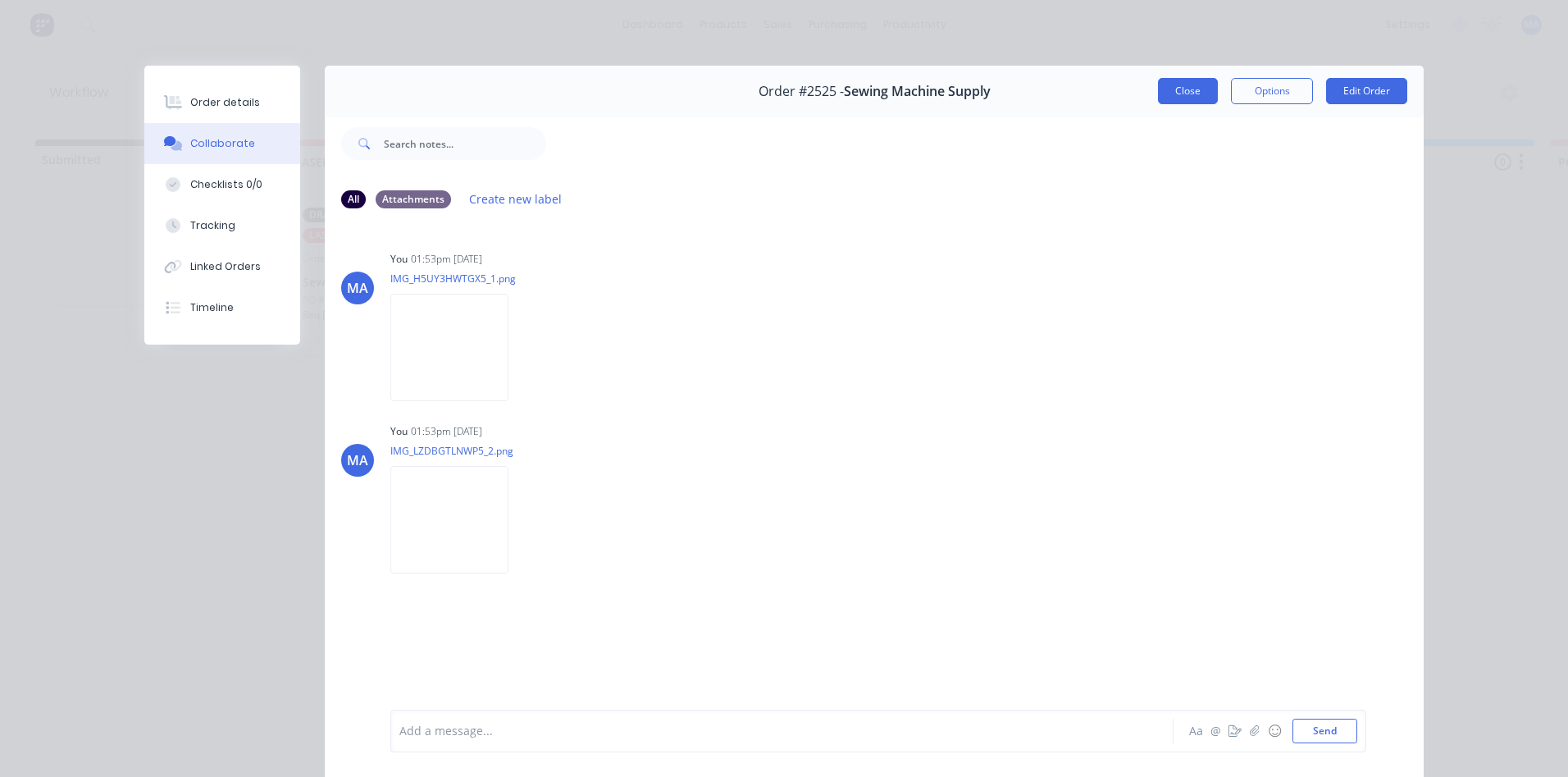
click at [1174, 92] on button "Close" at bounding box center [1187, 91] width 60 height 26
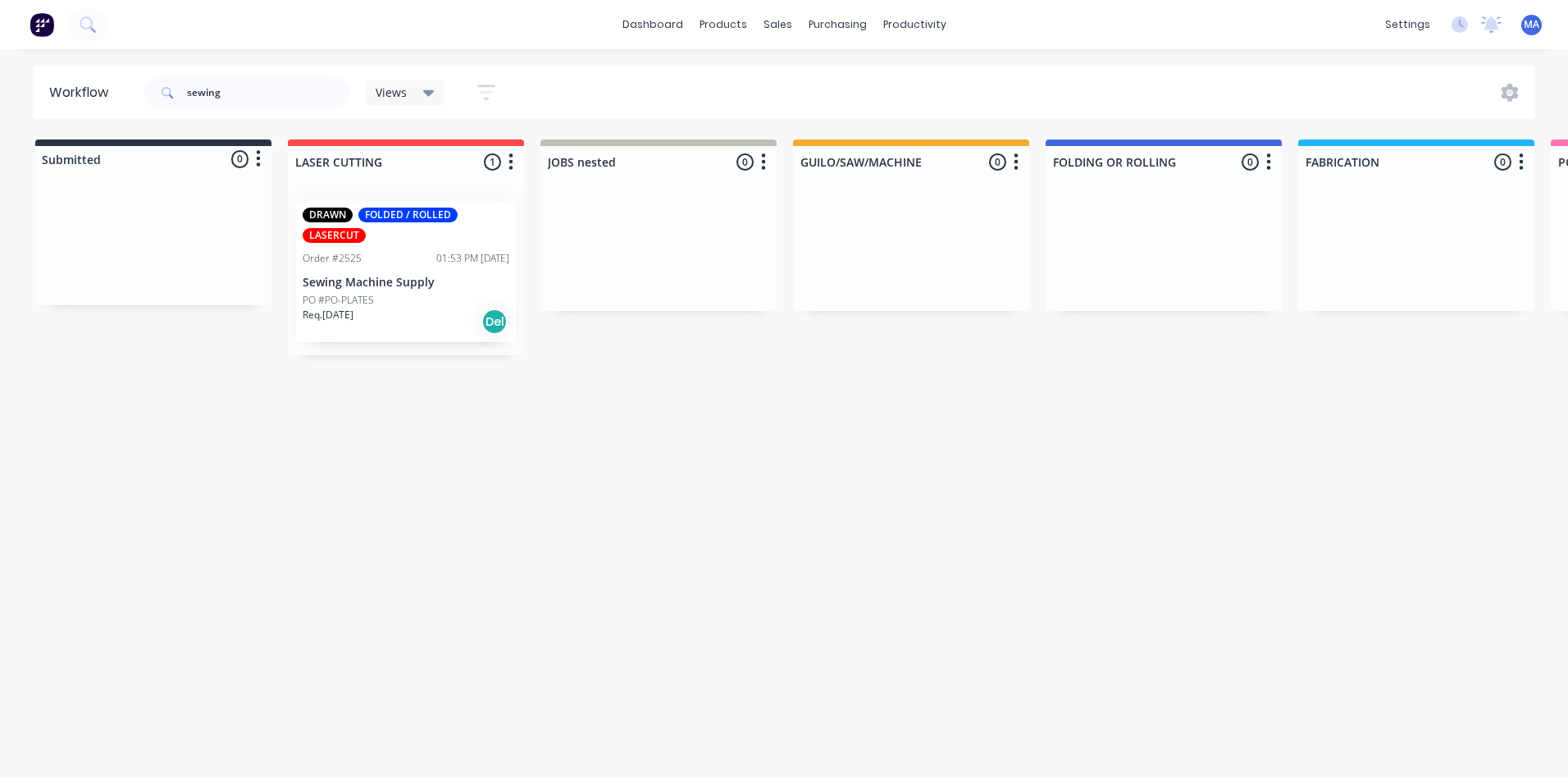
click at [366, 287] on p "Sewing Machine Supply" at bounding box center [405, 282] width 206 height 14
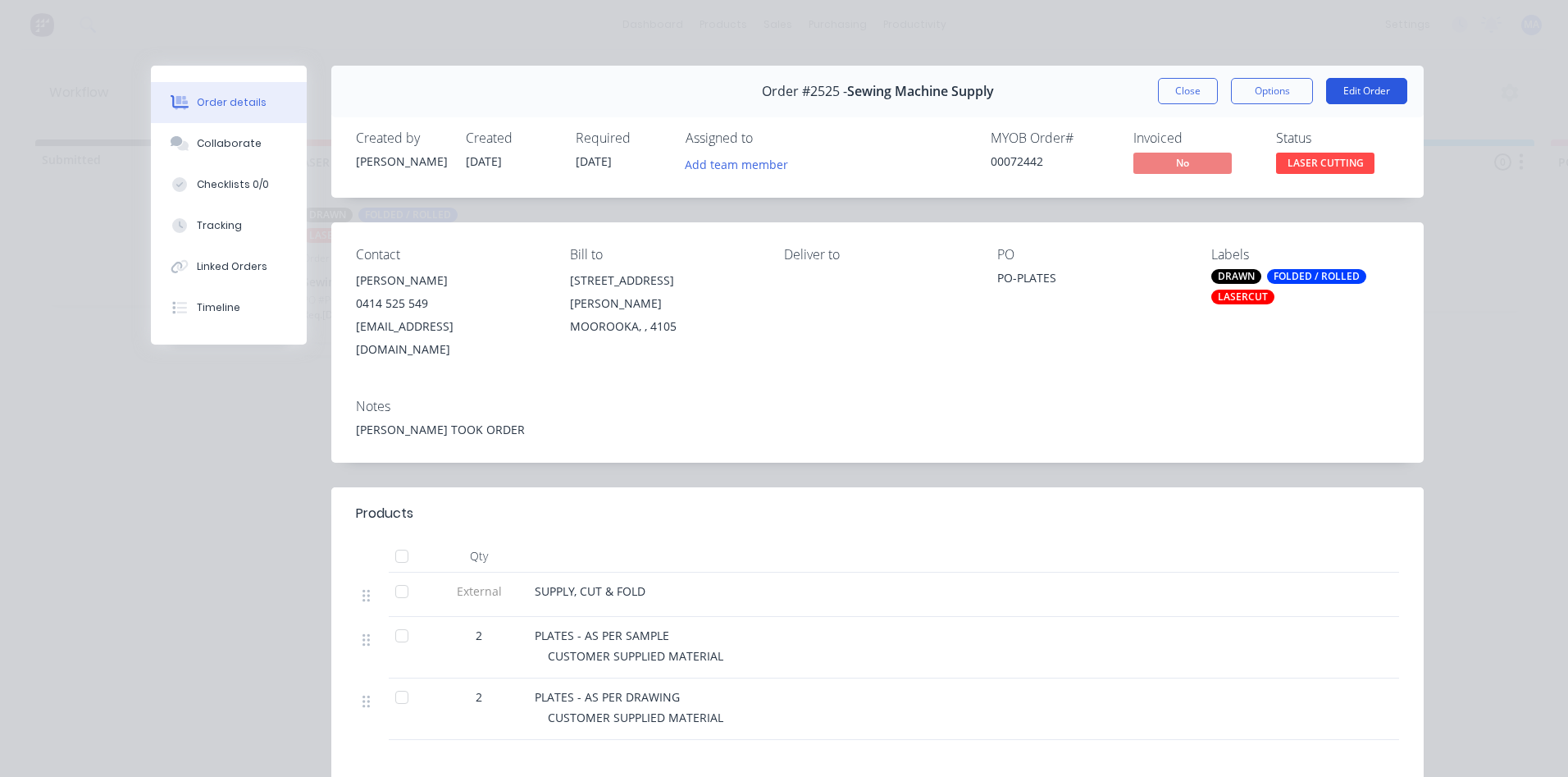
click at [1396, 85] on button "Edit Order" at bounding box center [1367, 91] width 81 height 26
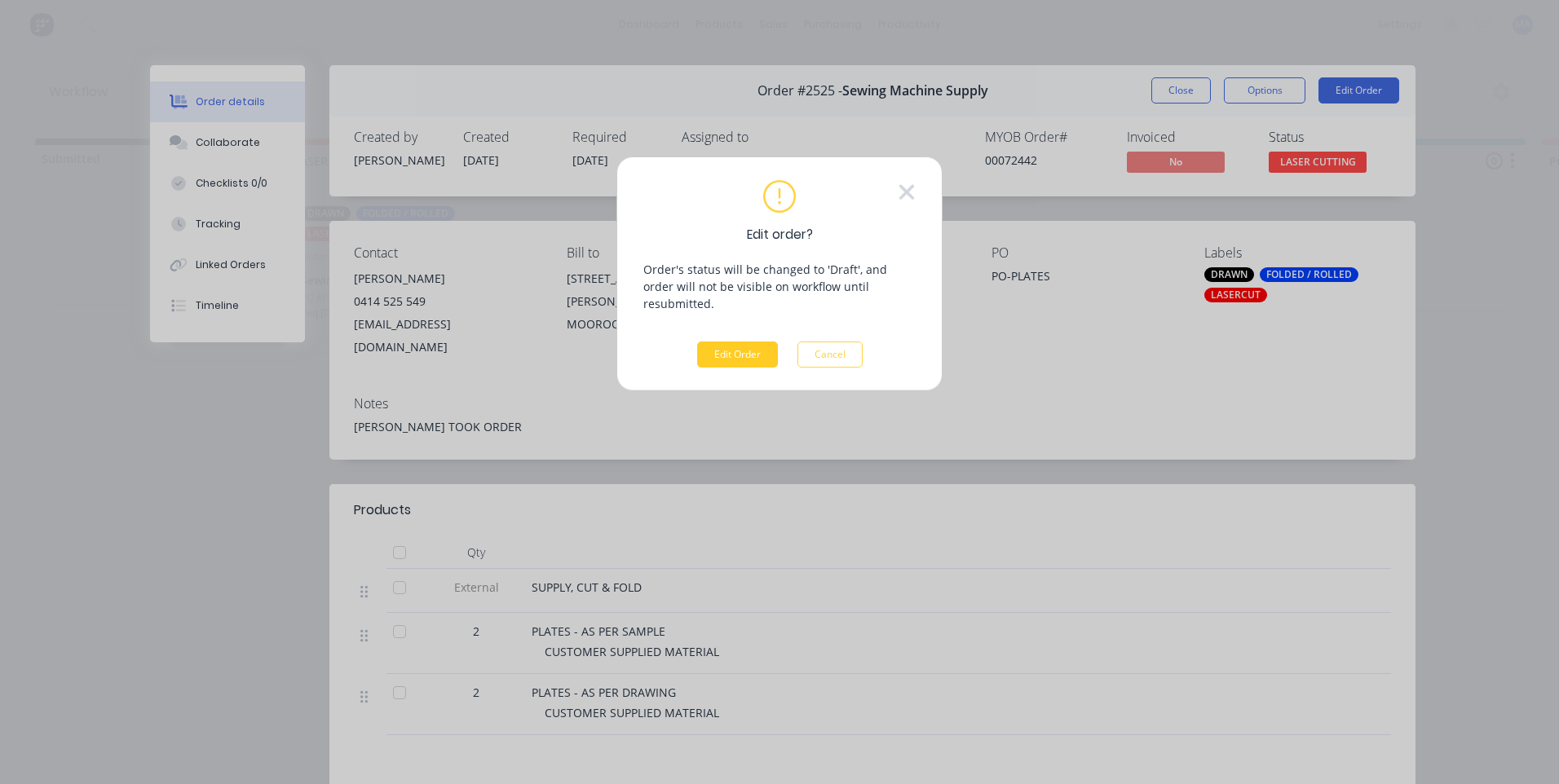
click at [718, 348] on button "Edit Order" at bounding box center [737, 355] width 80 height 26
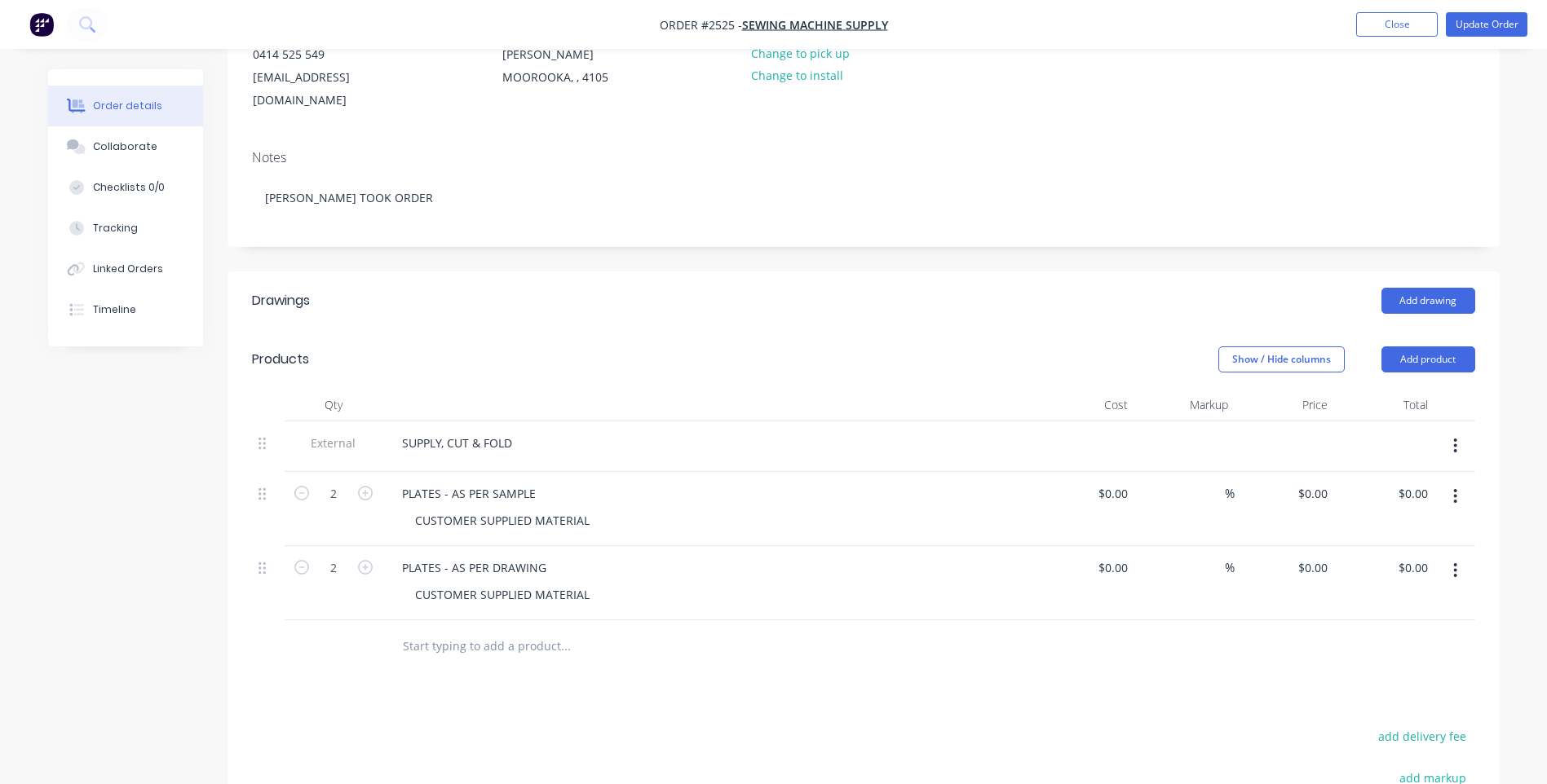
scroll to position [245, 0]
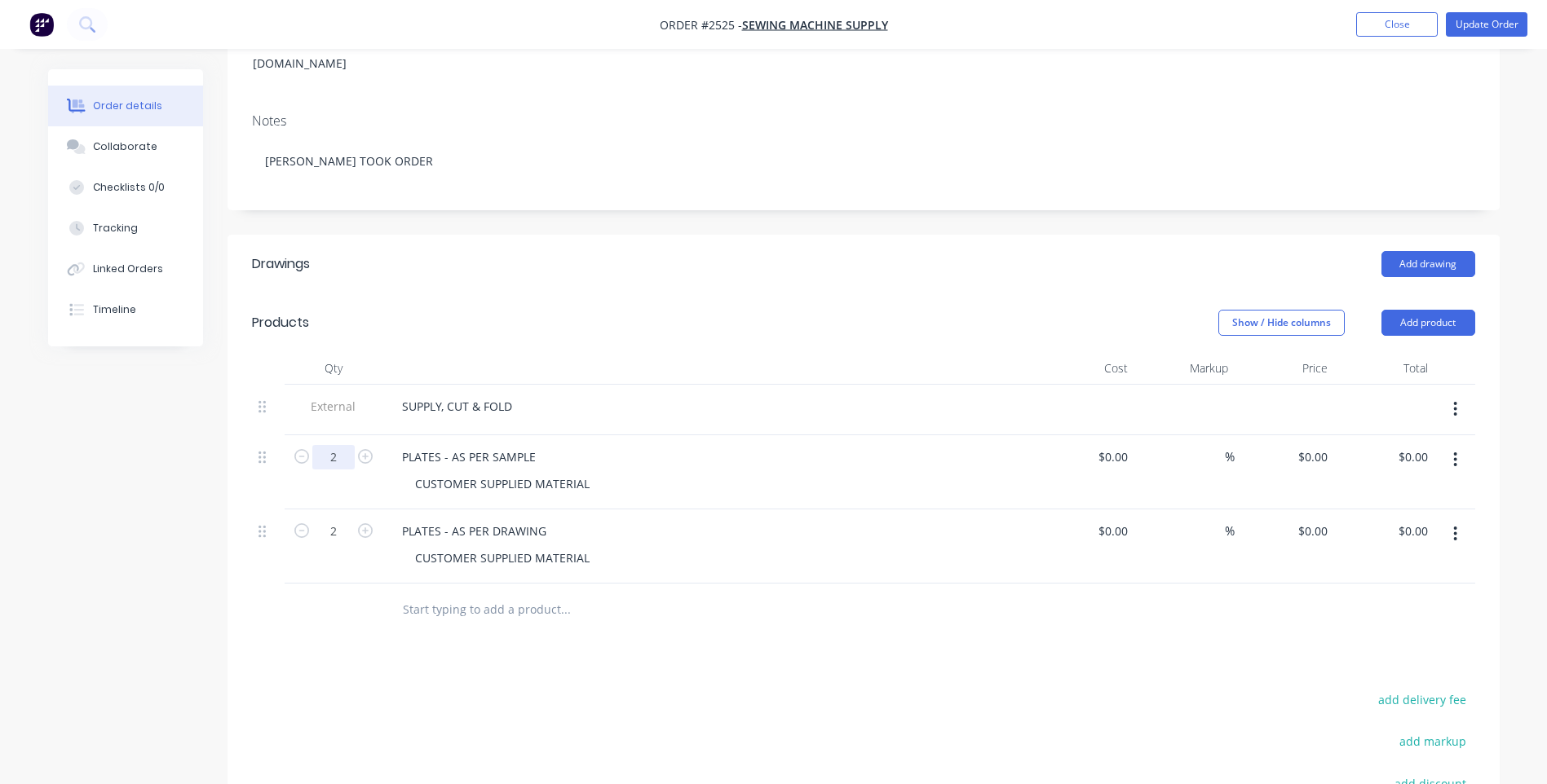
click at [339, 445] on input "2" at bounding box center [333, 457] width 43 height 25
type input "5"
click at [268, 584] on div at bounding box center [269, 610] width 33 height 53
click at [507, 520] on div "PLATES - AS PER DRAWING" at bounding box center [475, 531] width 171 height 24
click at [591, 472] on div "CUSTOMER SUPPLIED MATERIAL" at bounding box center [503, 484] width 200 height 24
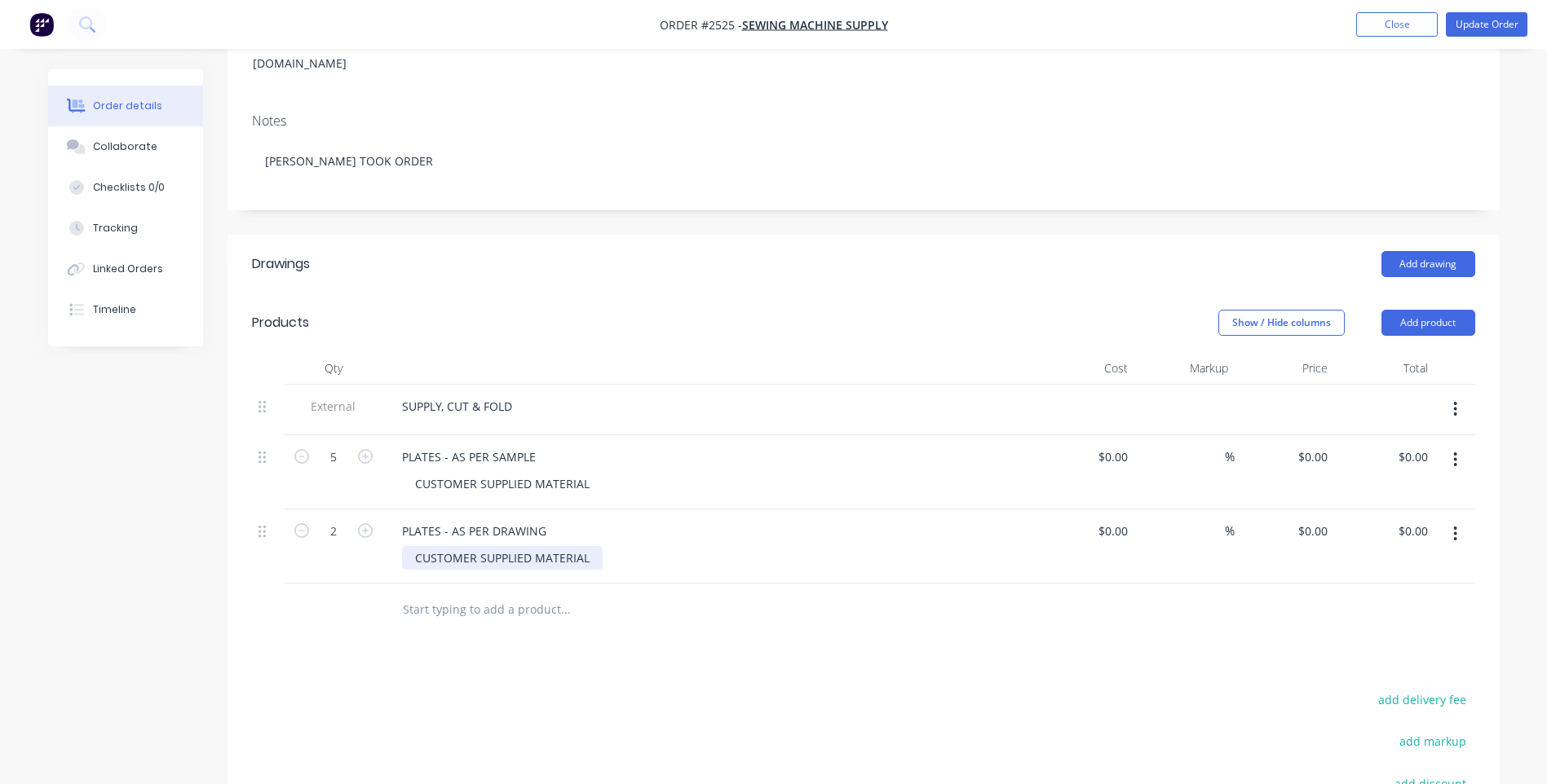
click at [582, 546] on div "CUSTOMER SUPPLIED MATERIAL" at bounding box center [503, 557] width 200 height 24
drag, startPoint x: 594, startPoint y: 538, endPoint x: 406, endPoint y: 539, distance: 188.0
click at [406, 546] on div "CUSTOMER SUPPLIED MATERIAL" at bounding box center [503, 557] width 200 height 24
click at [1462, 25] on button "Update Order" at bounding box center [1486, 25] width 81 height 25
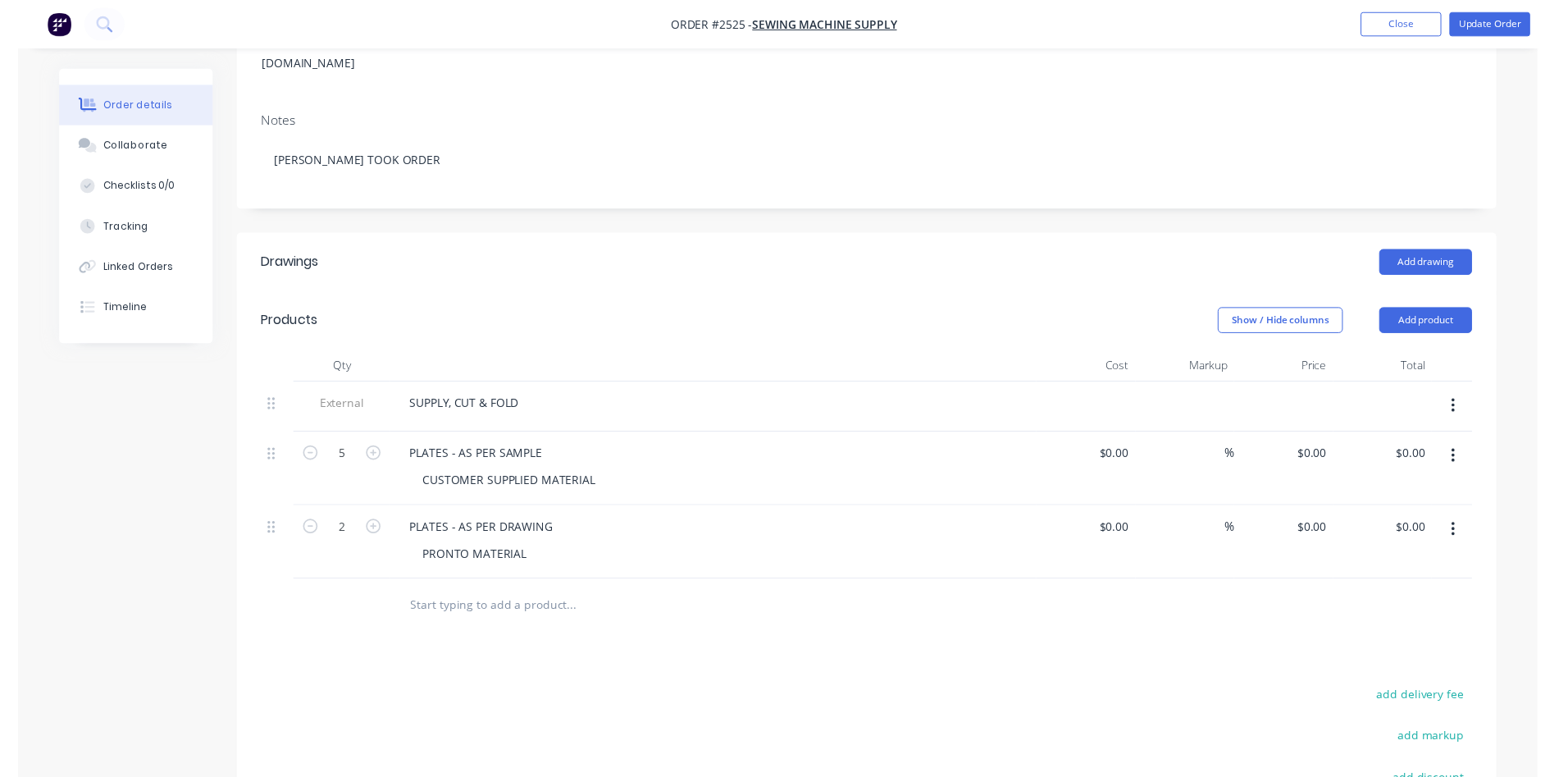
scroll to position [0, 0]
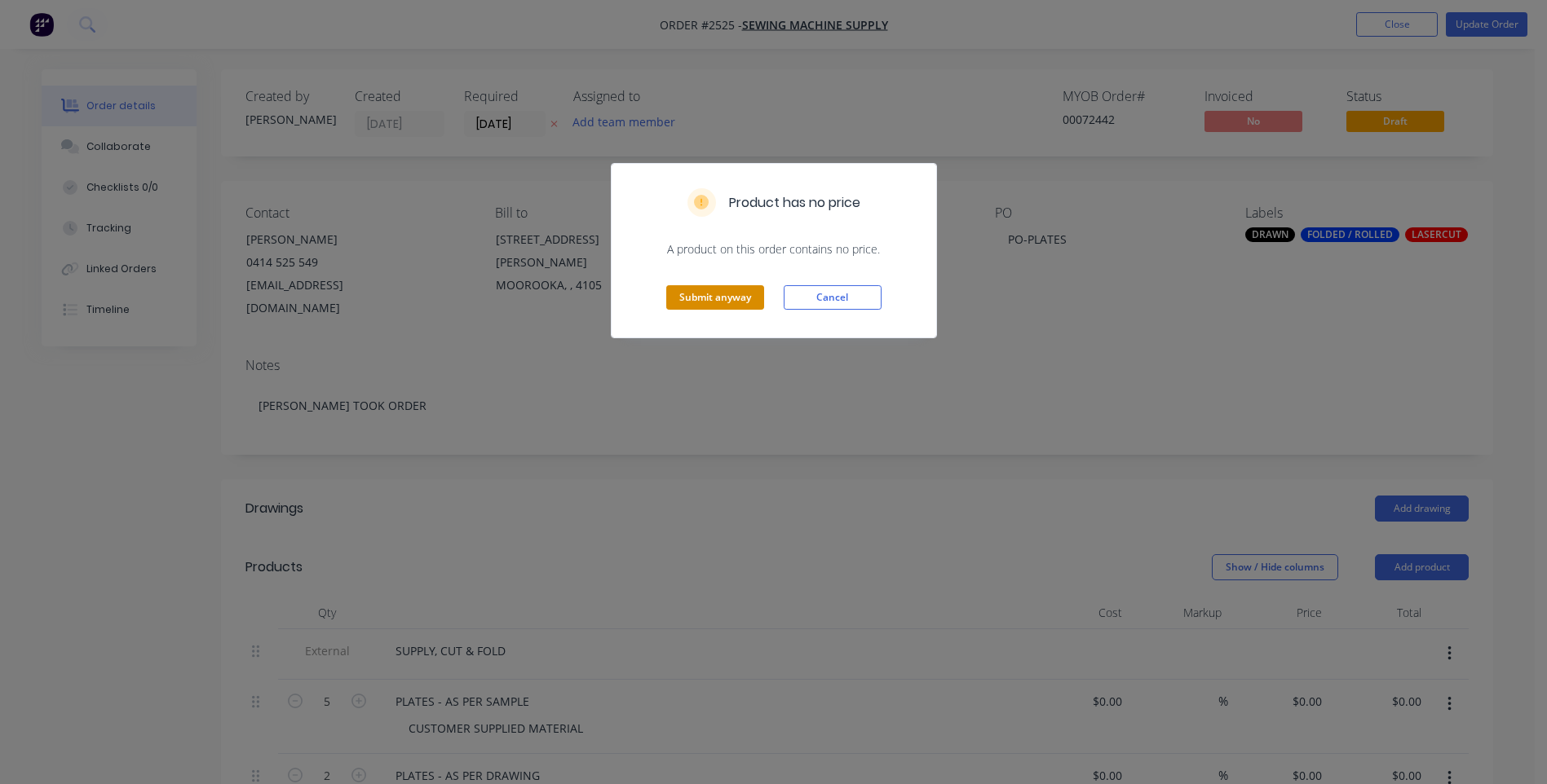
click at [758, 291] on button "Submit anyway" at bounding box center [714, 298] width 98 height 25
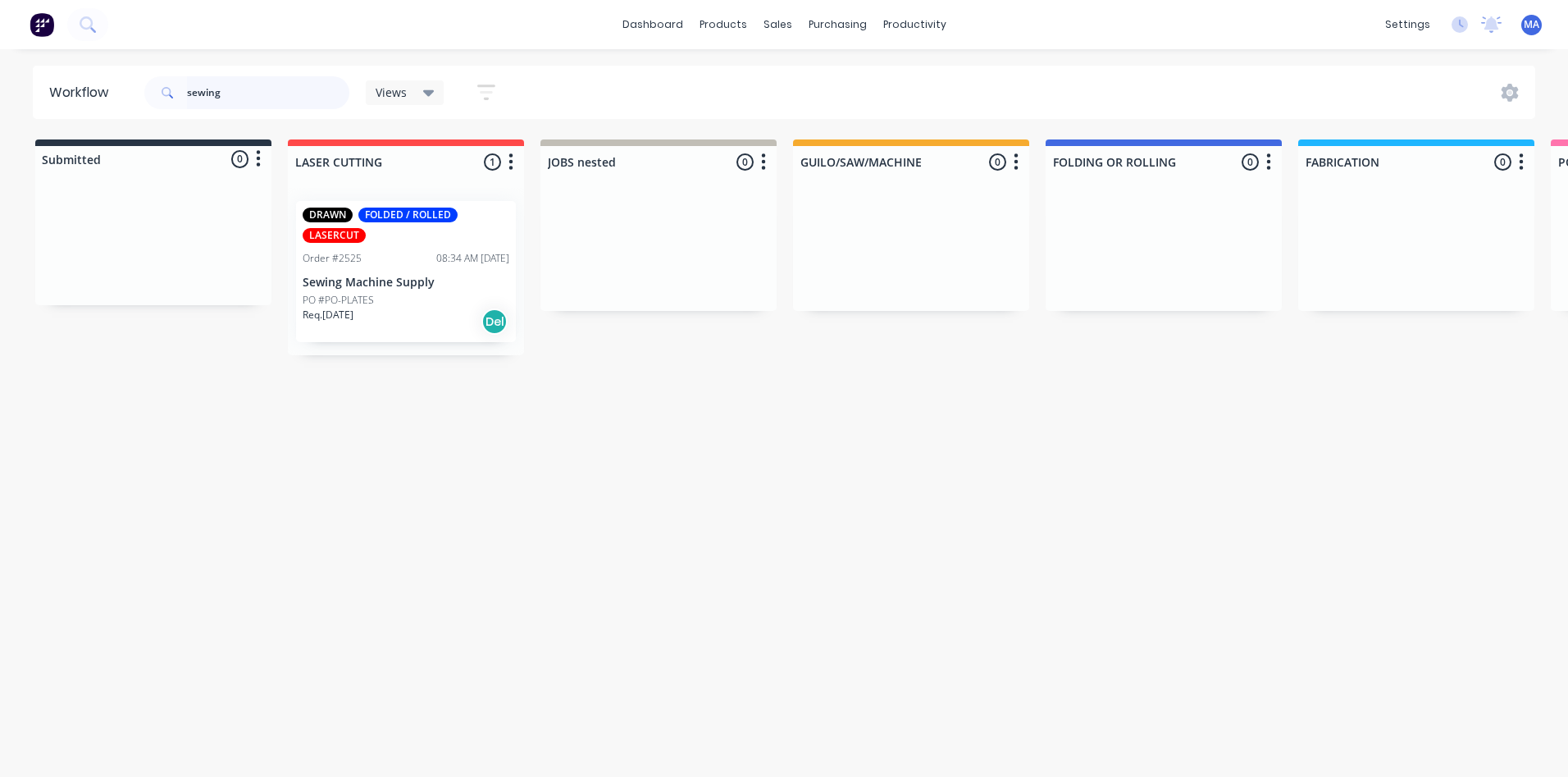
drag, startPoint x: 253, startPoint y: 89, endPoint x: 3, endPoint y: 73, distance: 250.5
click at [3, 73] on div "Workflow sewing Views Save new view None (Default) edit Show/Hide statuses Show…" at bounding box center [784, 92] width 1568 height 54
